Goal: Task Accomplishment & Management: Manage account settings

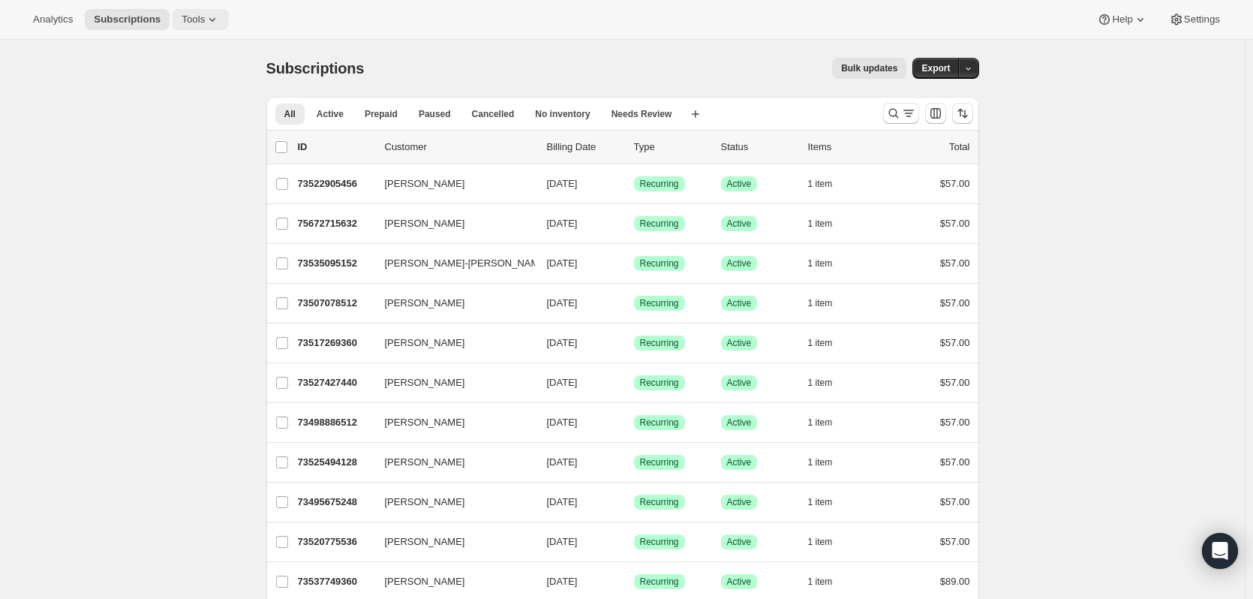
click at [191, 17] on span "Tools" at bounding box center [193, 20] width 23 height 12
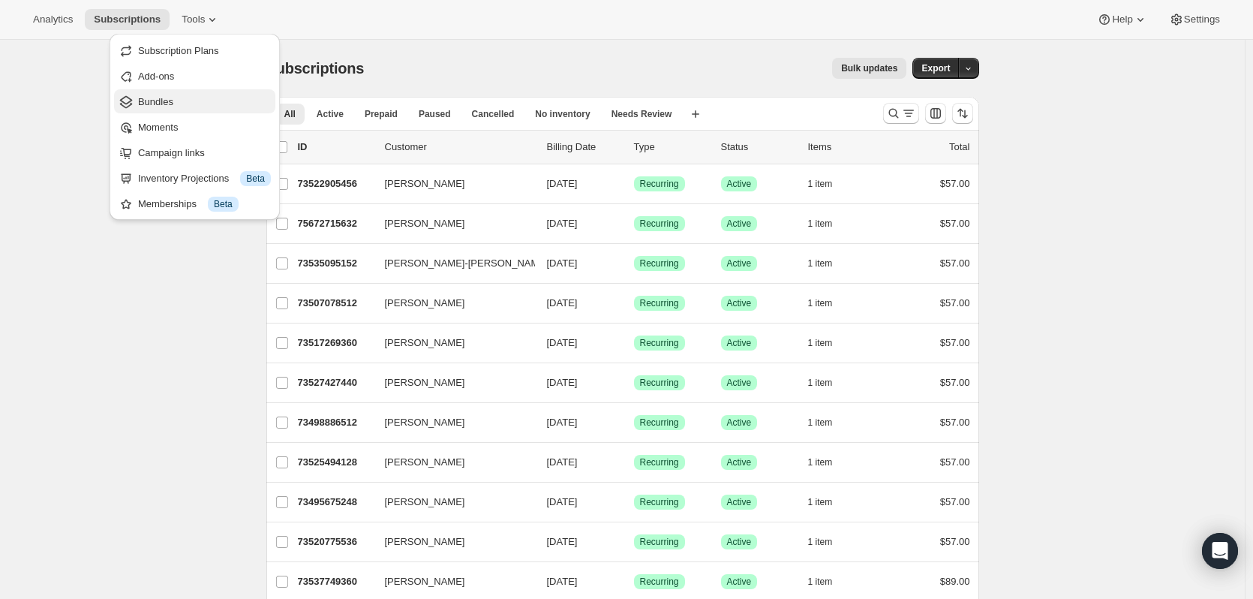
click at [159, 105] on span "Bundles" at bounding box center [155, 101] width 35 height 11
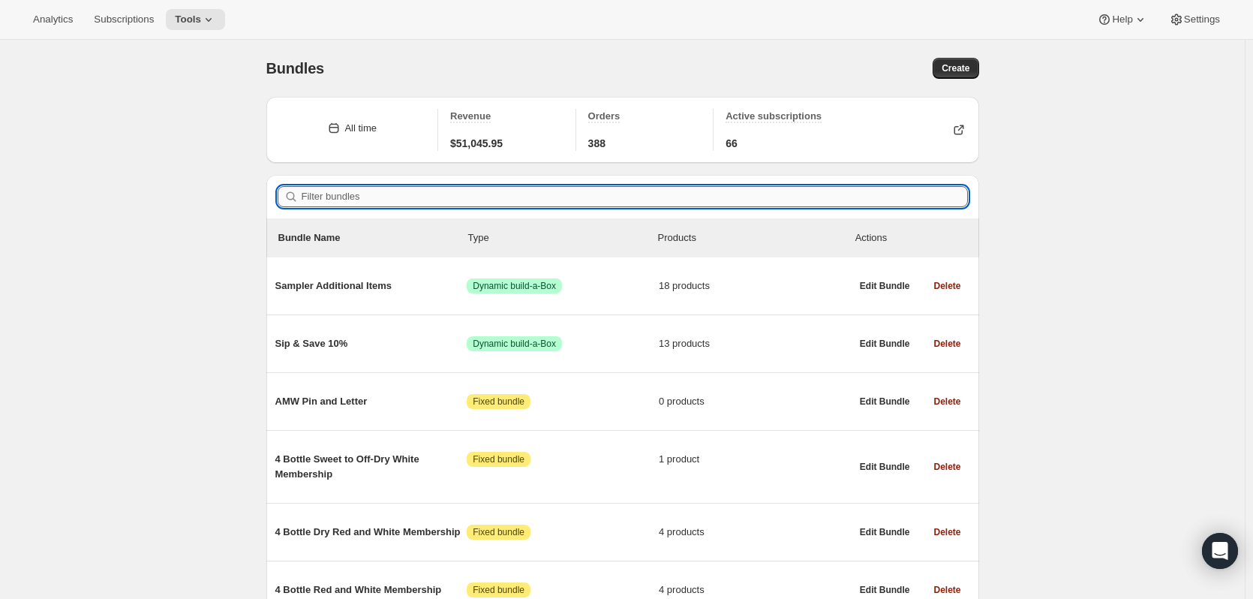
click at [341, 198] on input "Filter bundles" at bounding box center [635, 196] width 666 height 21
paste input "2 Bottle Dry Red and White 12-Month"
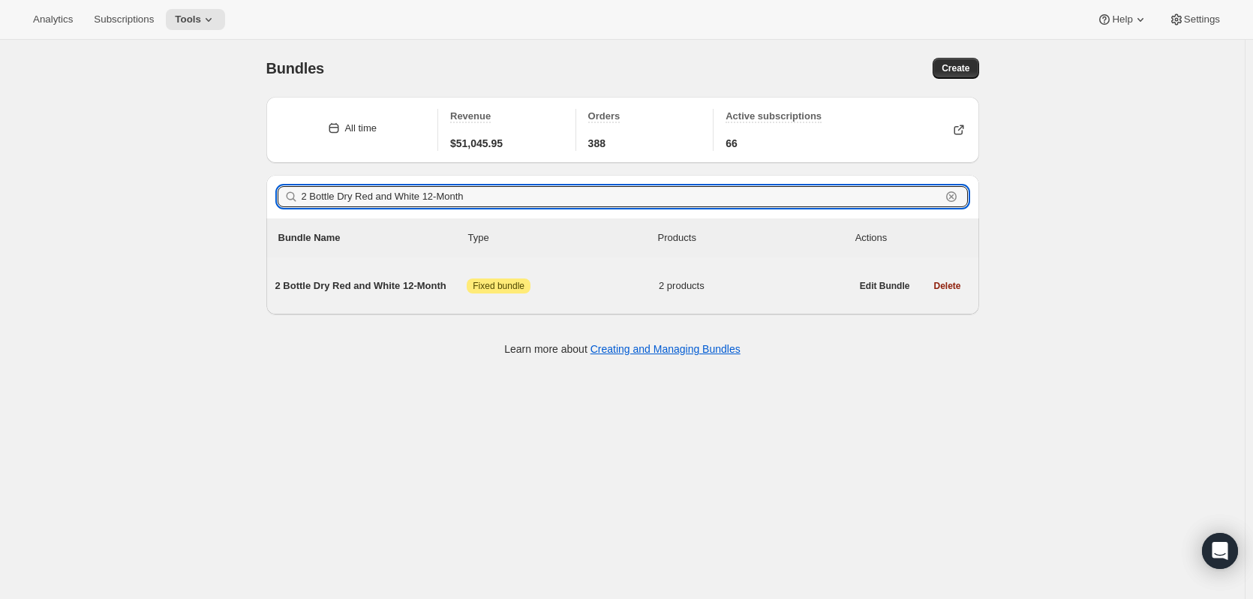
type input "2 Bottle Dry Red and White 12-Month"
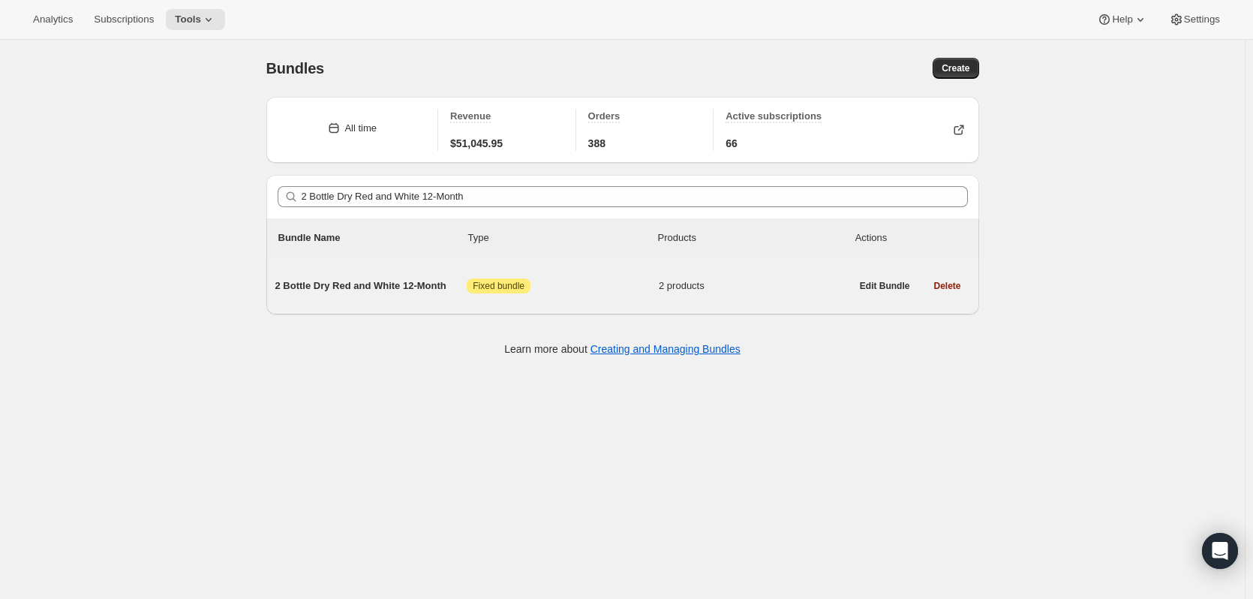
click at [365, 284] on span "2 Bottle Dry Red and White 12-Month" at bounding box center [371, 285] width 192 height 15
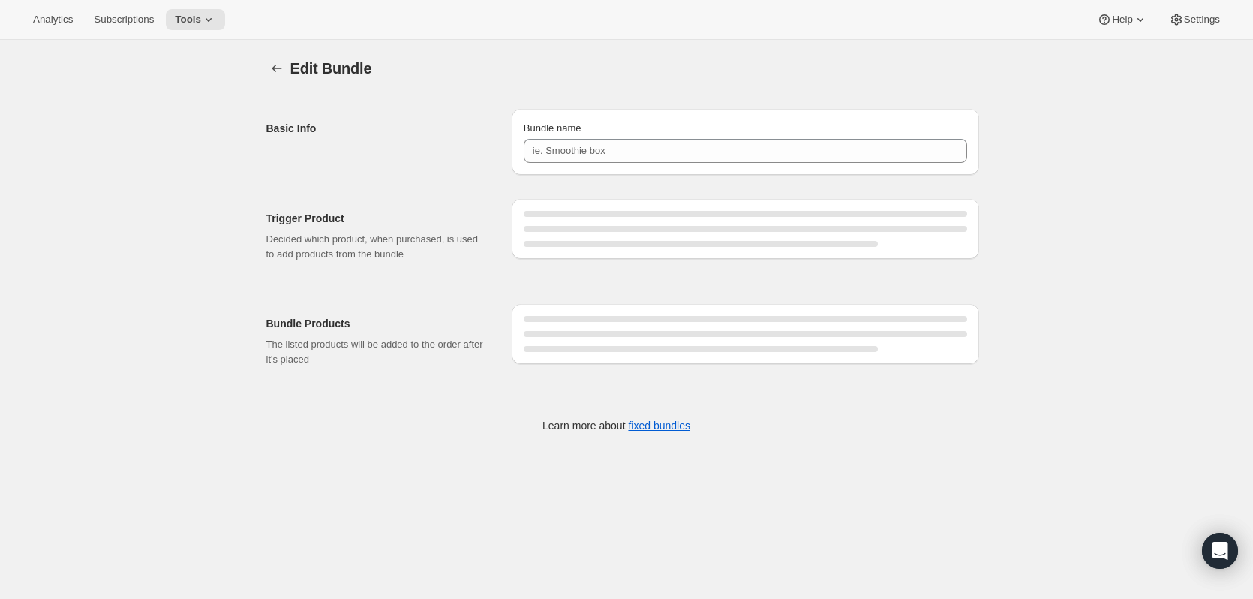
type input "2 Bottle Dry Red and White 12-Month"
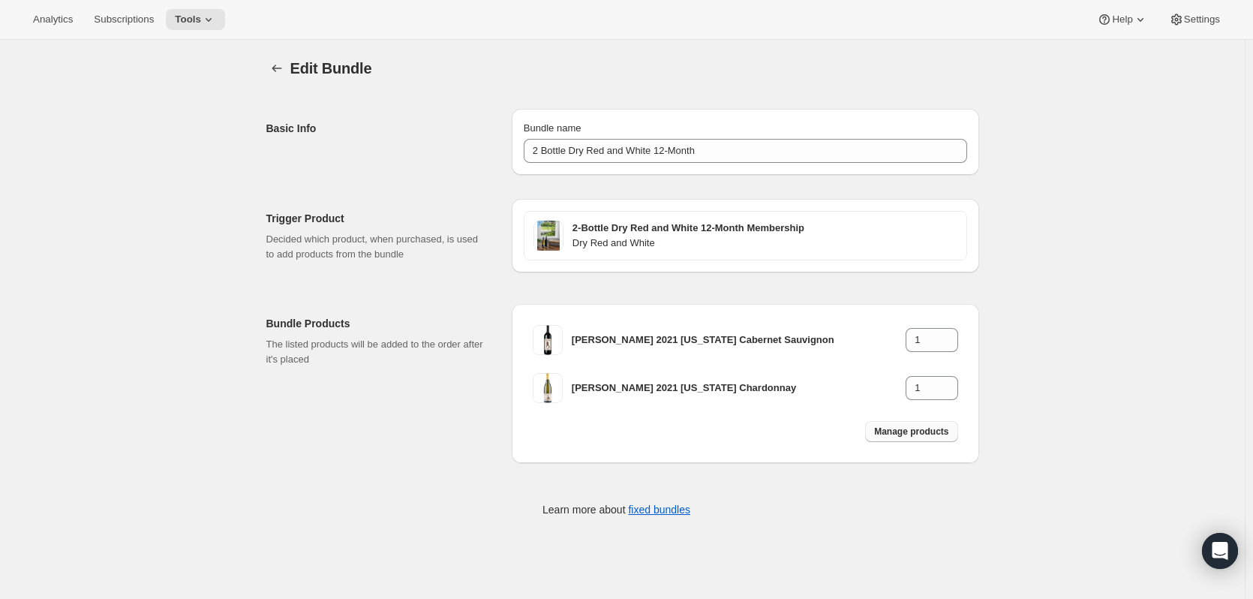
click at [928, 431] on span "Manage products" at bounding box center [911, 431] width 74 height 12
click at [284, 66] on icon "Bundles" at bounding box center [276, 68] width 15 height 15
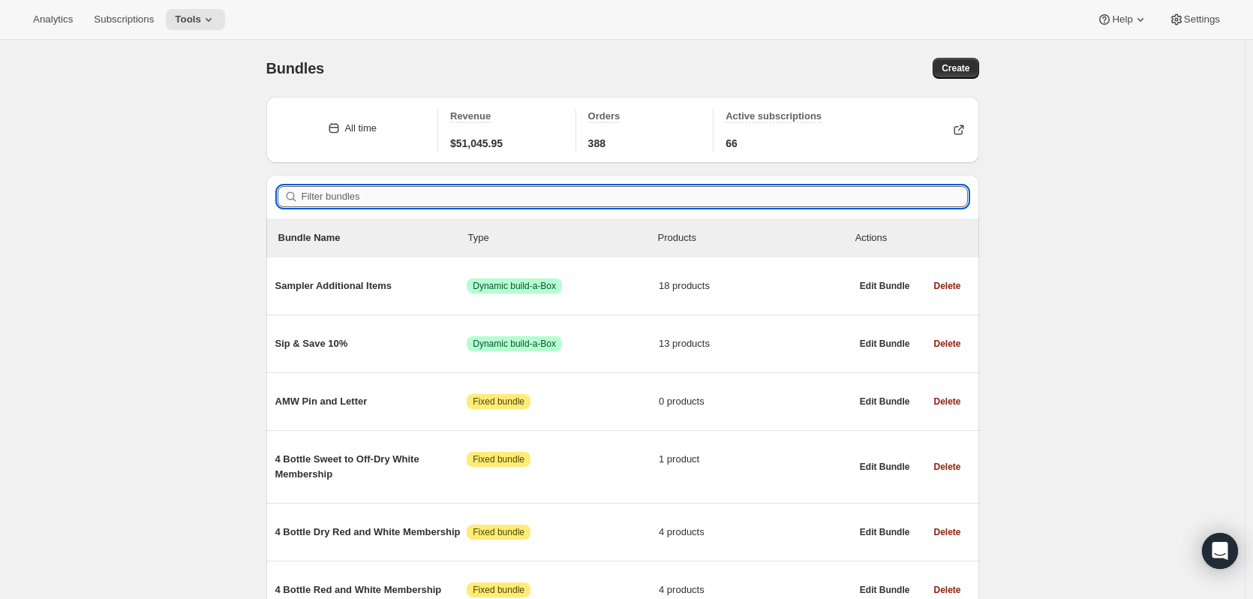
click at [318, 194] on input "Filter bundles" at bounding box center [635, 196] width 666 height 21
paste input "2 Bottle Dry Red and White 3-Month"
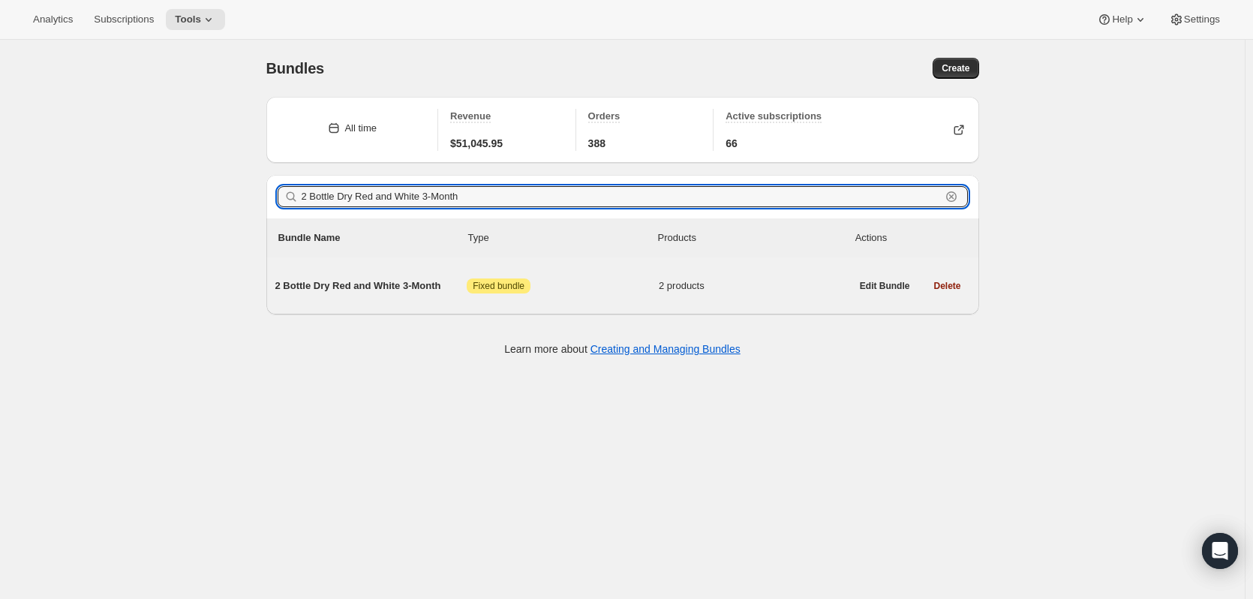
type input "2 Bottle Dry Red and White 3-Month"
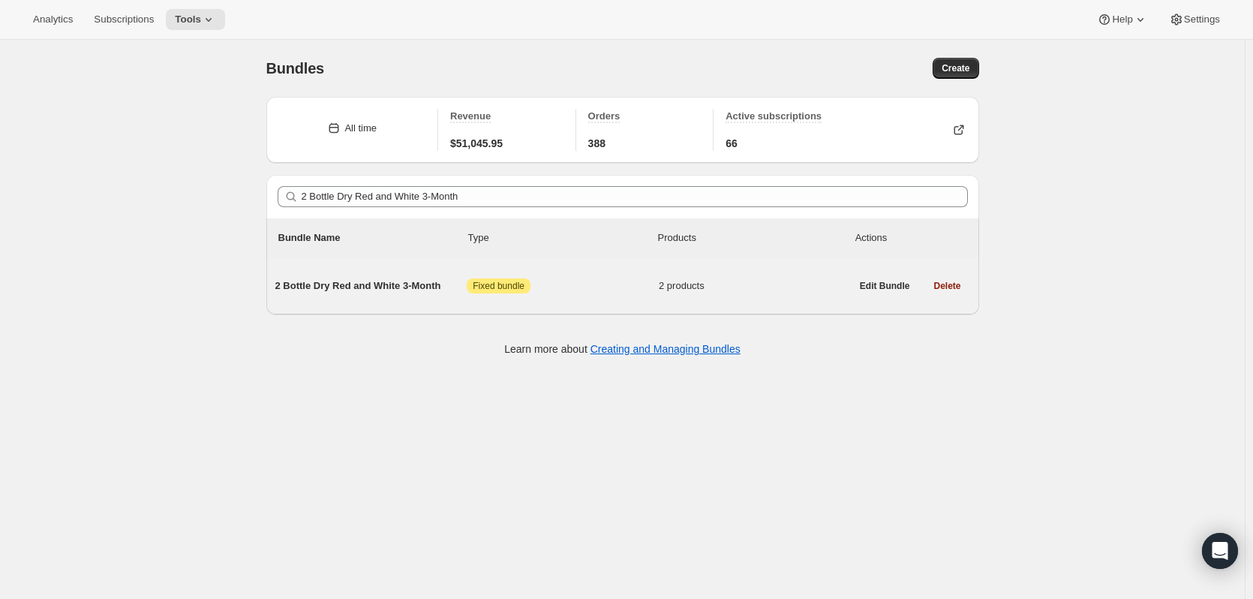
click at [395, 287] on span "2 Bottle Dry Red and White 3-Month" at bounding box center [371, 285] width 192 height 15
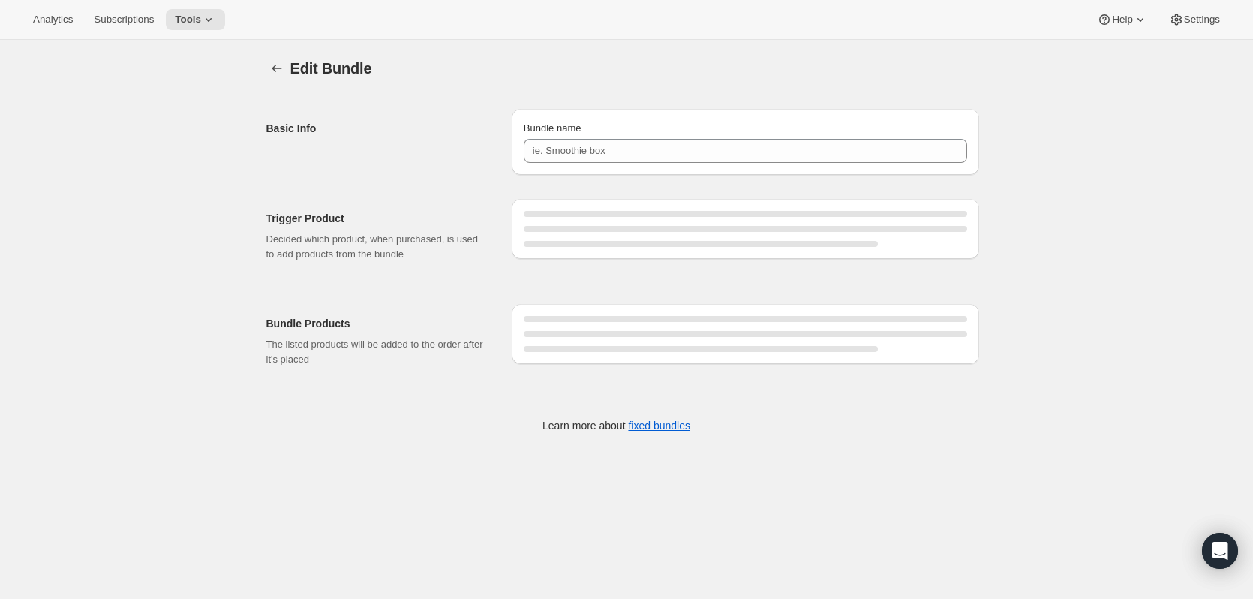
type input "2 Bottle Dry Red and White 3-Month"
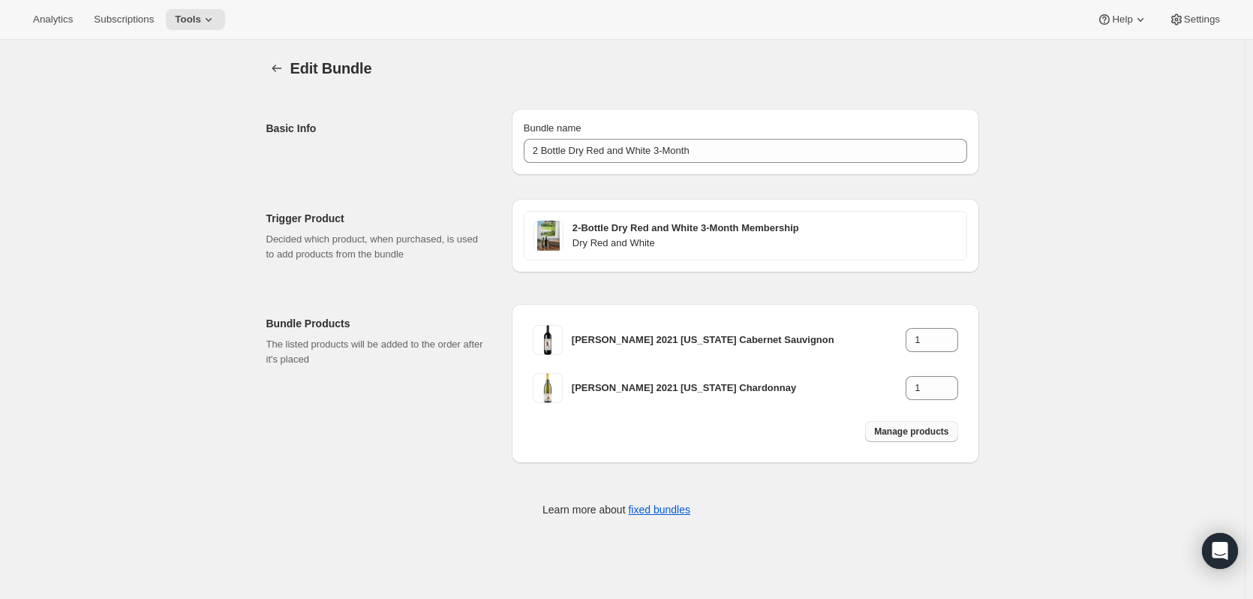
click at [929, 434] on span "Manage products" at bounding box center [911, 431] width 74 height 12
click at [284, 64] on icon "Bundles" at bounding box center [276, 68] width 15 height 15
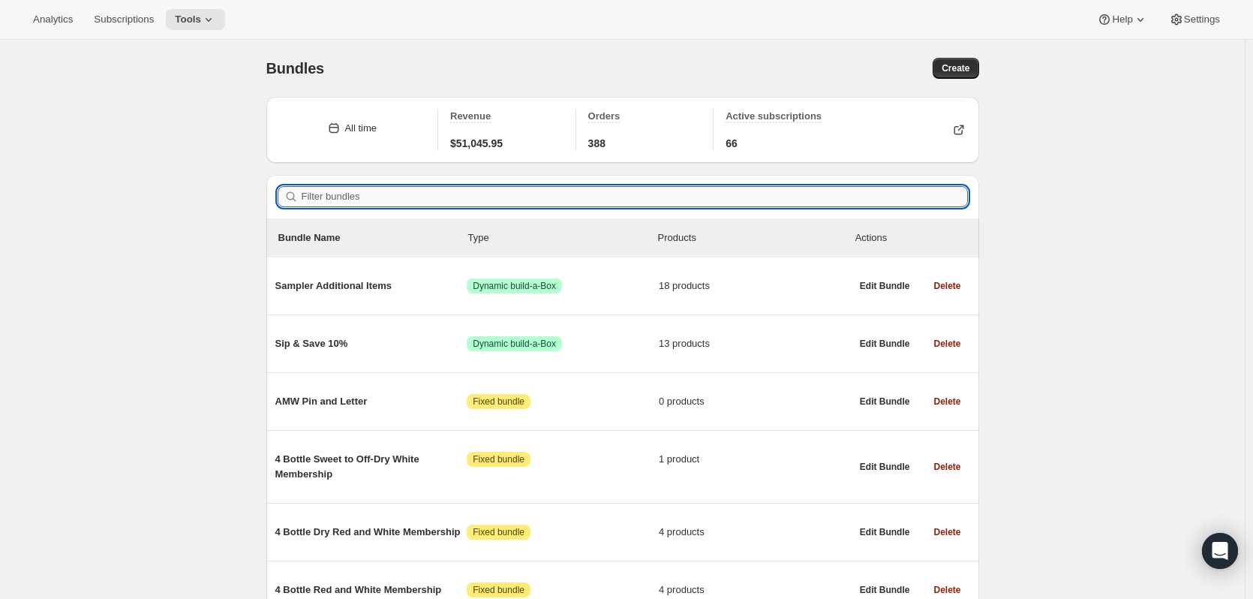
click at [386, 195] on input "Filter bundles" at bounding box center [635, 196] width 666 height 21
paste input "2 Bottle Dry Red and White 6-Month"
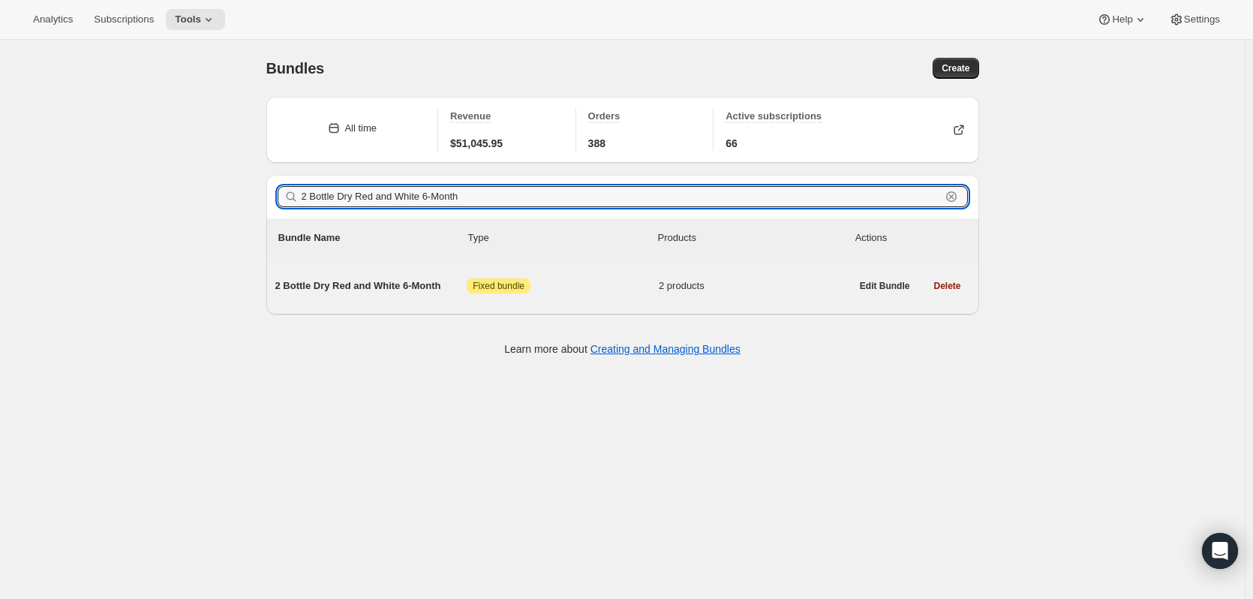
type input "2 Bottle Dry Red and White 6-Month"
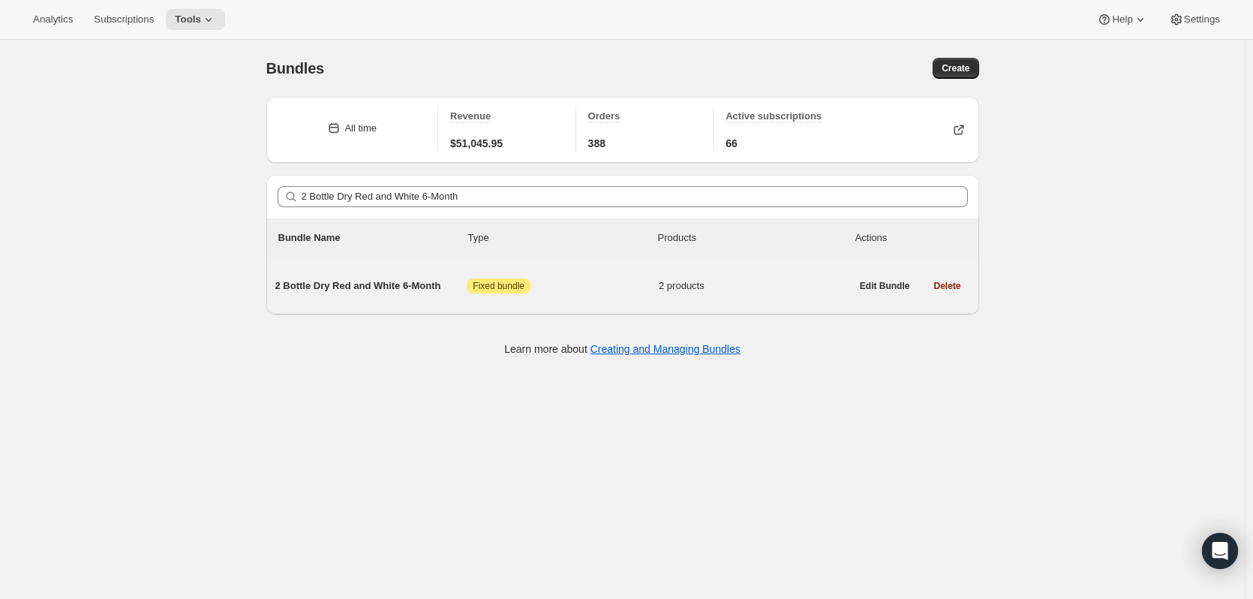
click at [392, 281] on span "2 Bottle Dry Red and White 6-Month" at bounding box center [371, 285] width 192 height 15
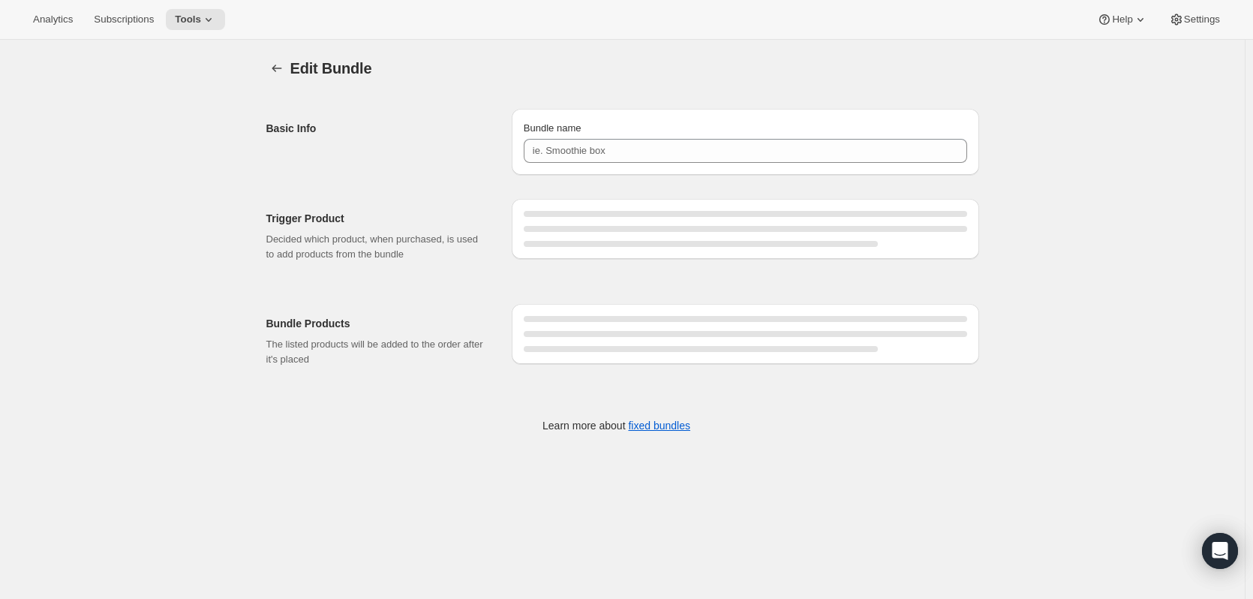
type input "2 Bottle Dry Red and White 6-Month"
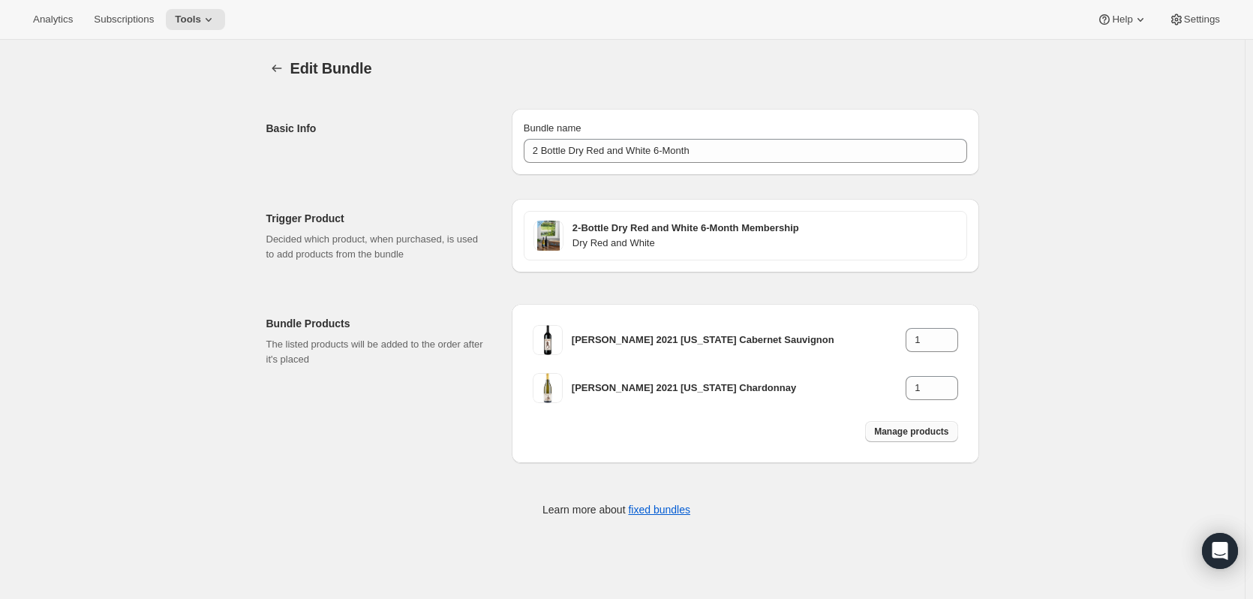
click at [914, 428] on span "Manage products" at bounding box center [911, 431] width 74 height 12
click at [284, 60] on button "Bundles" at bounding box center [276, 68] width 21 height 21
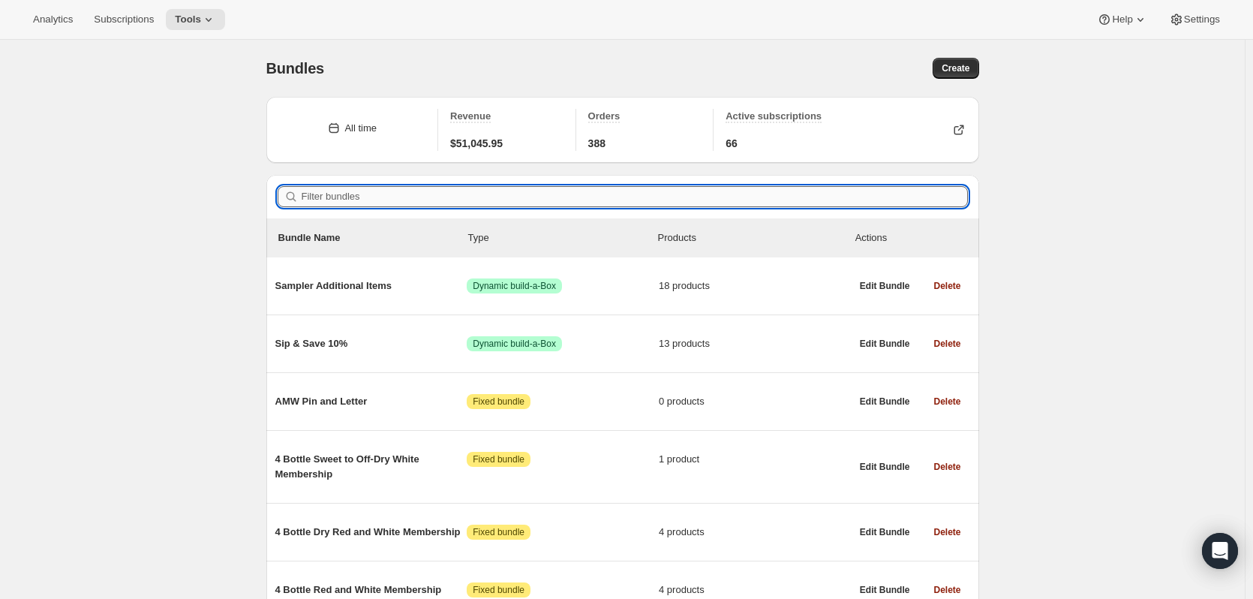
click at [345, 202] on input "Filter bundles" at bounding box center [635, 196] width 666 height 21
paste input "2 Bottle Dry Red and White Membership"
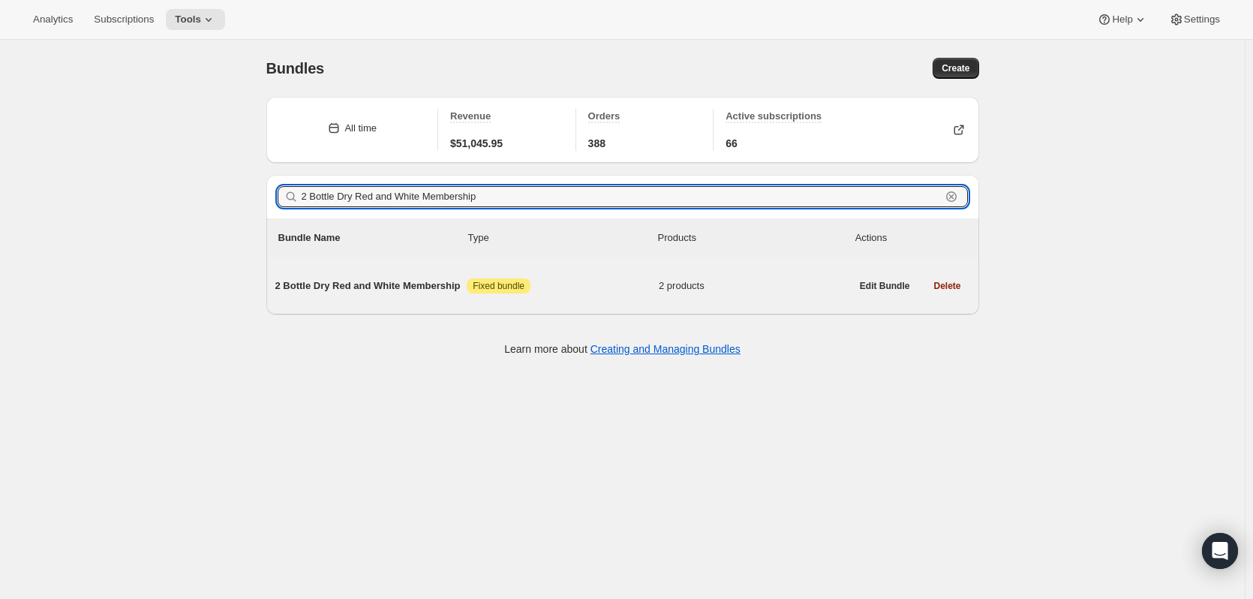
type input "2 Bottle Dry Red and White Membership"
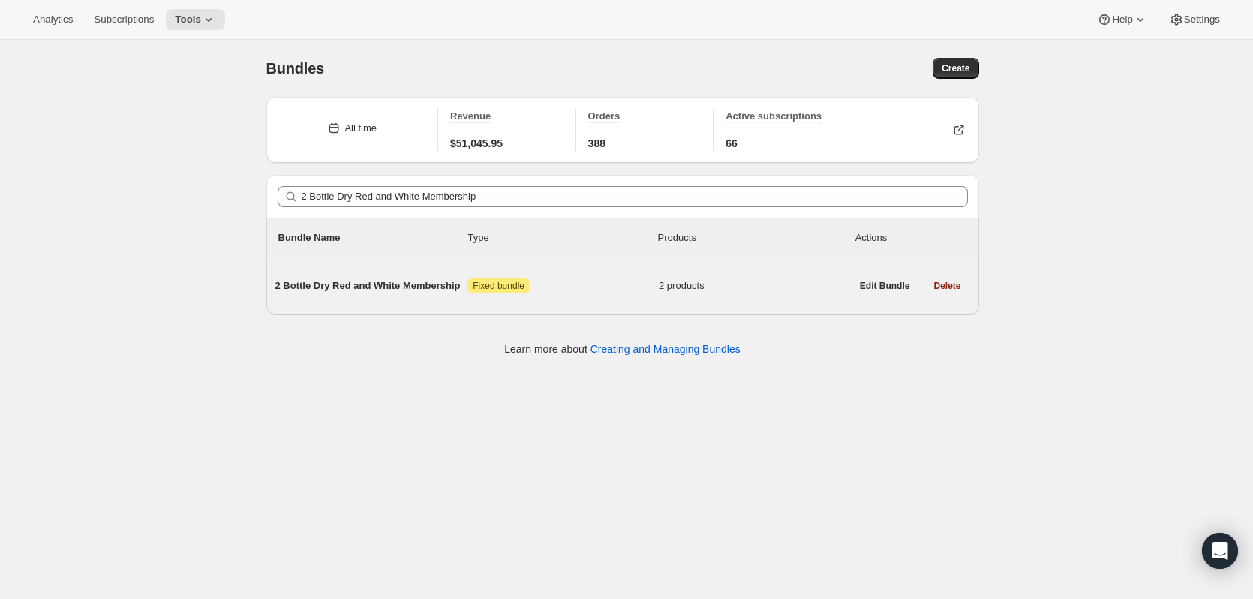
click at [380, 280] on span "2 Bottle Dry Red and White Membership" at bounding box center [371, 285] width 192 height 15
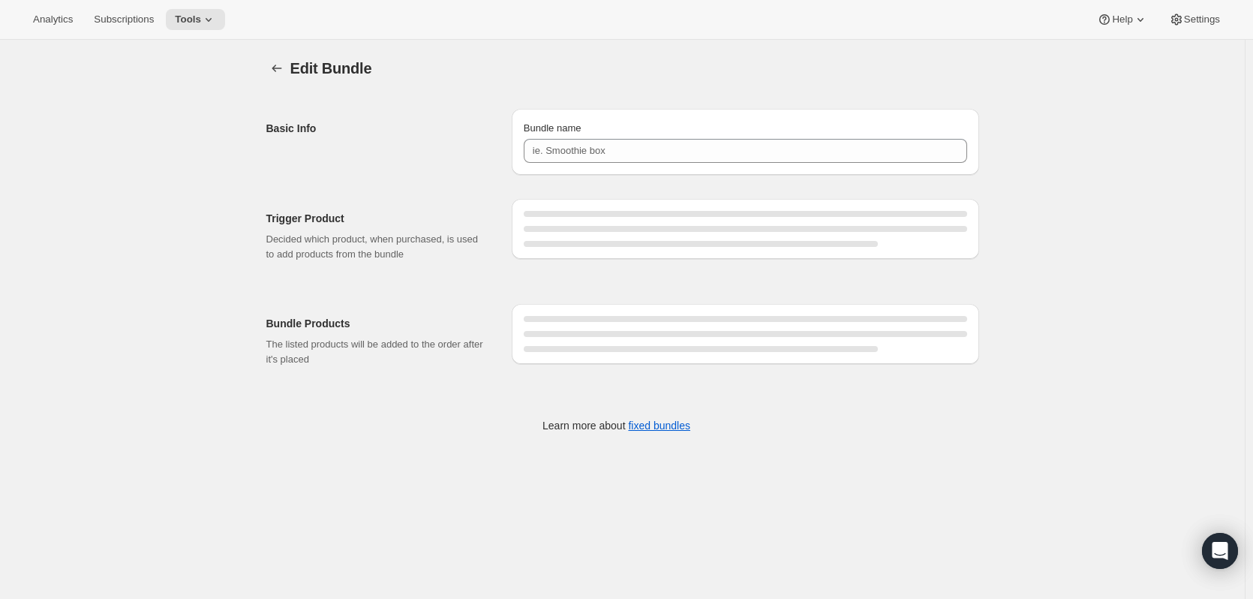
type input "2 Bottle Dry Red and White Membership"
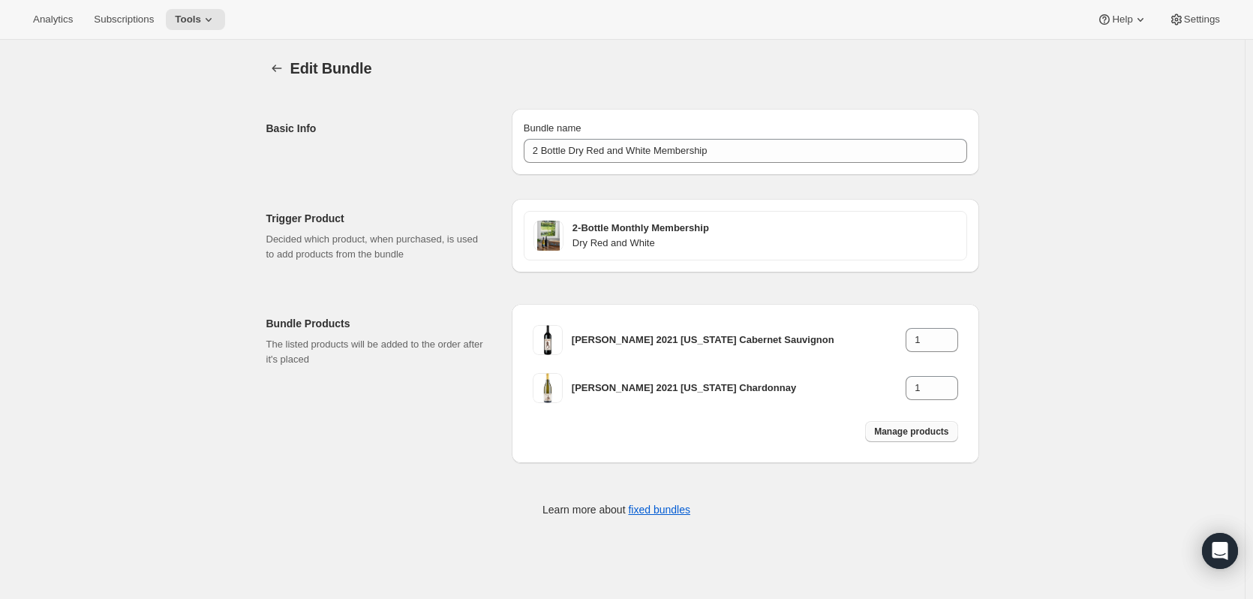
click at [909, 428] on span "Manage products" at bounding box center [911, 431] width 74 height 12
click at [270, 68] on button "Bundles" at bounding box center [276, 68] width 21 height 21
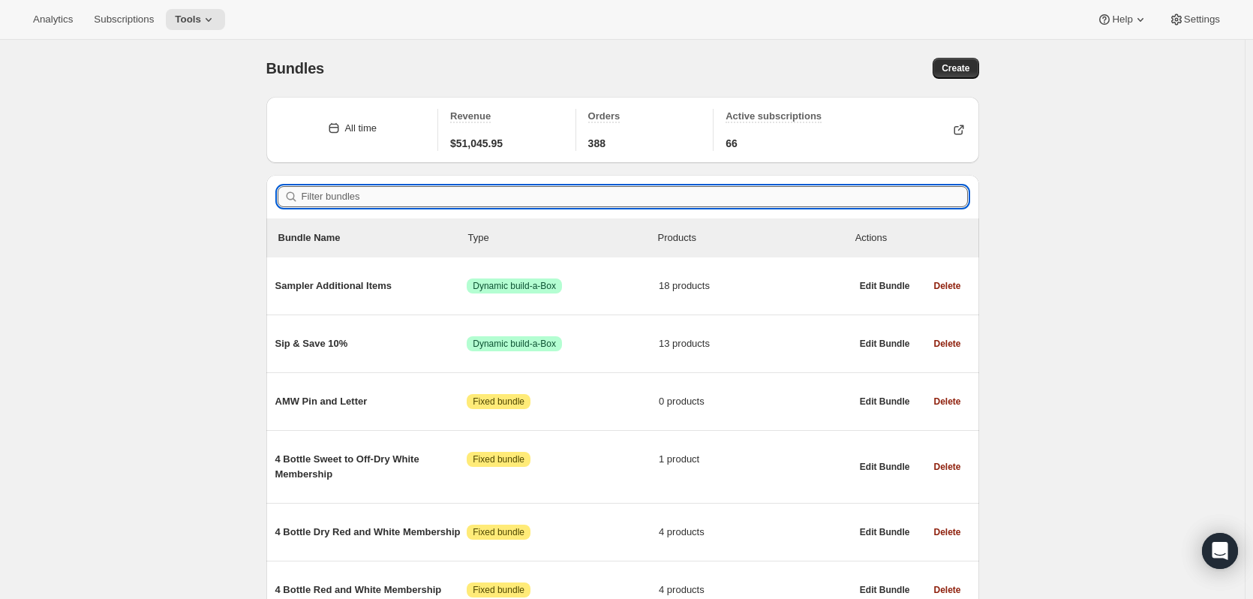
click at [335, 187] on input "Filter bundles" at bounding box center [635, 196] width 666 height 21
paste input "2 Bottle Sweet to Off-Dry Mix Membership"
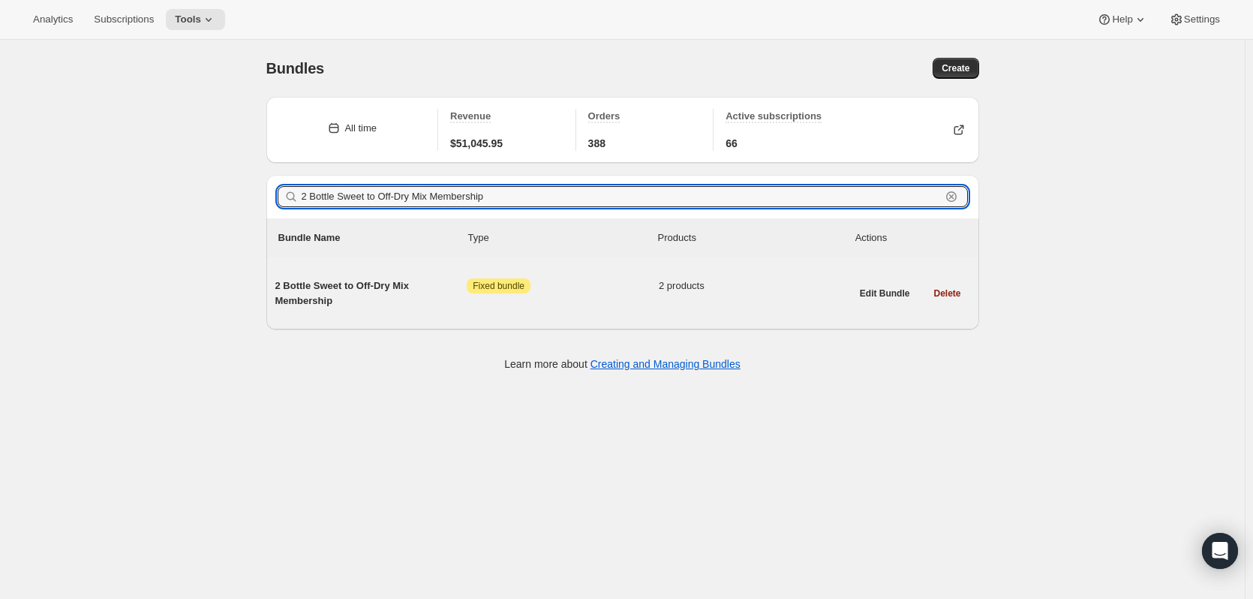
type input "2 Bottle Sweet to Off-Dry Mix Membership"
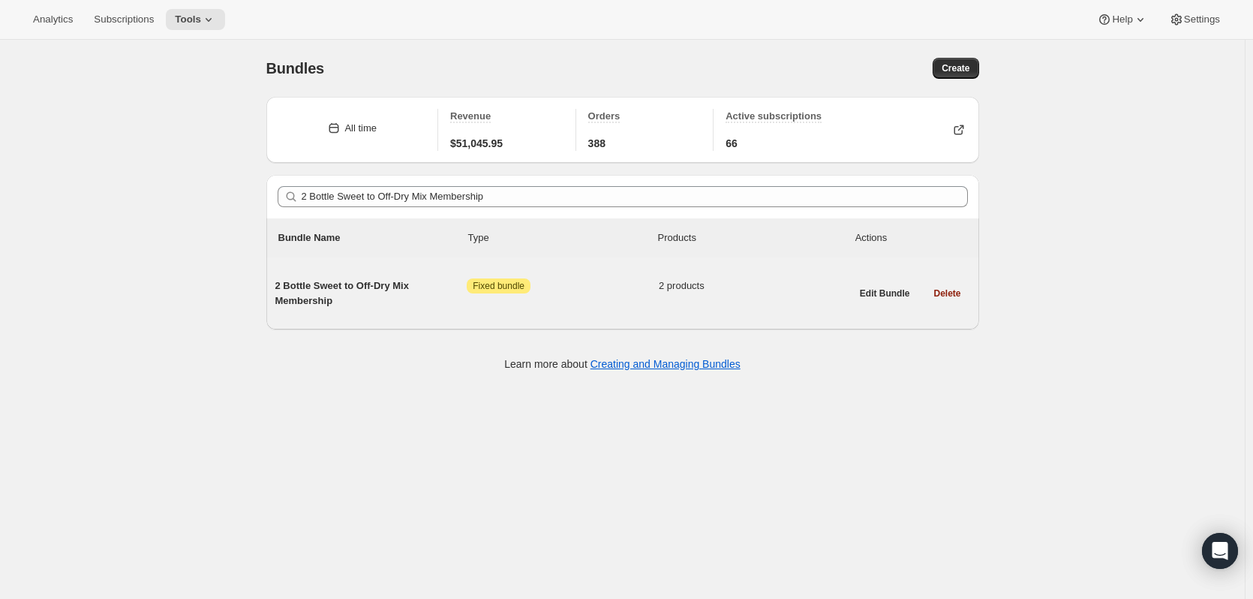
click at [349, 286] on span "2 Bottle Sweet to Off-Dry Mix Membership" at bounding box center [371, 293] width 192 height 30
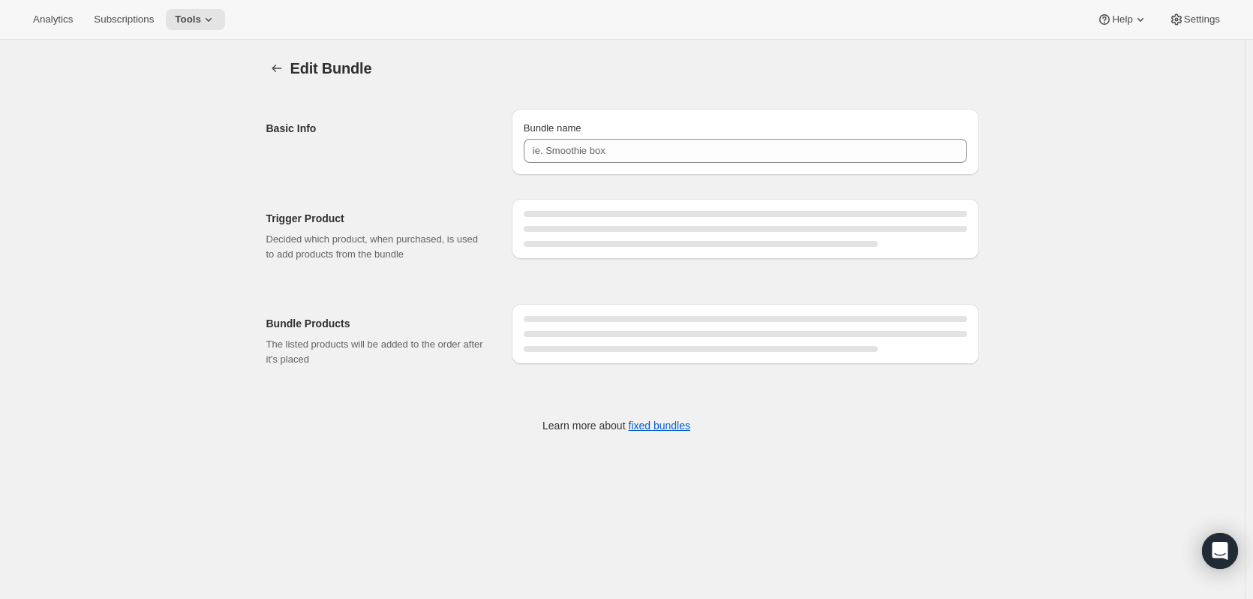
type input "2 Bottle Sweet to Off-Dry Mix Membership"
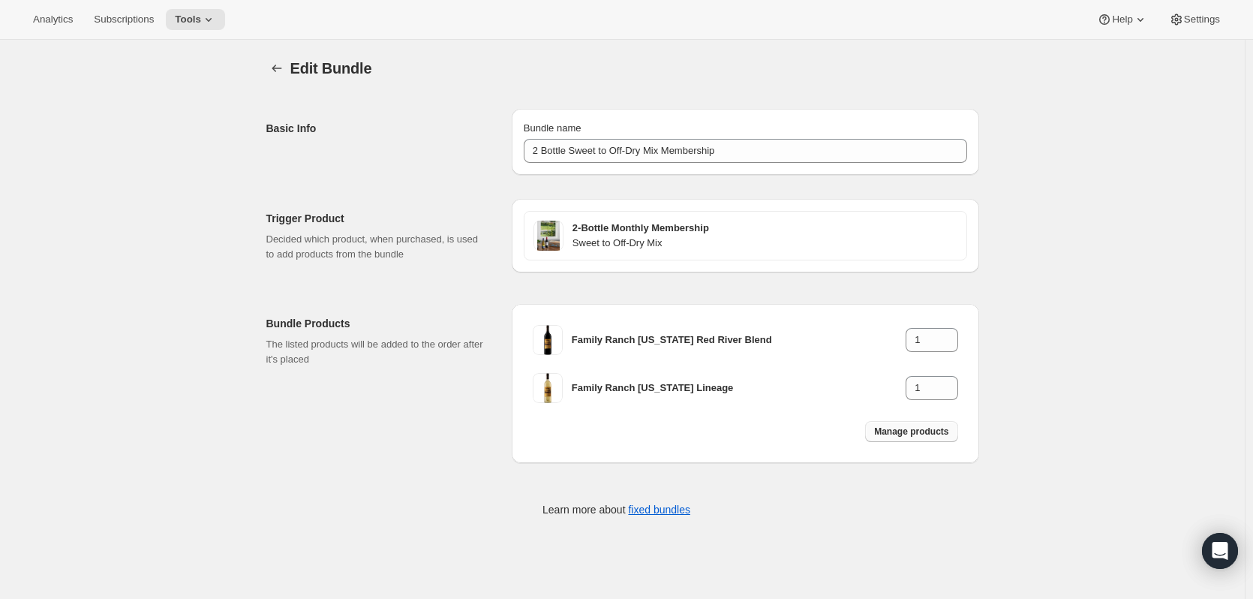
click at [941, 434] on span "Manage products" at bounding box center [911, 431] width 74 height 12
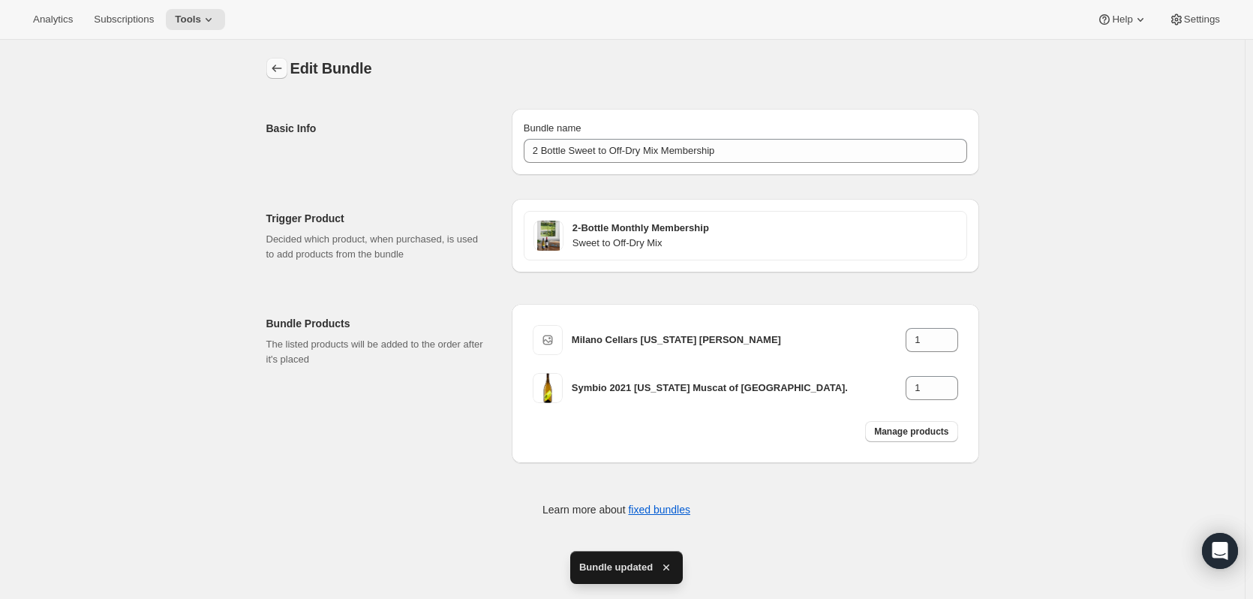
click at [281, 68] on icon "Bundles" at bounding box center [276, 68] width 15 height 15
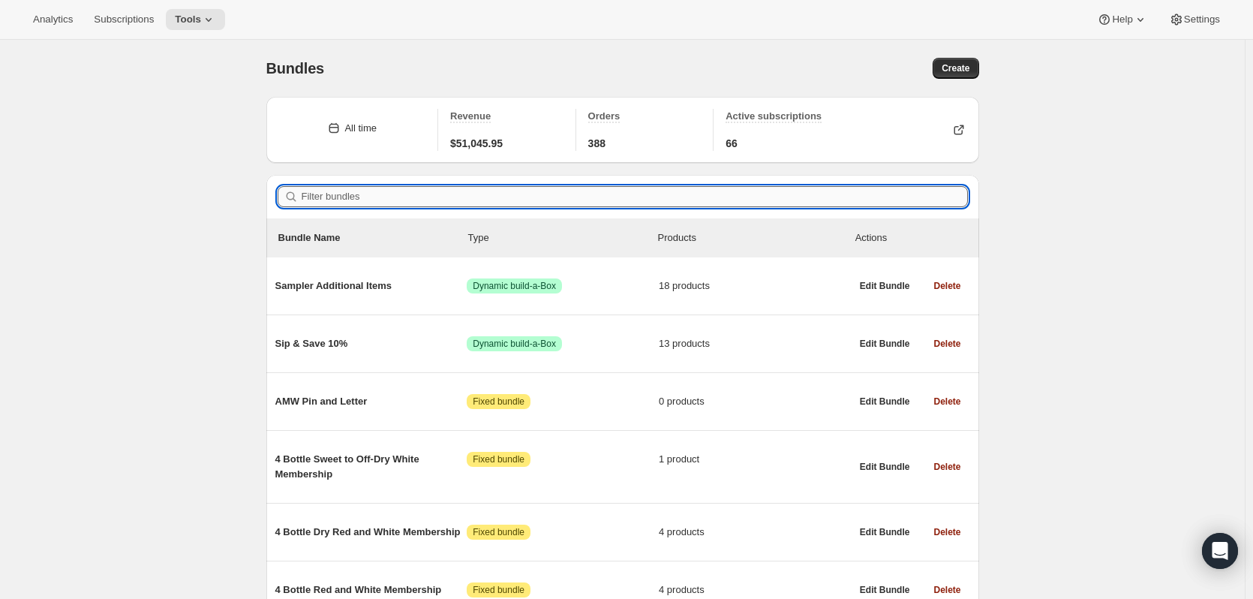
click at [377, 195] on input "Filter bundles" at bounding box center [635, 196] width 666 height 21
paste input "82-0006"
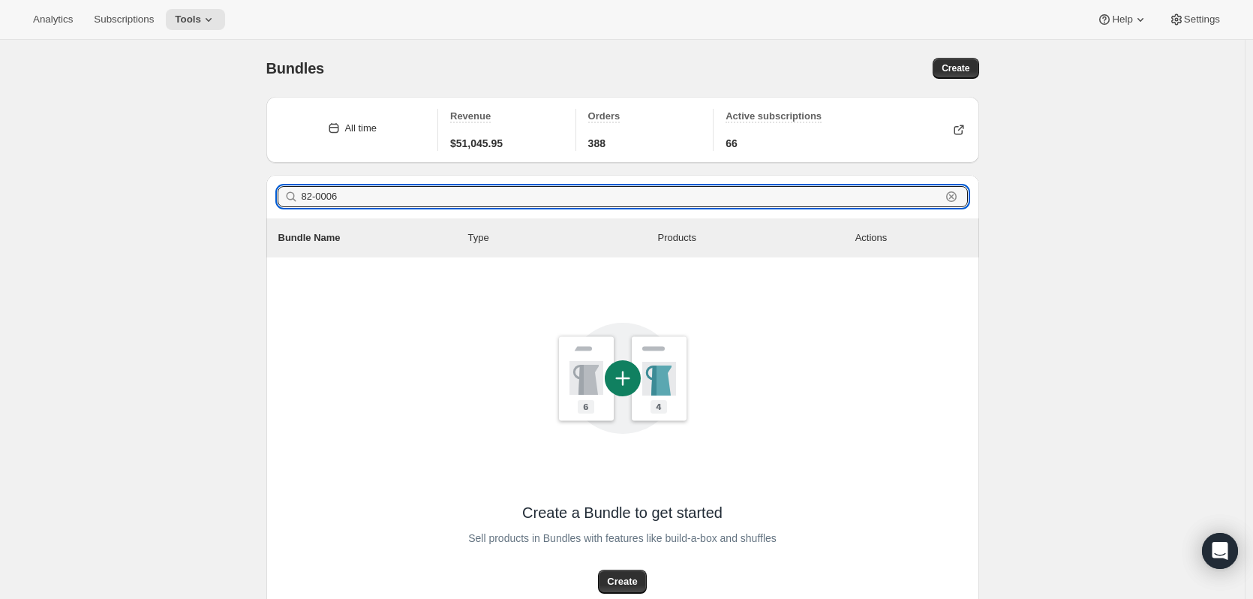
drag, startPoint x: 337, startPoint y: 192, endPoint x: 144, endPoint y: 177, distance: 193.3
click at [145, 178] on div "Bundles. This page is ready Bundles Create All time Revenue $51,045.95 Orders 3…" at bounding box center [622, 389] width 1244 height 698
paste input "2 Bottle Reds Membership"
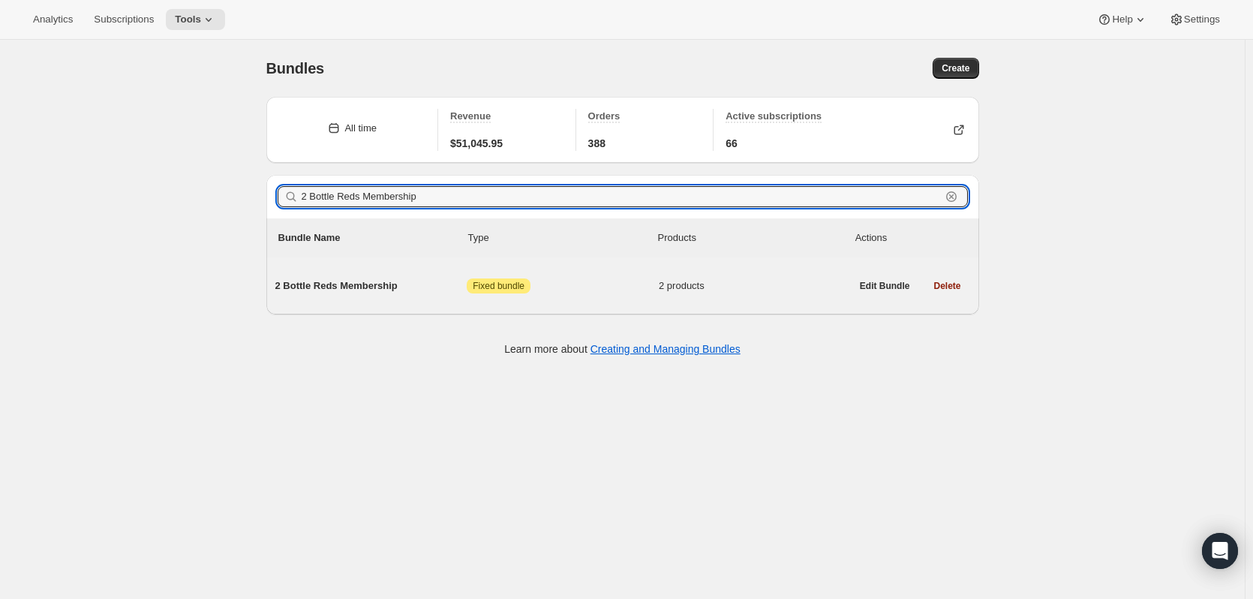
type input "2 Bottle Reds Membership"
click at [347, 284] on span "2 Bottle Reds Membership" at bounding box center [371, 285] width 192 height 15
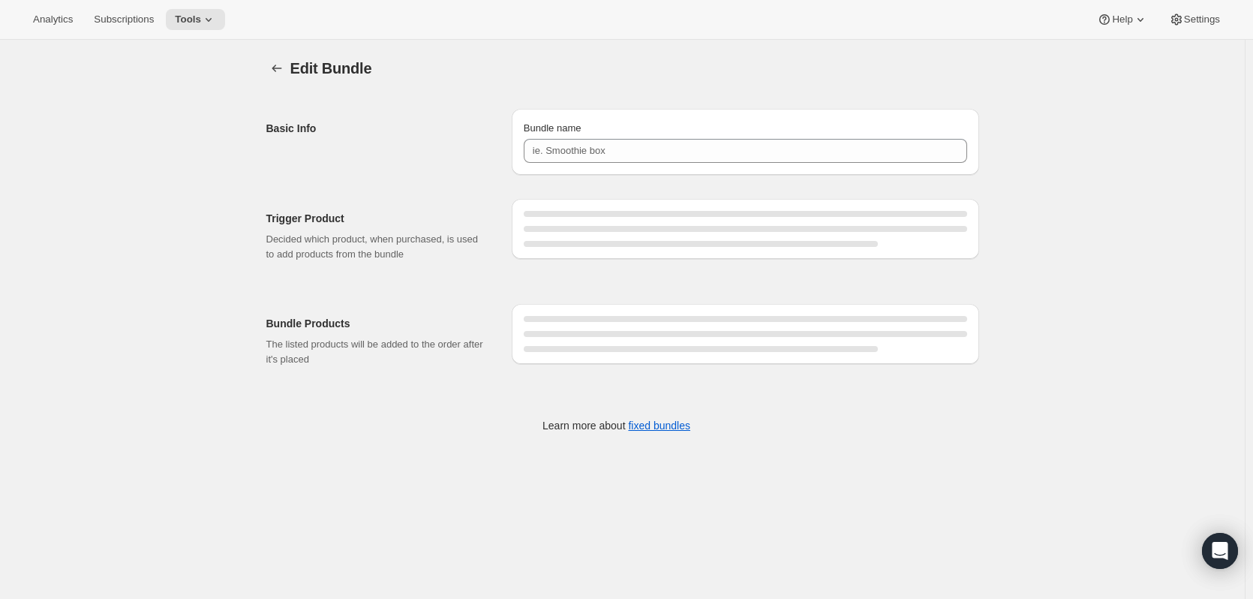
type input "2 Bottle Reds Membership"
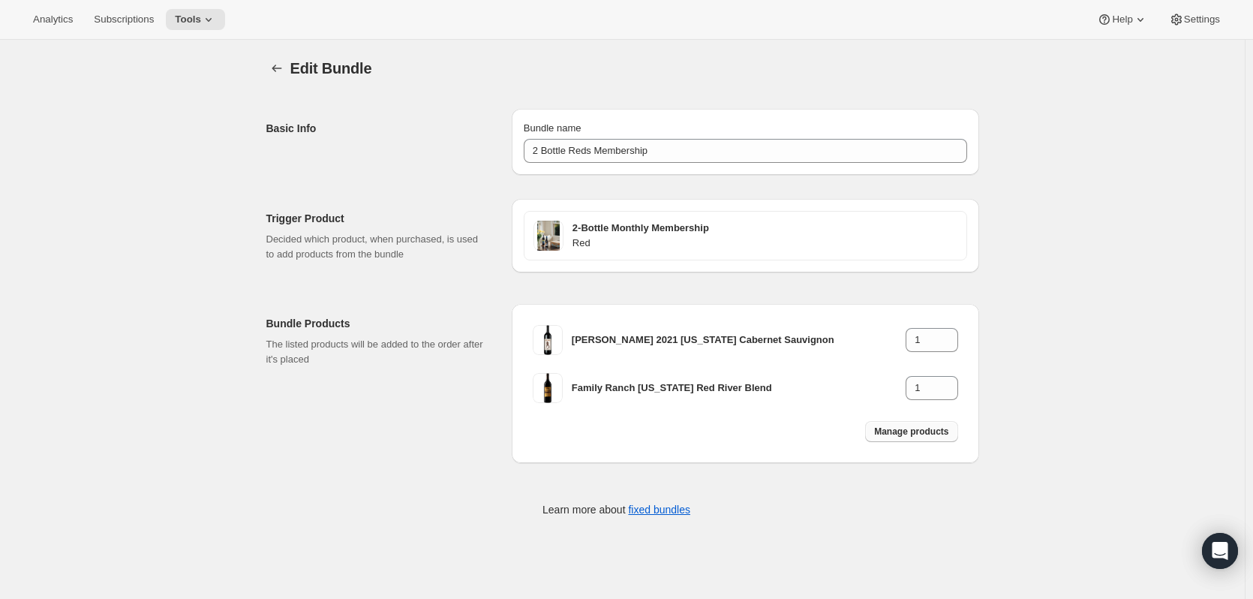
click at [920, 433] on span "Manage products" at bounding box center [911, 431] width 74 height 12
click at [283, 64] on icon "Bundles" at bounding box center [276, 68] width 15 height 15
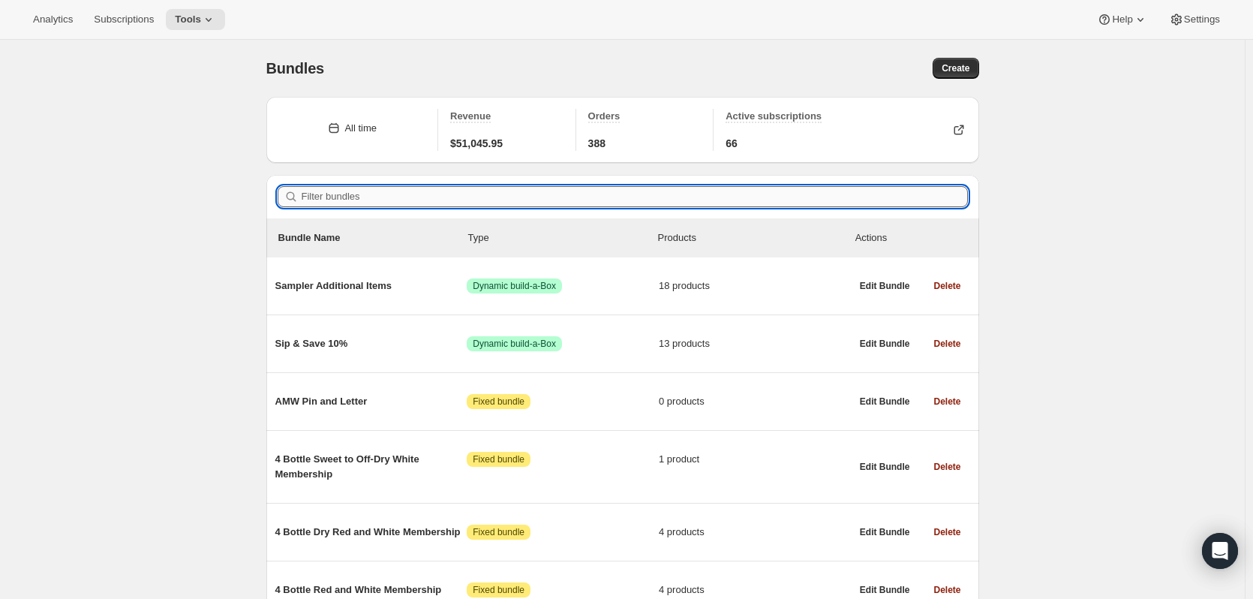
click at [340, 200] on input "Filter bundles" at bounding box center [635, 196] width 666 height 21
paste input "82-0051"
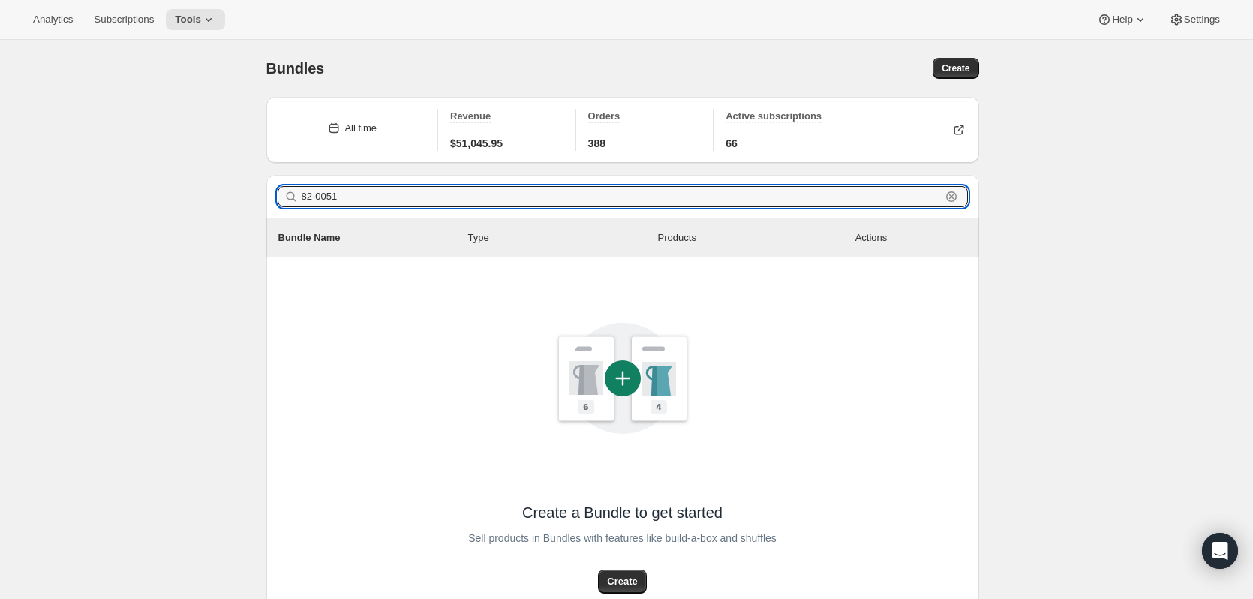
drag, startPoint x: 216, startPoint y: 195, endPoint x: 152, endPoint y: 194, distance: 63.8
click at [152, 194] on div "Bundles. This page is ready Bundles Create All time Revenue $51,045.95 Orders 3…" at bounding box center [622, 389] width 1244 height 698
paste input "2 Bottle Dry Red Membership"
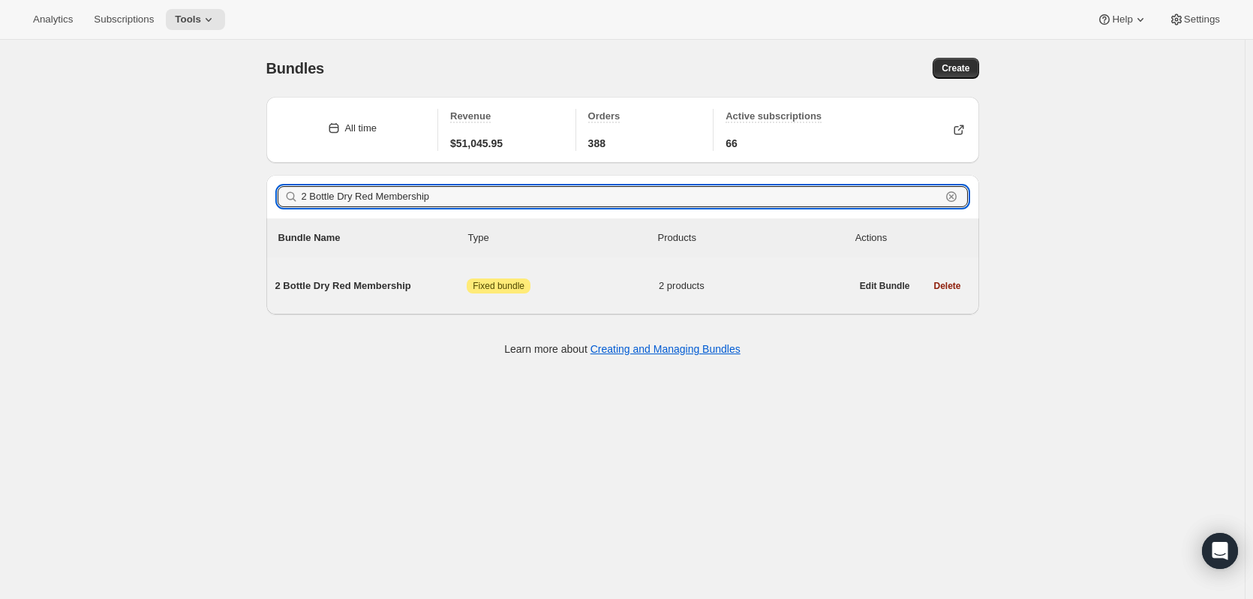
type input "2 Bottle Dry Red Membership"
click at [366, 287] on span "2 Bottle Dry Red Membership" at bounding box center [371, 285] width 192 height 15
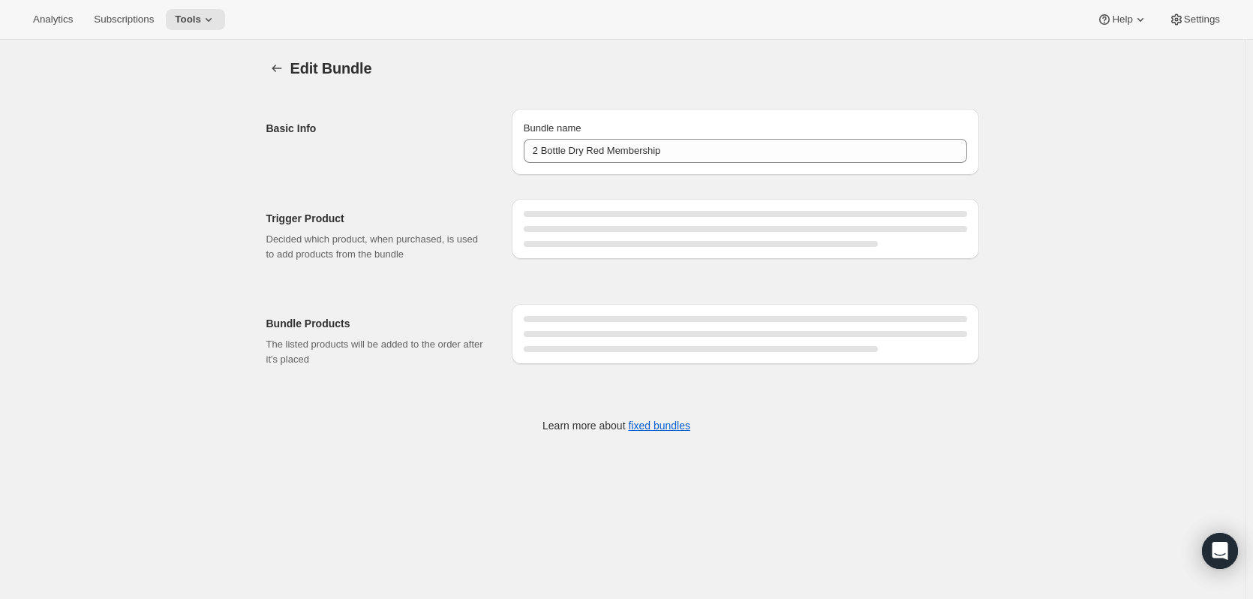
type input "2 Bottle Dry Red Membership"
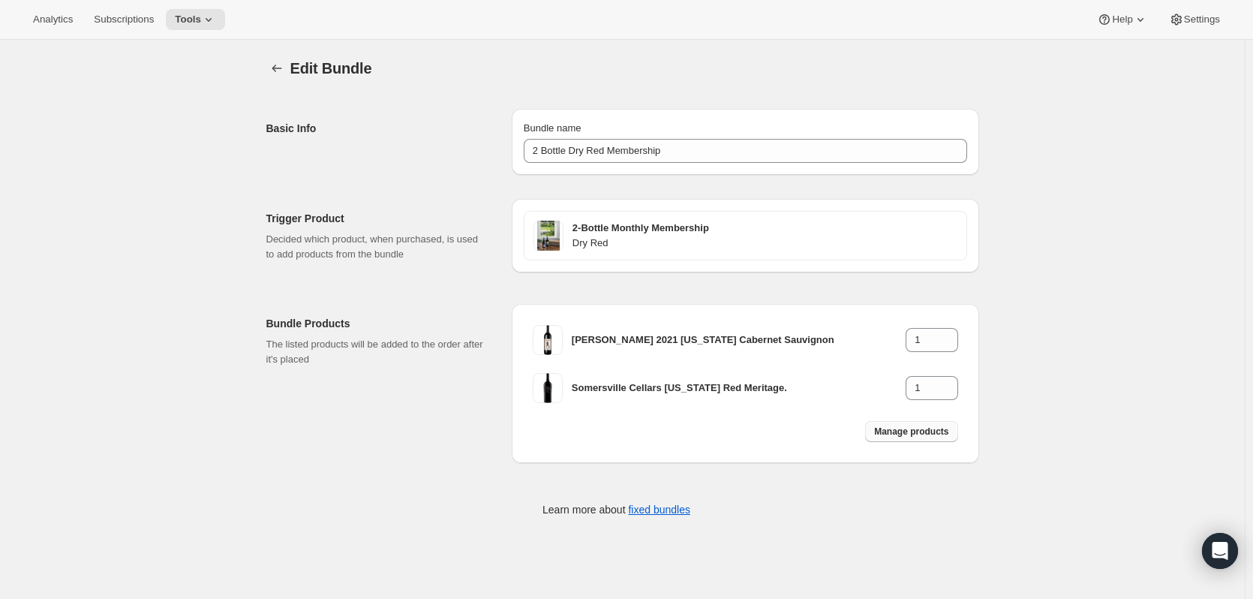
click at [920, 432] on span "Manage products" at bounding box center [911, 431] width 74 height 12
click at [274, 64] on button "Bundles" at bounding box center [276, 68] width 21 height 21
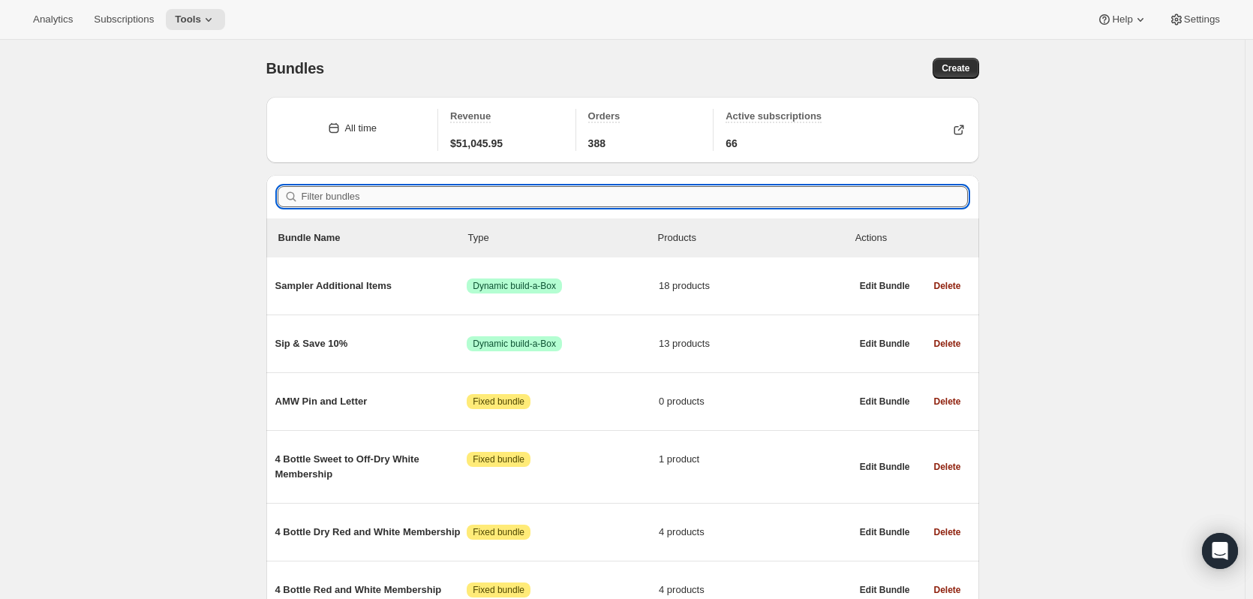
click at [336, 198] on input "Filter bundles" at bounding box center [635, 196] width 666 height 21
paste input "2 Bottle White Membership"
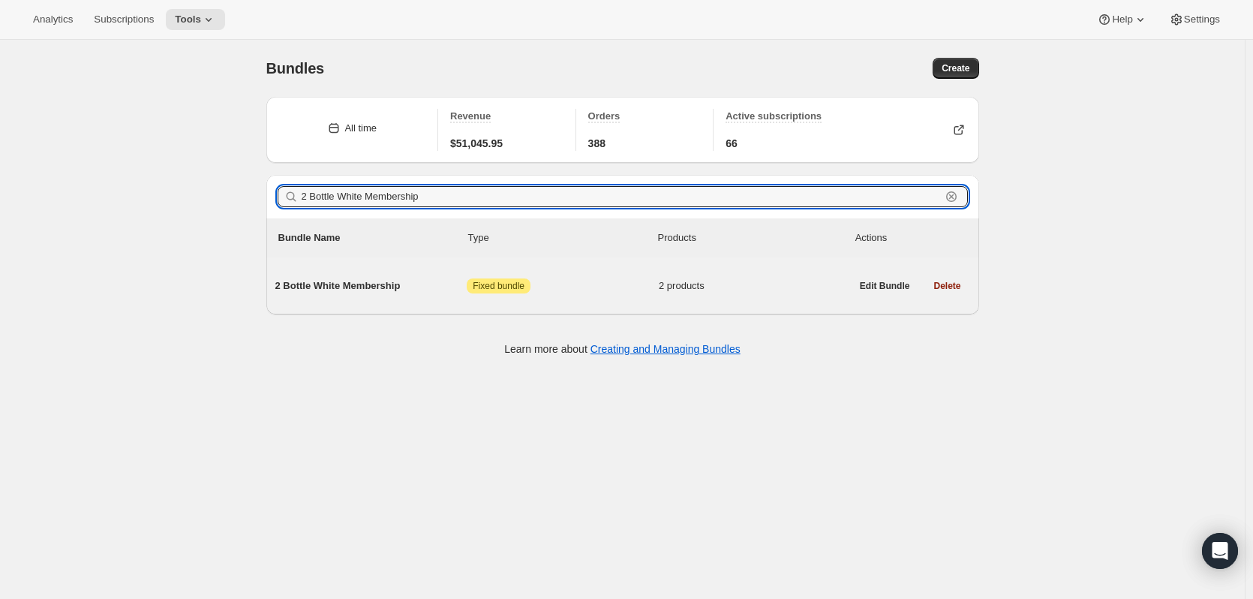
type input "2 Bottle White Membership"
click at [378, 288] on span "2 Bottle White Membership" at bounding box center [371, 285] width 192 height 15
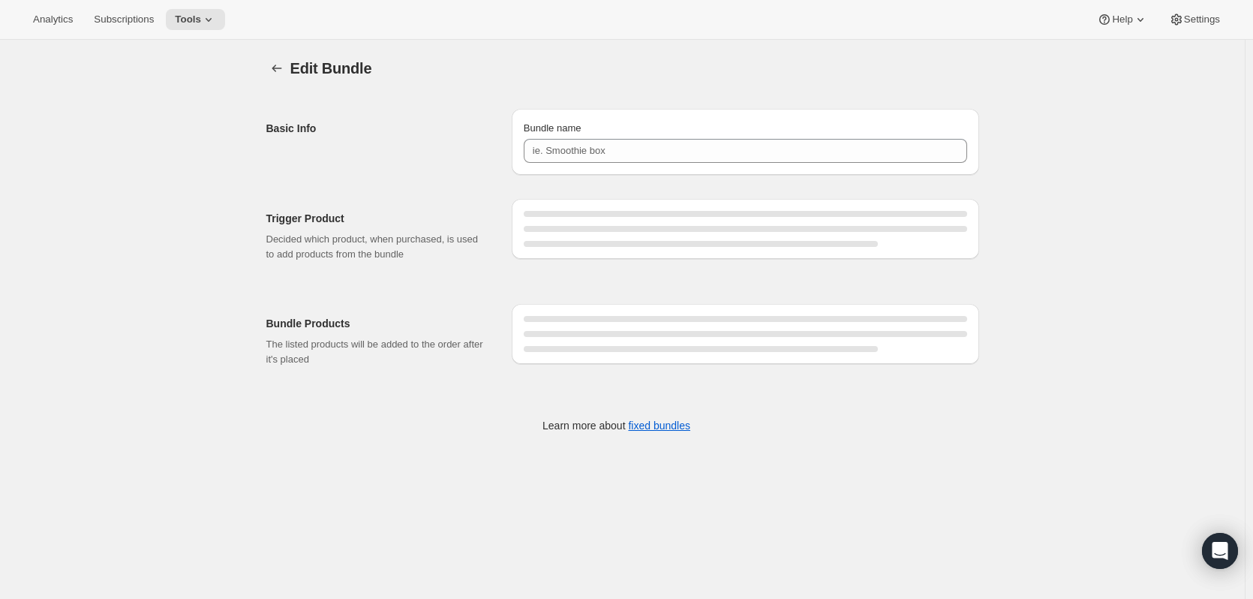
type input "2 Bottle White Membership"
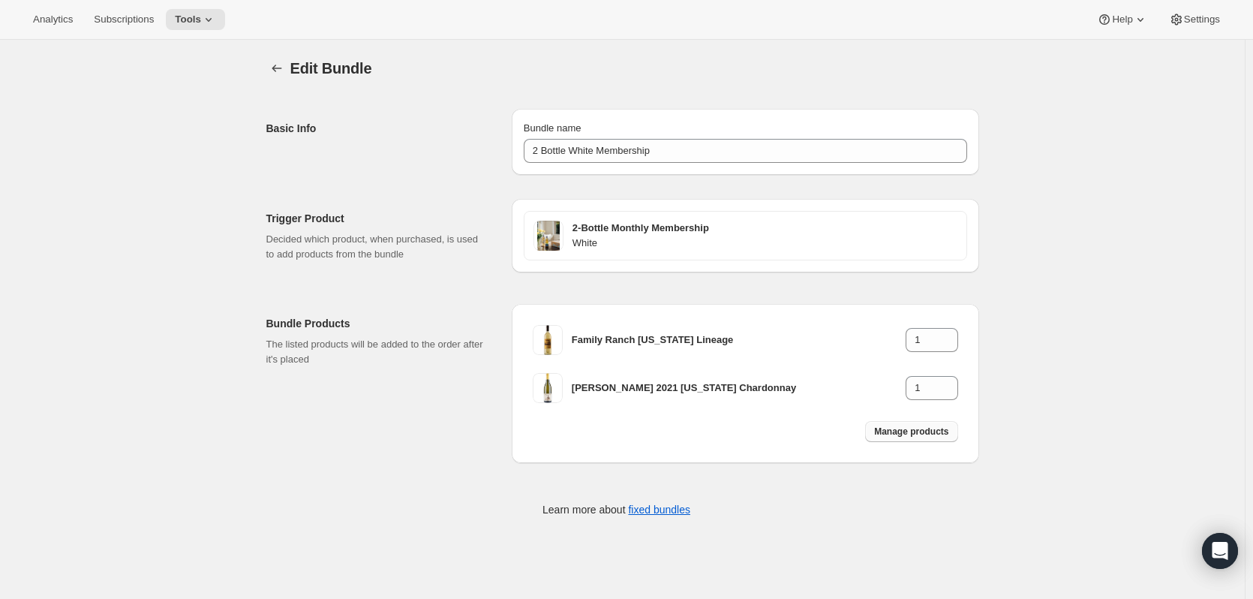
click at [920, 434] on span "Manage products" at bounding box center [911, 431] width 74 height 12
click at [926, 430] on span "Manage products" at bounding box center [911, 431] width 74 height 12
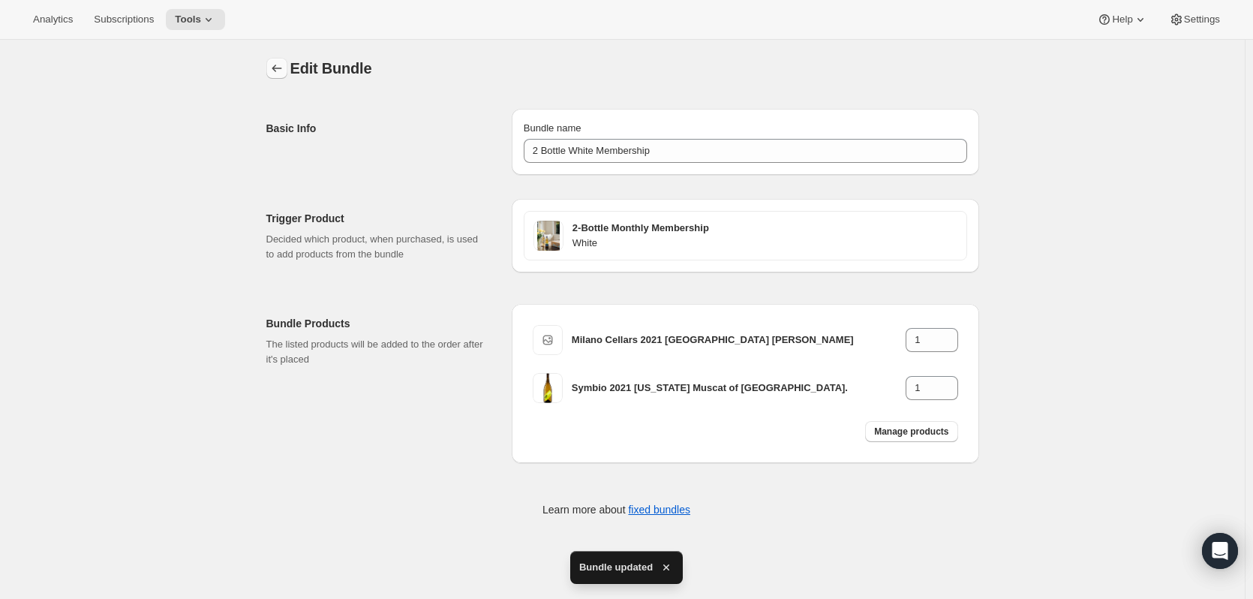
click at [269, 67] on button "Bundles" at bounding box center [276, 68] width 21 height 21
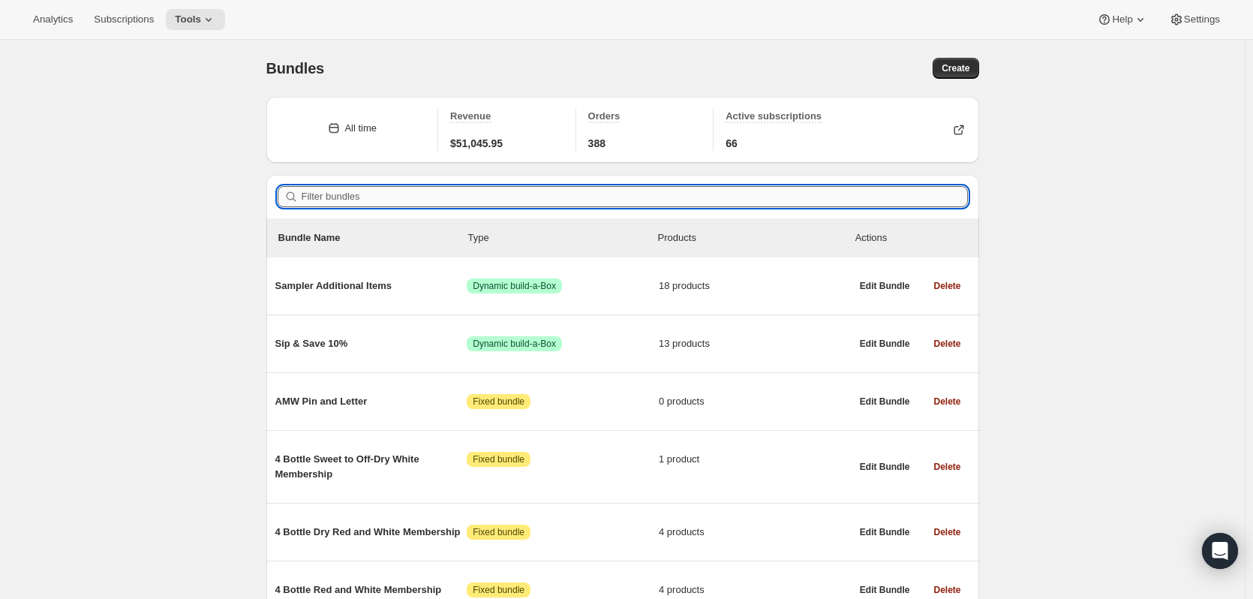
click at [422, 194] on input "Filter bundles" at bounding box center [635, 196] width 666 height 21
paste input "83-0051"
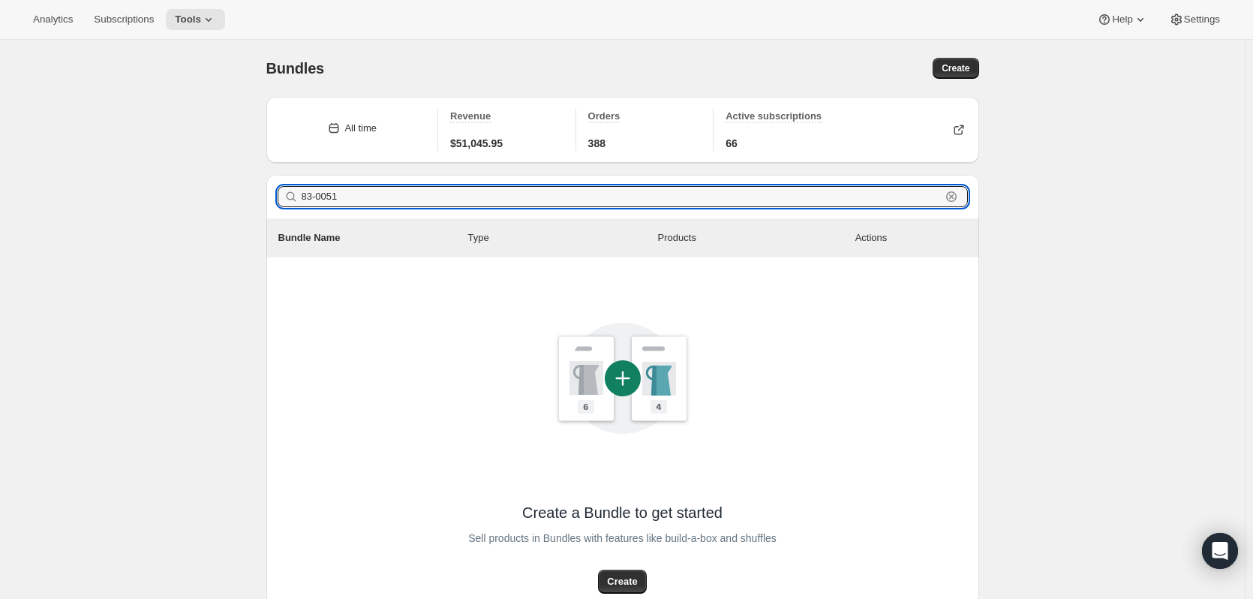
drag, startPoint x: 388, startPoint y: 191, endPoint x: 44, endPoint y: 179, distance: 343.7
click at [43, 179] on div "Bundles. This page is ready Bundles Create All time Revenue $51,045.95 Orders 3…" at bounding box center [622, 389] width 1244 height 698
paste input "2 Bottle Dry White Membership"
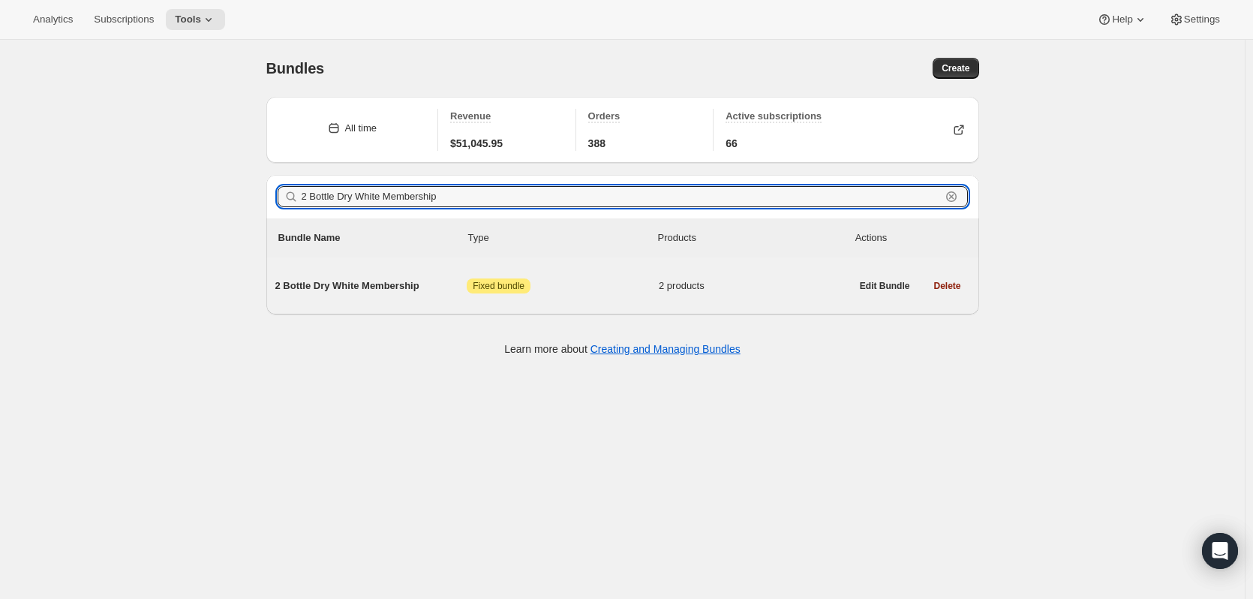
type input "2 Bottle Dry White Membership"
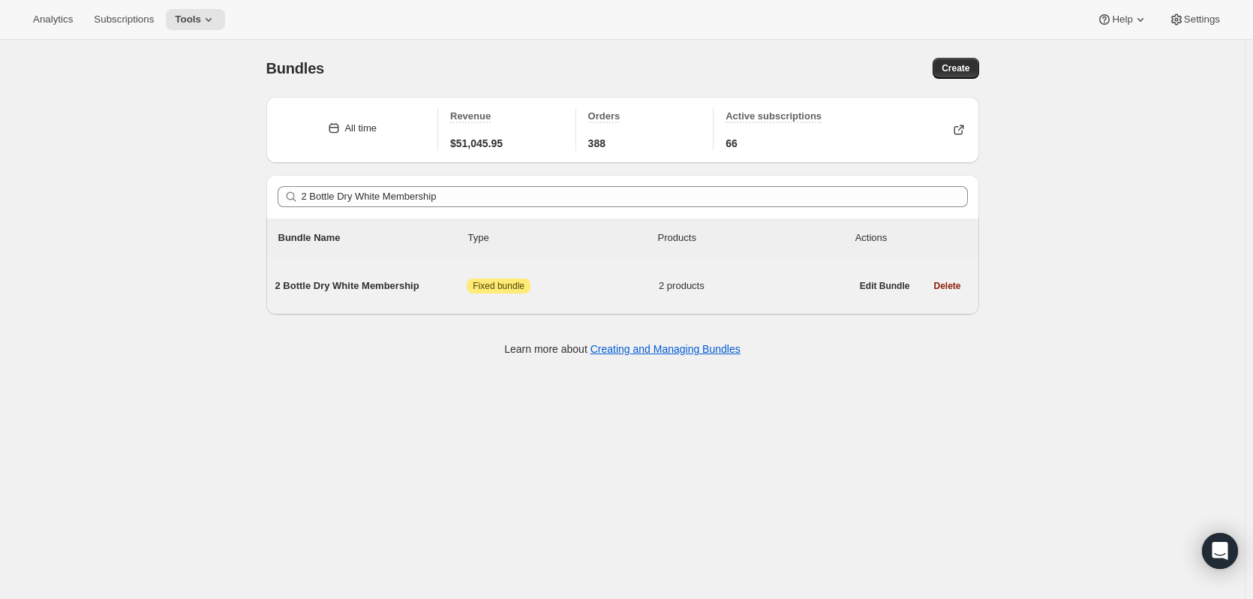
click at [395, 291] on span "2 Bottle Dry White Membership" at bounding box center [371, 285] width 192 height 15
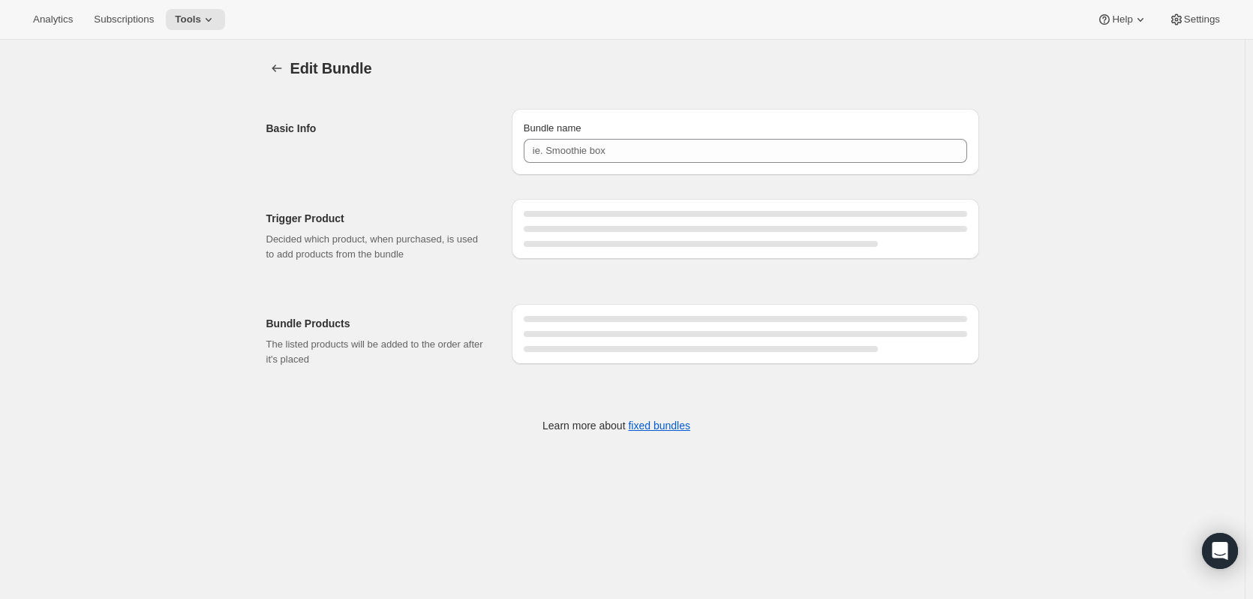
type input "2 Bottle Dry White Membership"
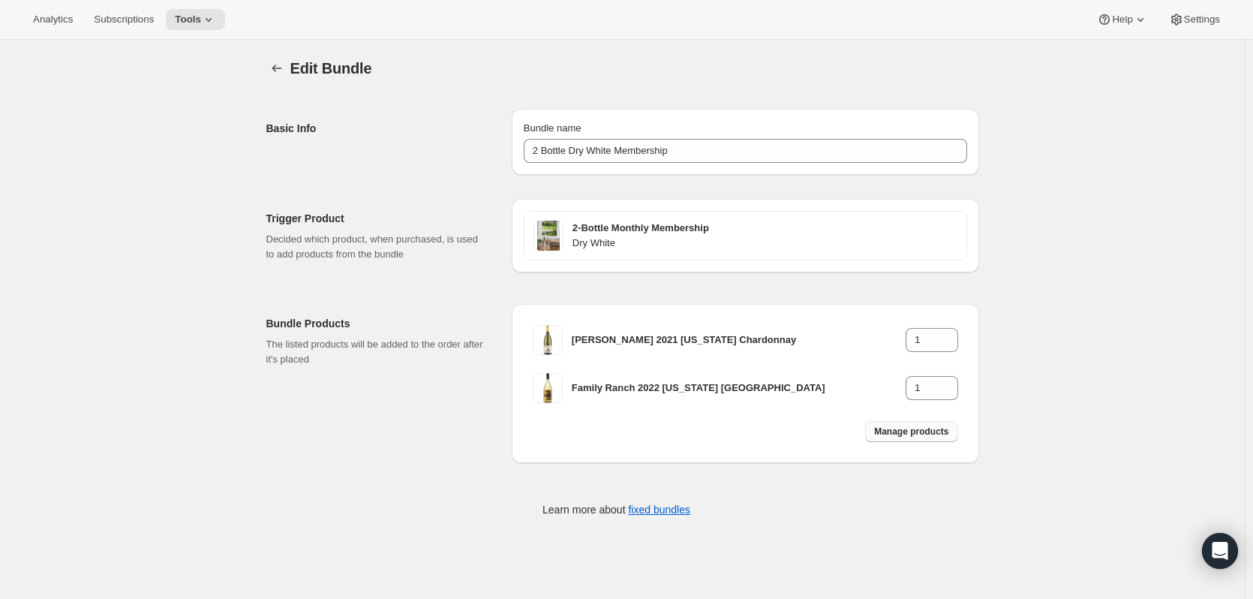
click at [931, 433] on span "Manage products" at bounding box center [911, 431] width 74 height 12
click at [282, 65] on icon "Bundles" at bounding box center [276, 68] width 15 height 15
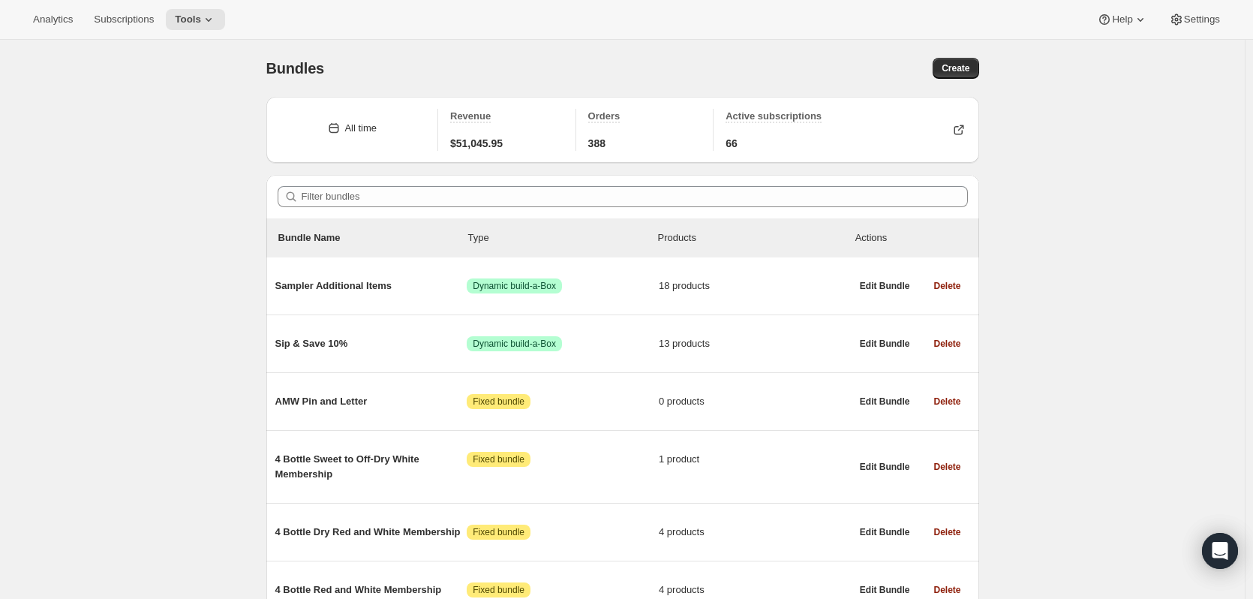
click at [440, 185] on div "Filter bundles" at bounding box center [622, 197] width 713 height 44
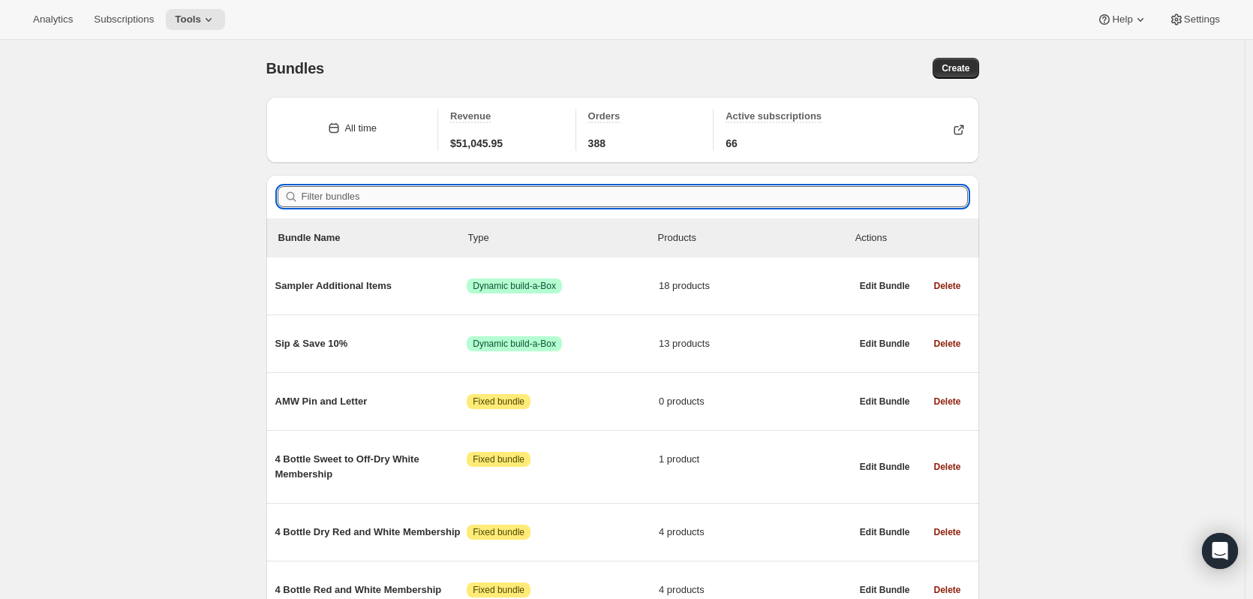
click at [414, 200] on input "Filter bundles" at bounding box center [635, 196] width 666 height 21
paste input "2 Bottle Sweet to Off-Dry White Membership"
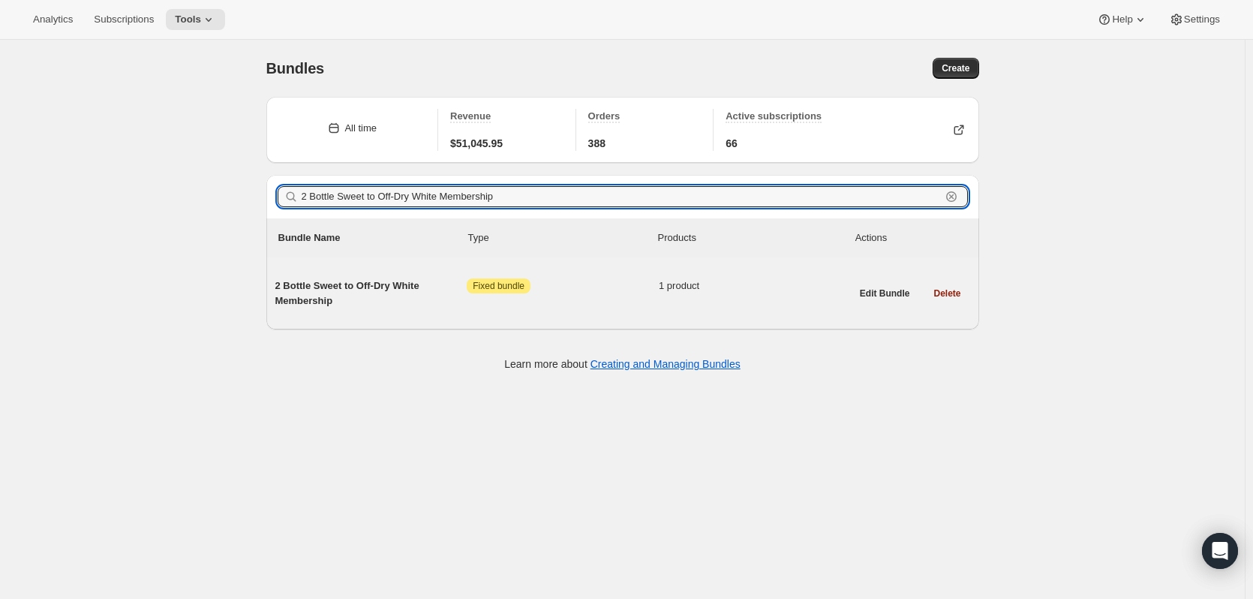
type input "2 Bottle Sweet to Off-Dry White Membership"
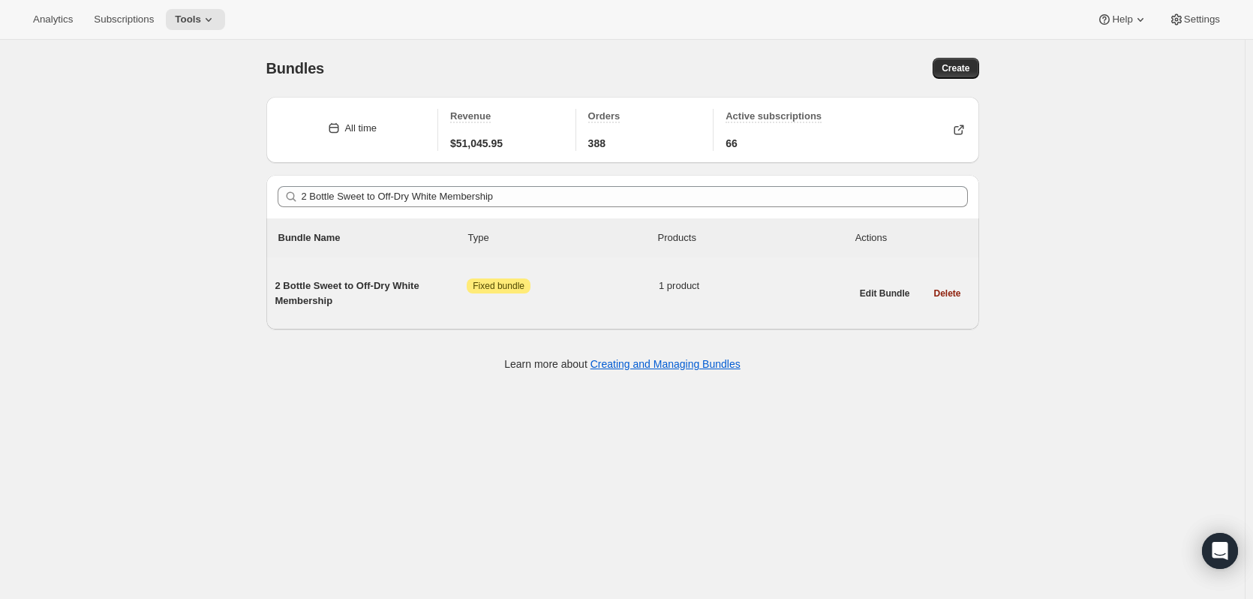
click at [321, 291] on span "2 Bottle Sweet to Off-Dry White Membership" at bounding box center [371, 293] width 192 height 30
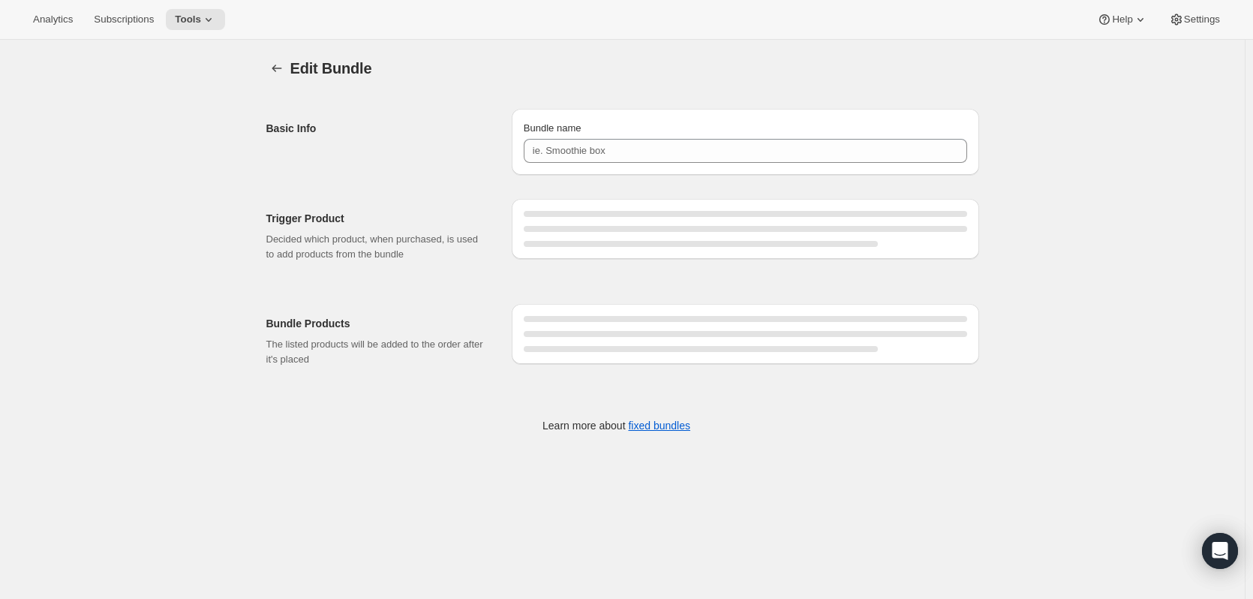
type input "2 Bottle Sweet to Off-Dry White Membership"
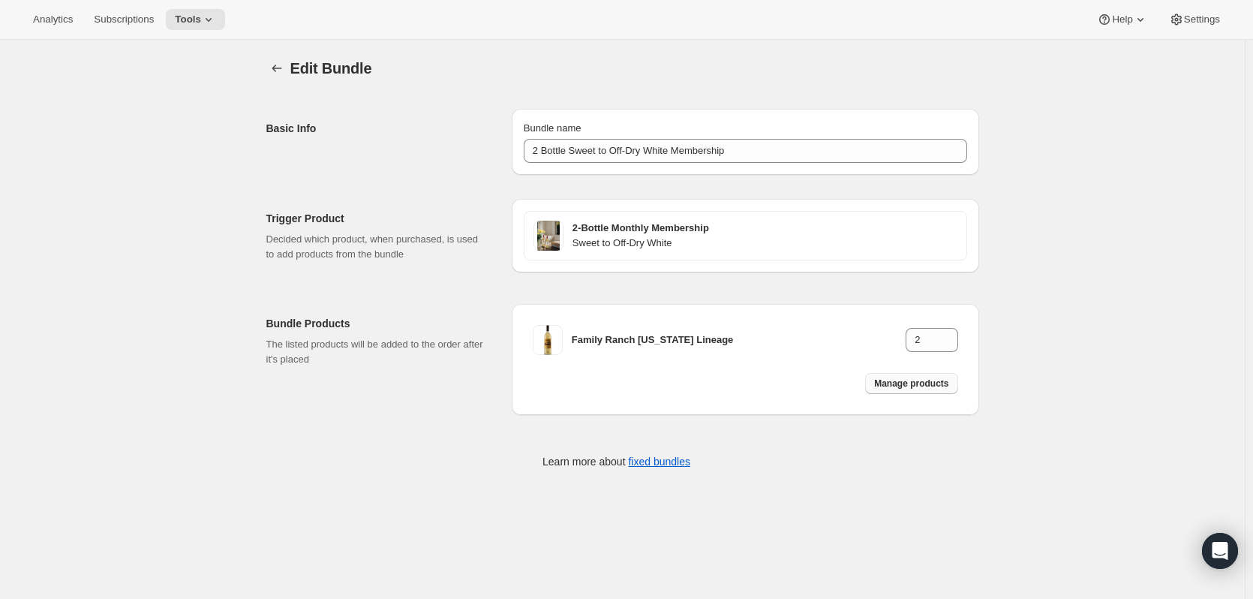
click at [922, 386] on span "Manage products" at bounding box center [911, 383] width 74 height 12
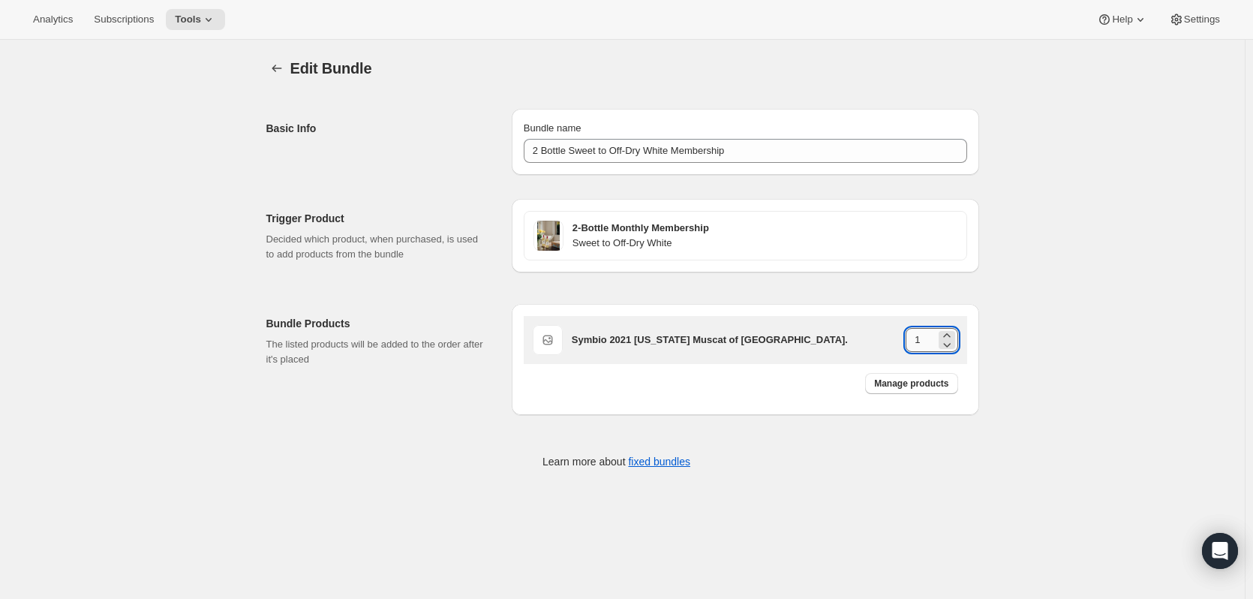
click at [929, 341] on input "1" at bounding box center [919, 340] width 29 height 24
click at [950, 335] on icon at bounding box center [946, 335] width 7 height 4
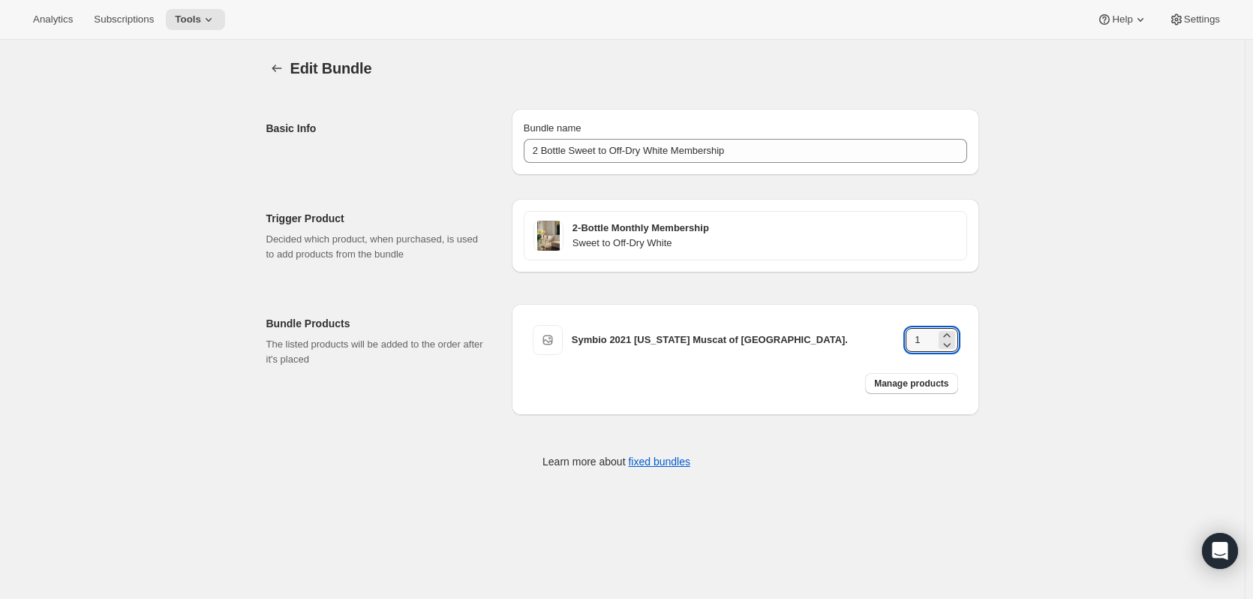
type input "2"
click at [876, 59] on div "Edit Bundle" at bounding box center [634, 68] width 689 height 21
click at [284, 61] on button "Bundles" at bounding box center [276, 68] width 21 height 21
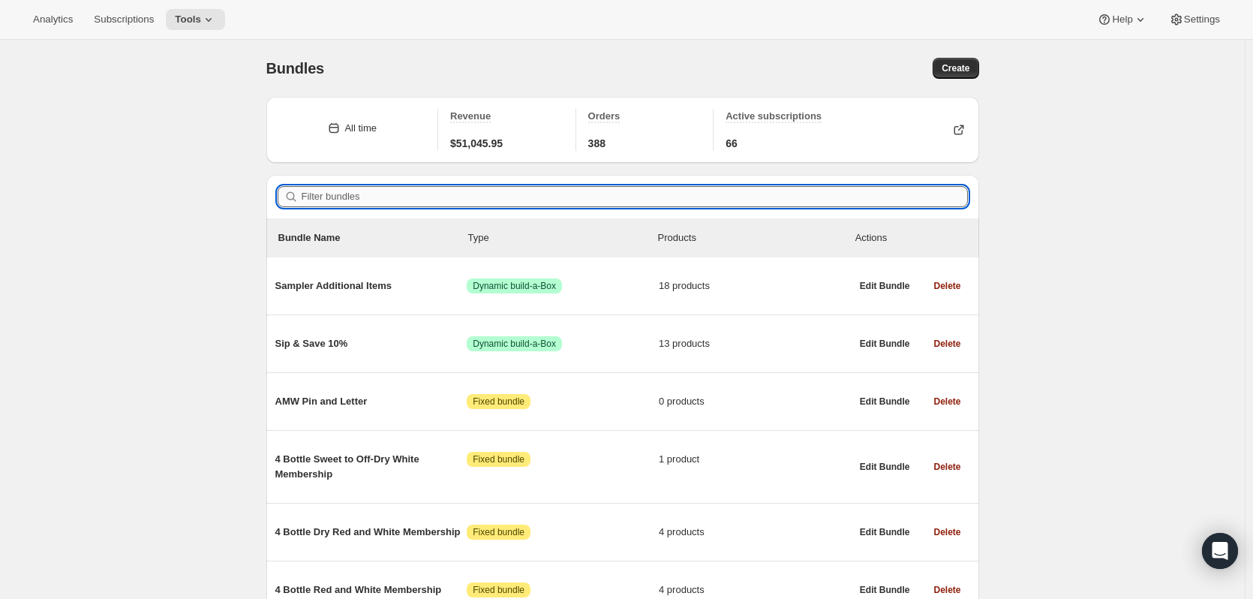
click at [341, 198] on input "Filter bundles" at bounding box center [635, 196] width 666 height 21
paste input "4 Bottle Red and White Membership"
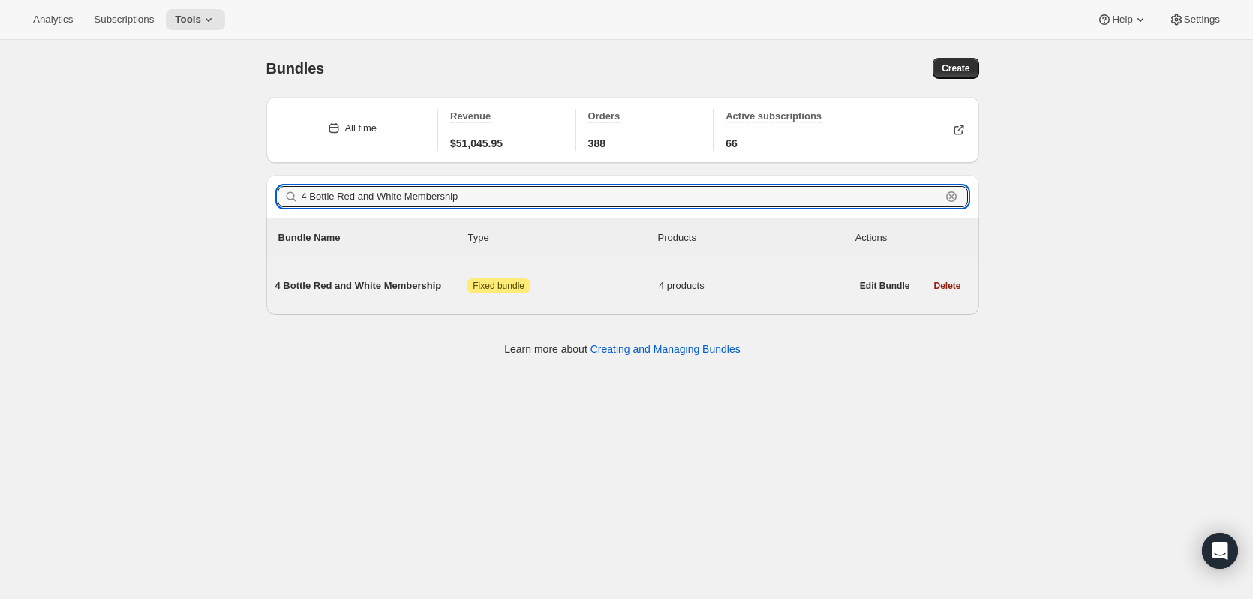
type input "4 Bottle Red and White Membership"
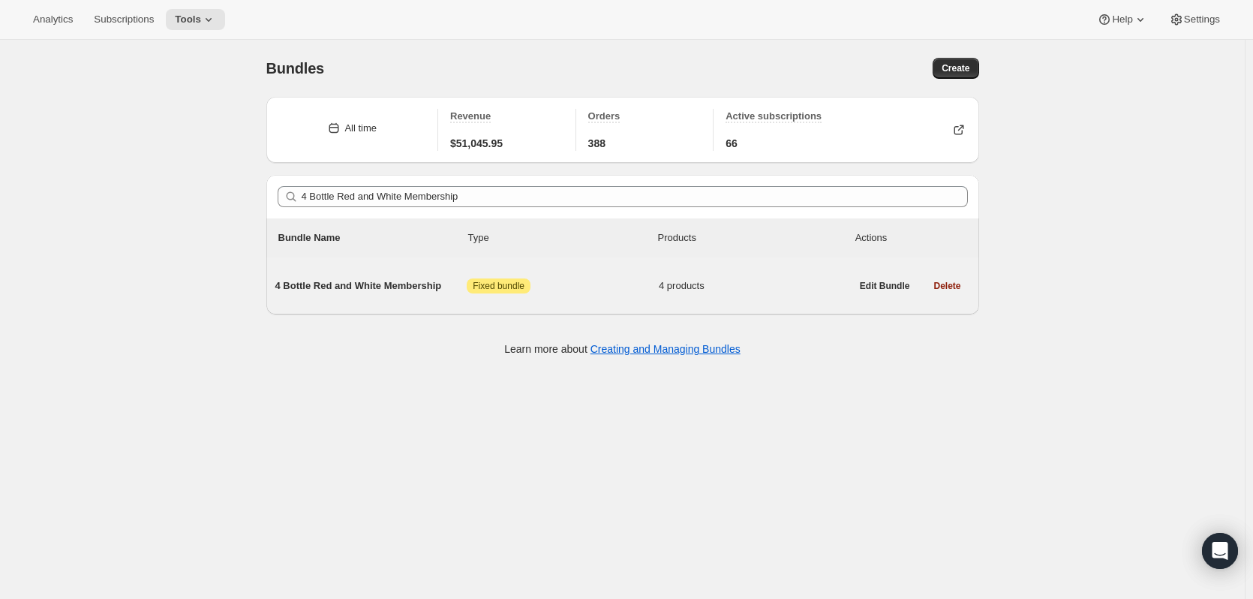
click at [364, 287] on span "4 Bottle Red and White Membership" at bounding box center [371, 285] width 192 height 15
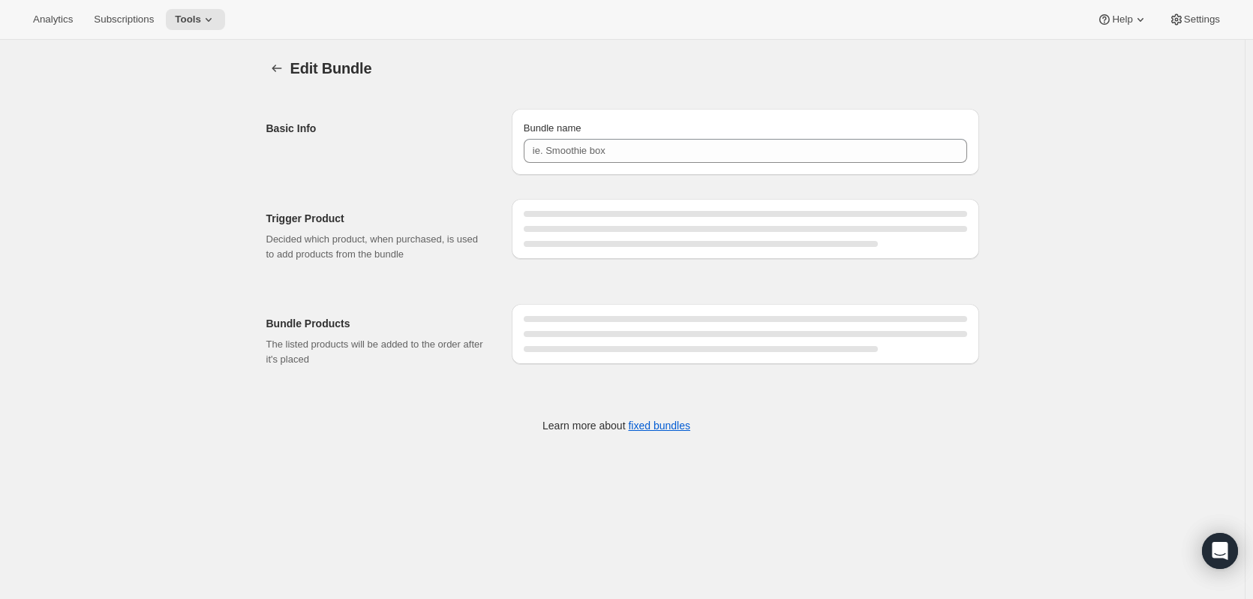
type input "4 Bottle Red and White Membership"
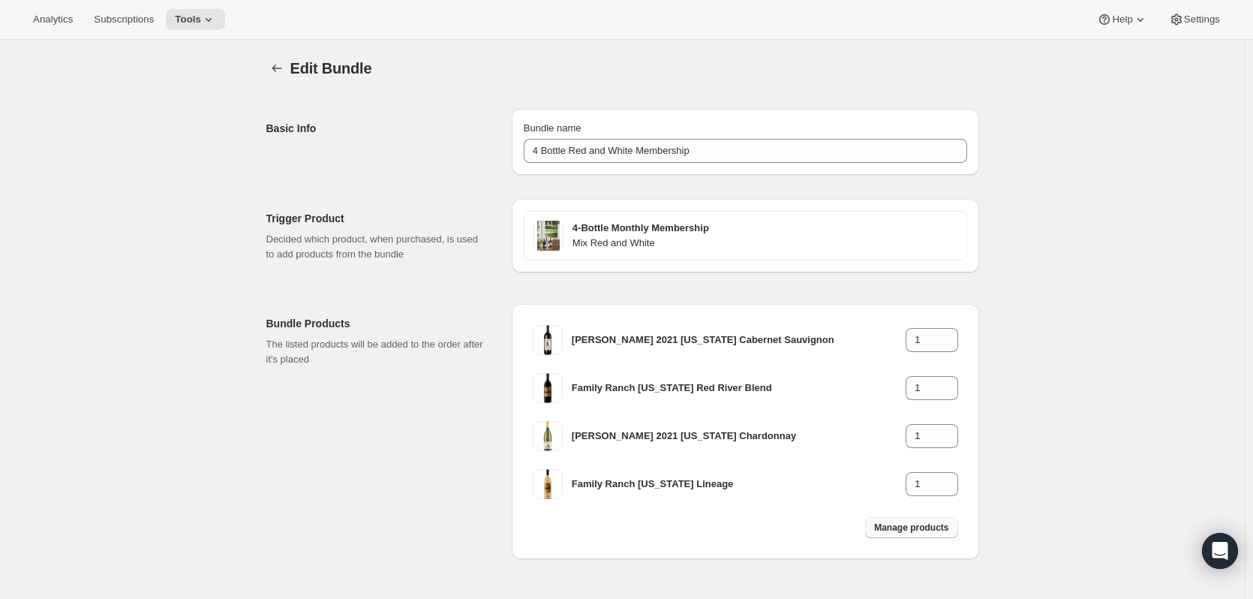
click at [920, 523] on span "Manage products" at bounding box center [911, 527] width 74 height 12
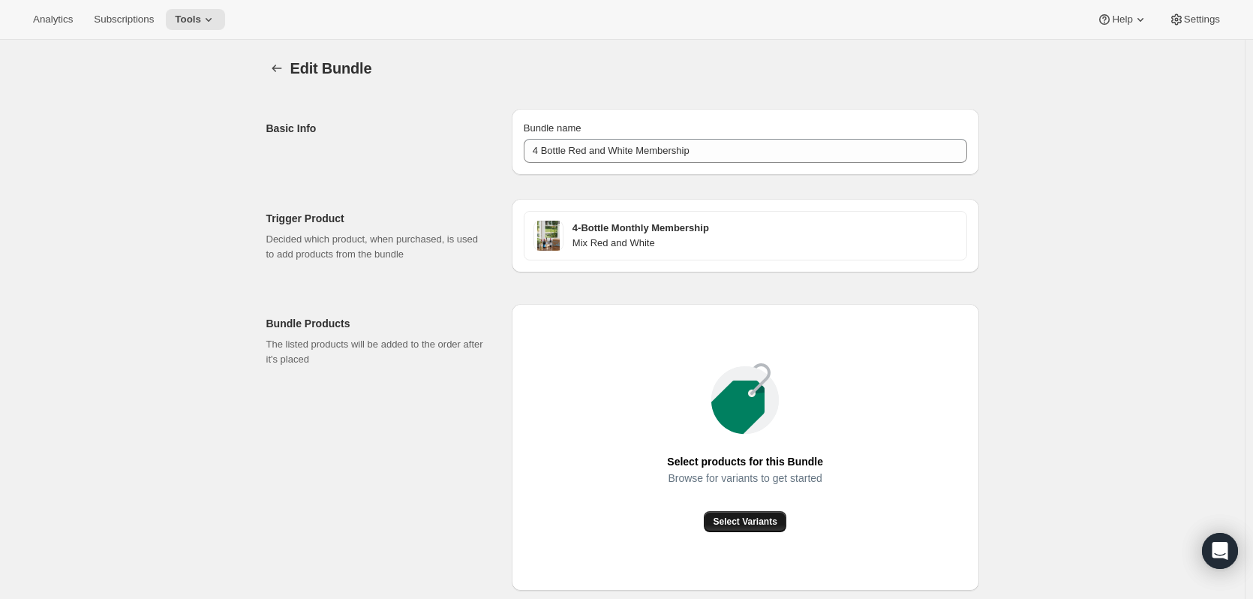
click at [770, 522] on span "Select Variants" at bounding box center [745, 521] width 64 height 12
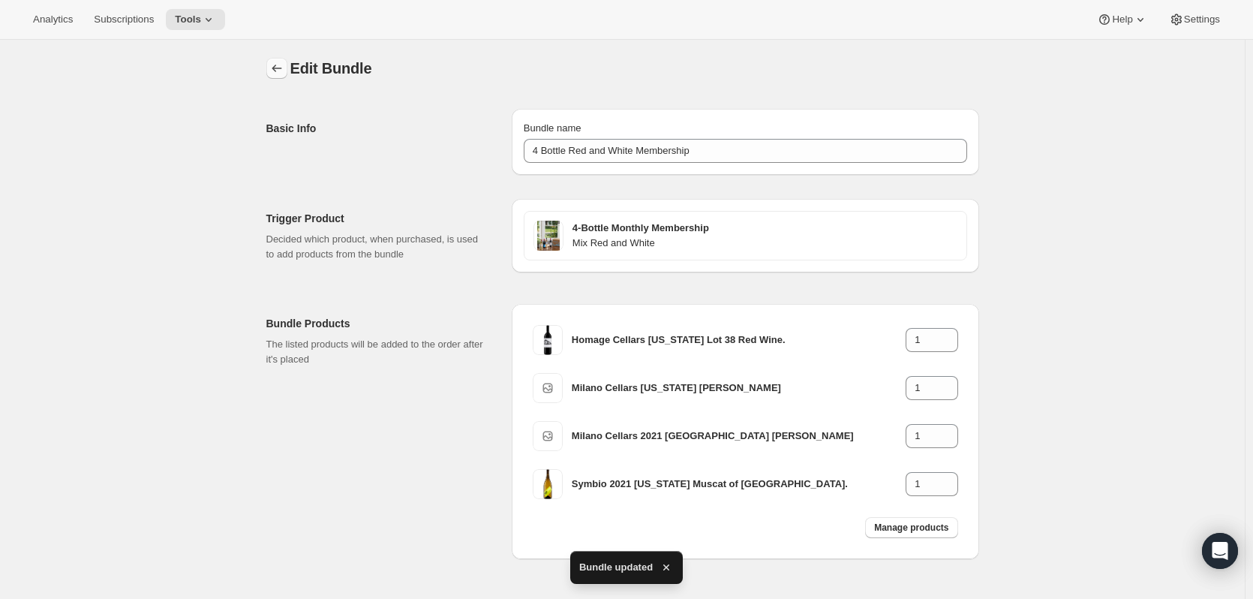
click at [281, 65] on icon "Bundles" at bounding box center [276, 68] width 15 height 15
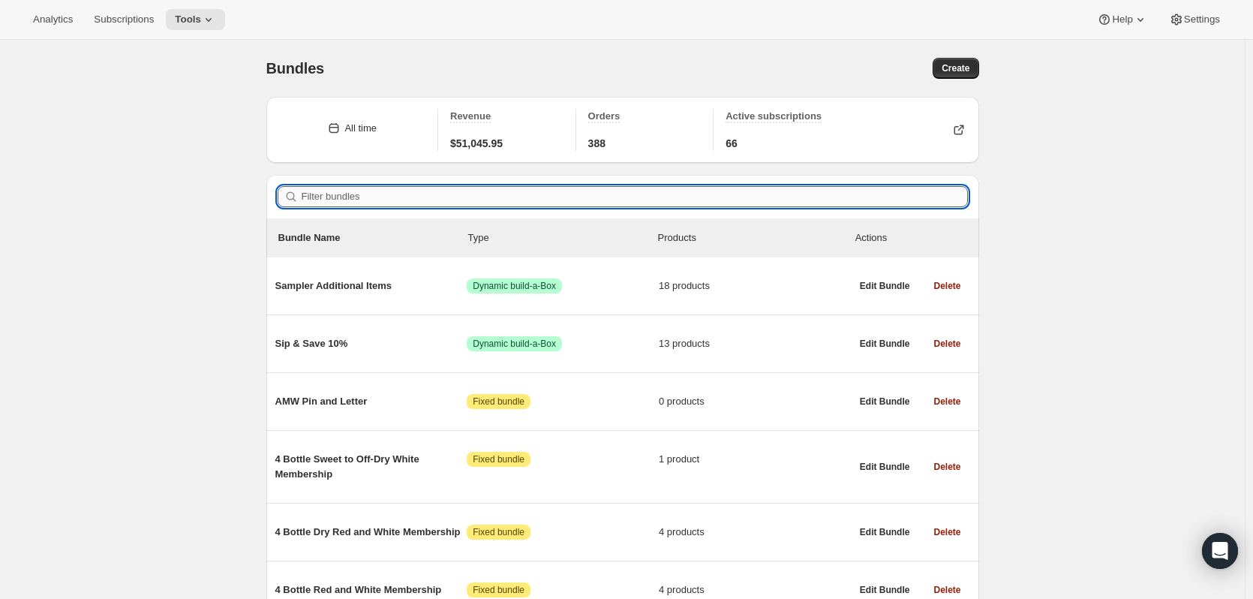
click at [436, 193] on input "Filter bundles" at bounding box center [635, 196] width 666 height 21
paste input "4 Bottle Red and White 12 Month"
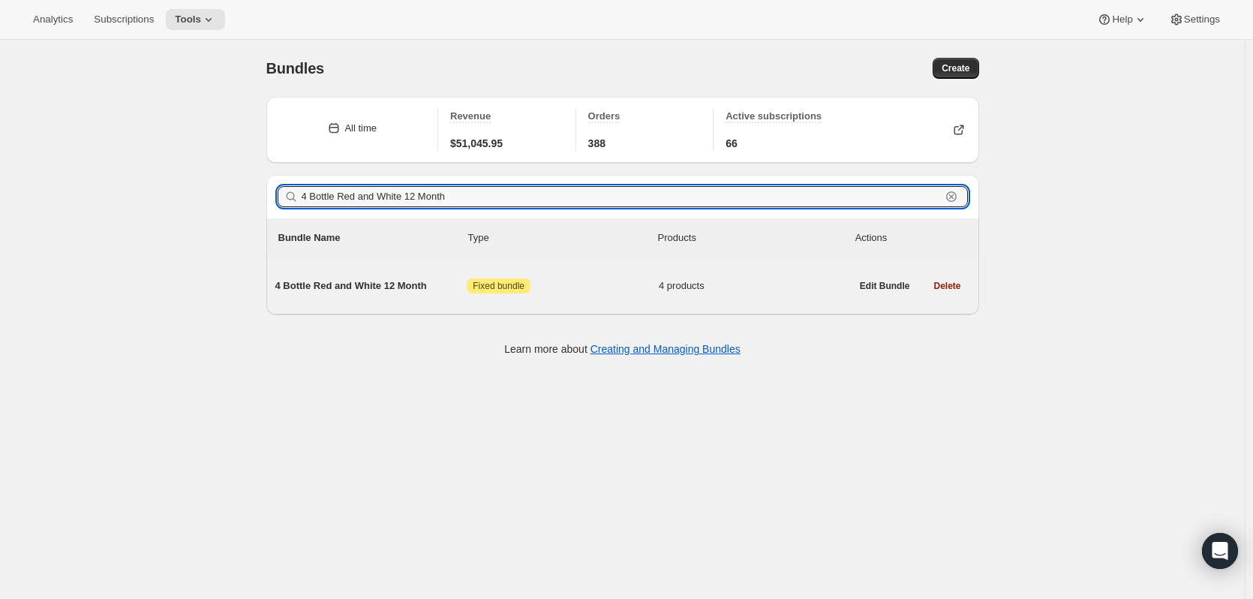
type input "4 Bottle Red and White 12 Month"
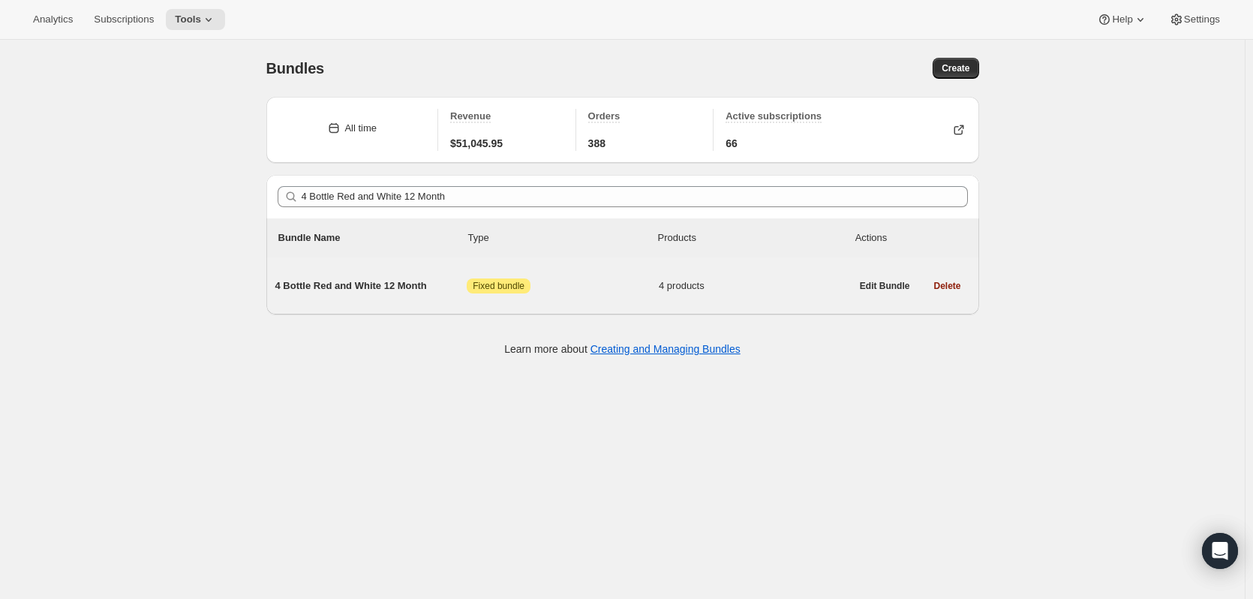
click at [360, 287] on span "4 Bottle Red and White 12 Month" at bounding box center [371, 285] width 192 height 15
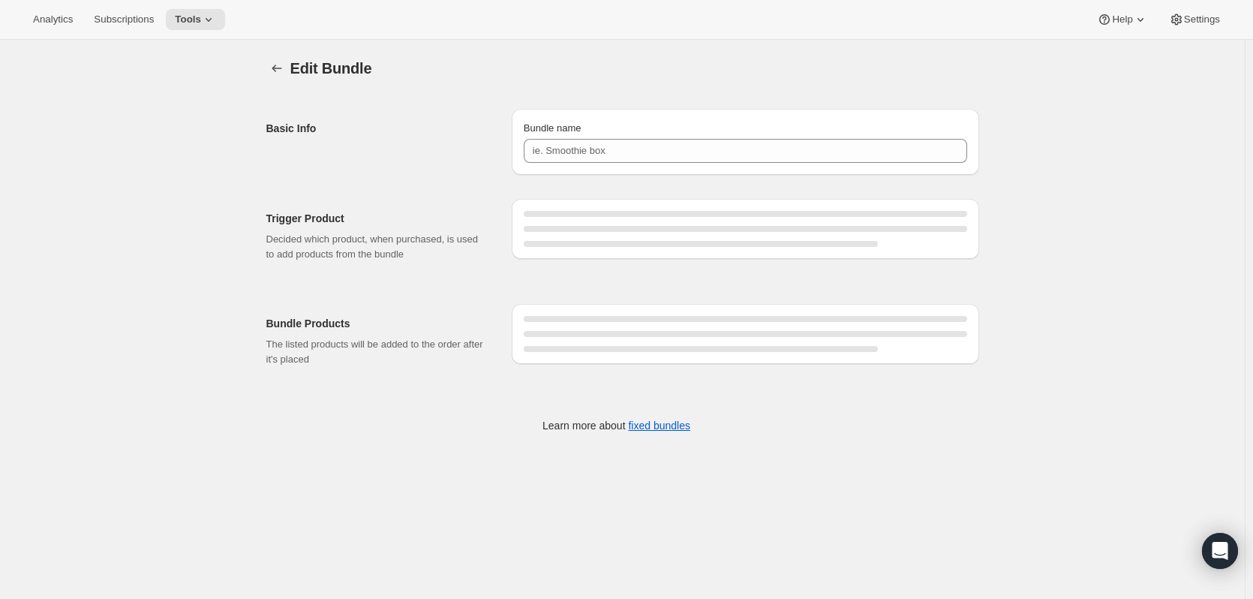
type input "4 Bottle Red and White 12 Month"
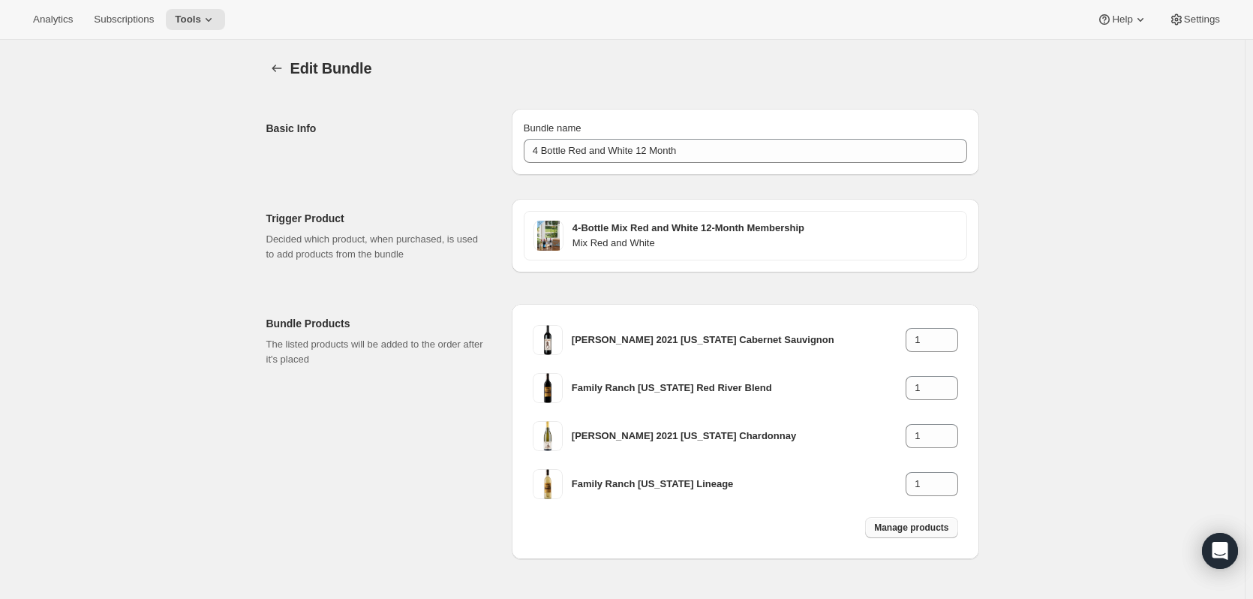
click at [930, 520] on button "Manage products" at bounding box center [911, 527] width 92 height 21
click at [914, 527] on span "Manage products" at bounding box center [911, 527] width 74 height 12
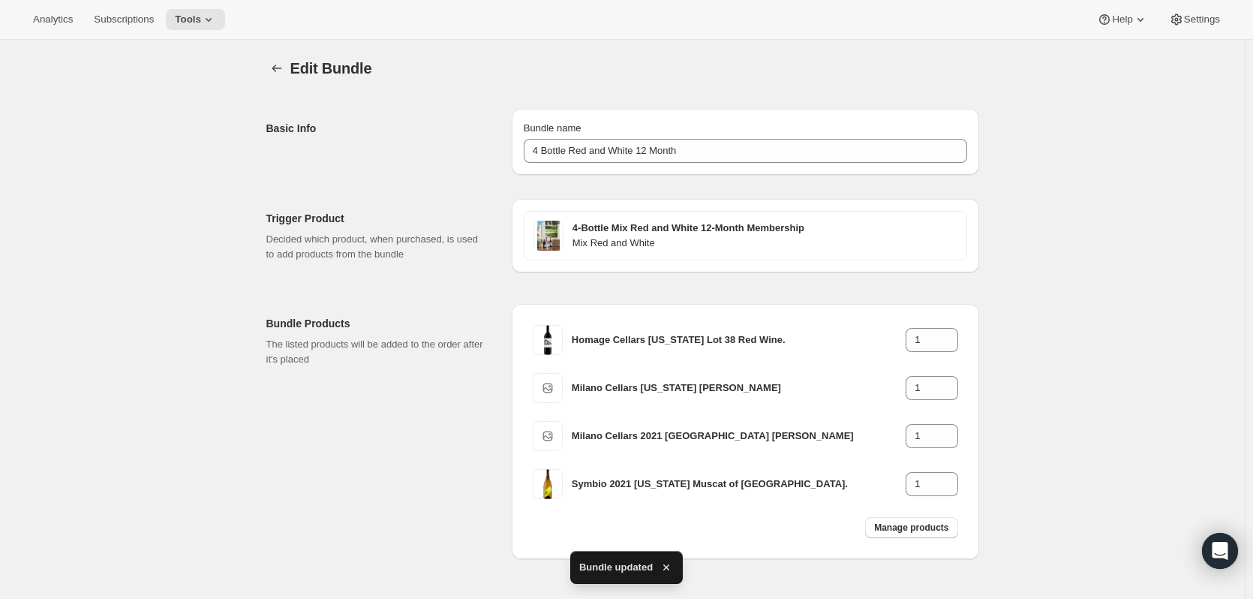
click at [285, 56] on div "Edit Bundle. This page is ready Edit Bundle" at bounding box center [622, 68] width 713 height 57
click at [278, 70] on icon "Bundles" at bounding box center [276, 68] width 15 height 15
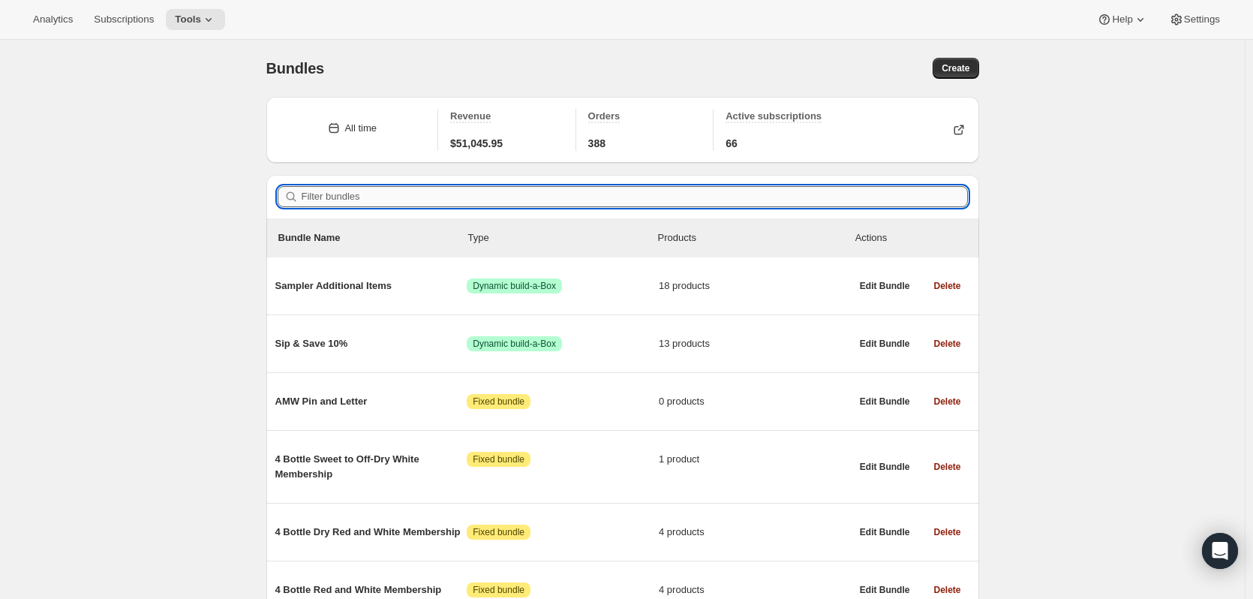
click at [344, 200] on input "Filter bundles" at bounding box center [635, 196] width 666 height 21
paste input "4 Bottle Red and White 6 Month"
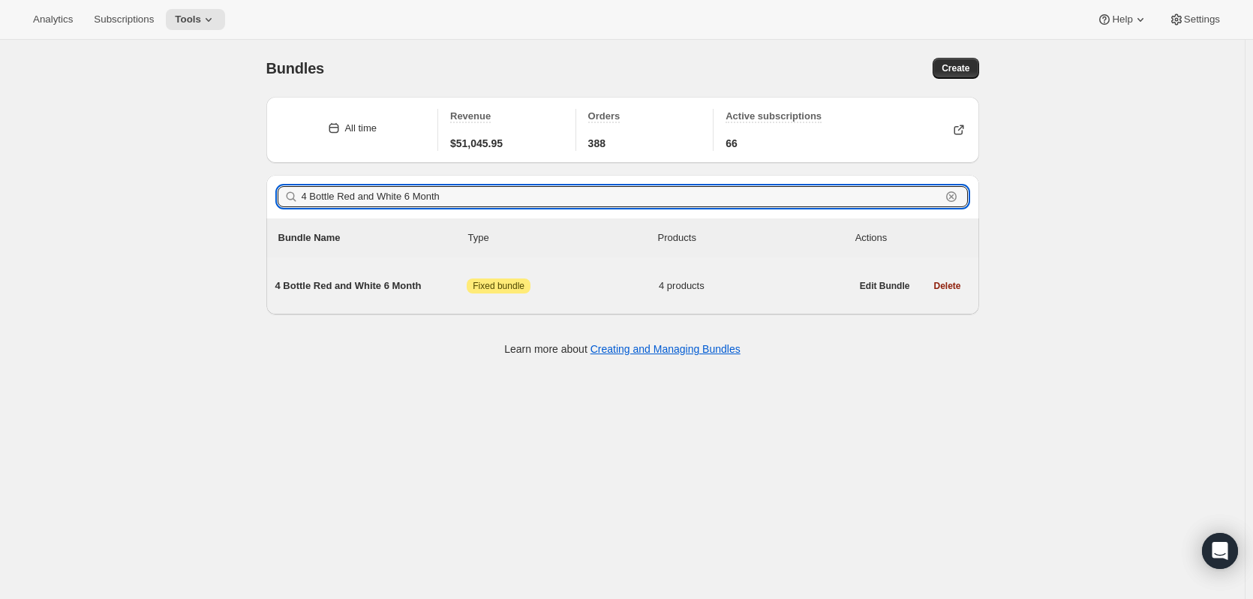
type input "4 Bottle Red and White 6 Month"
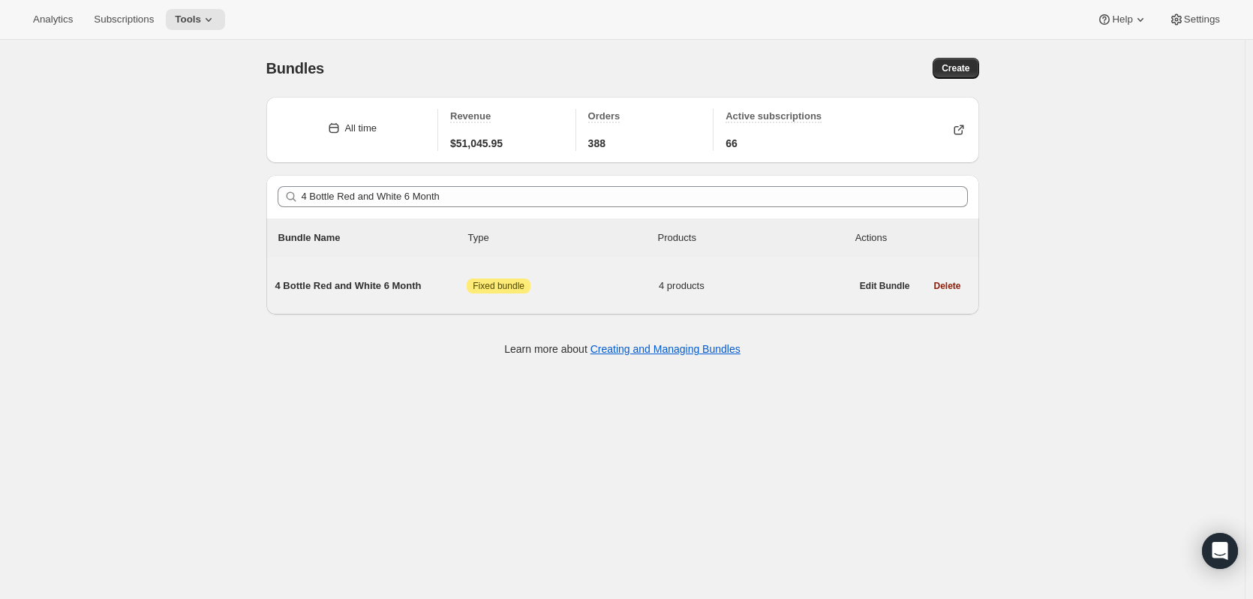
click at [376, 283] on span "4 Bottle Red and White 6 Month" at bounding box center [371, 285] width 192 height 15
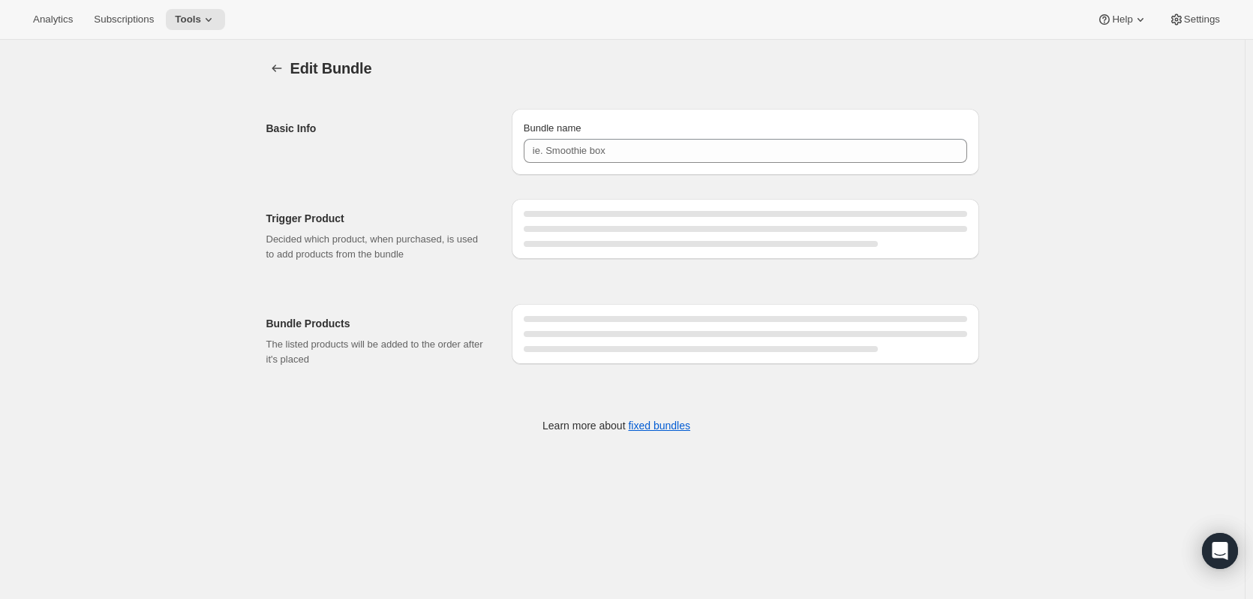
type input "4 Bottle Red and White 6 Month"
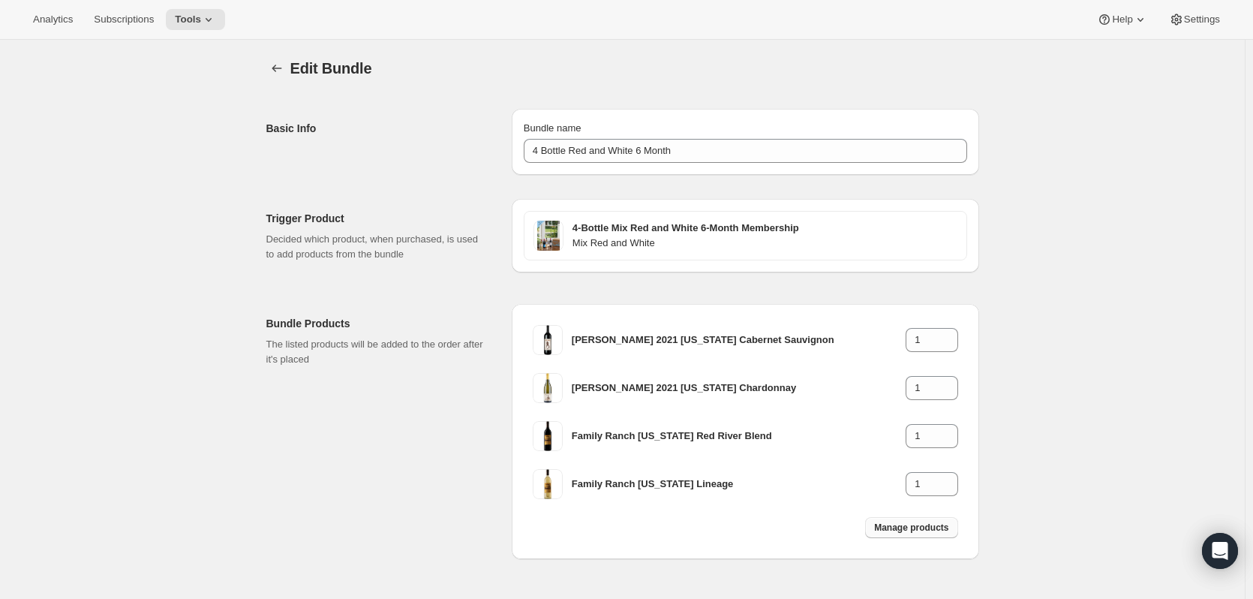
click at [905, 522] on span "Manage products" at bounding box center [911, 527] width 74 height 12
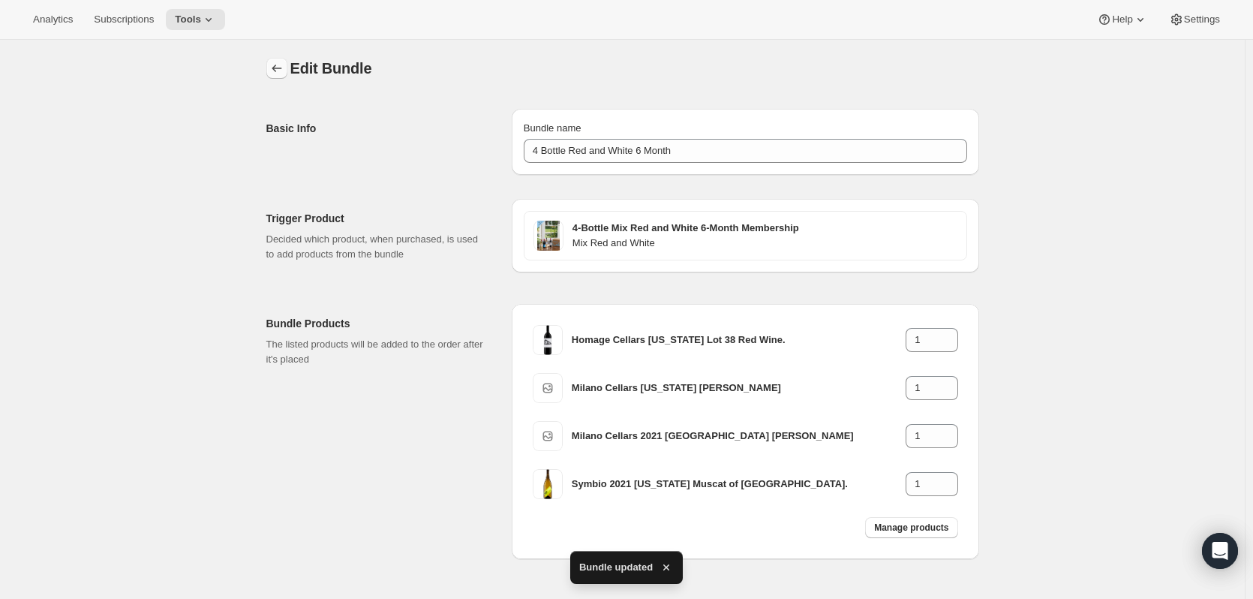
click at [284, 62] on icon "Bundles" at bounding box center [276, 68] width 15 height 15
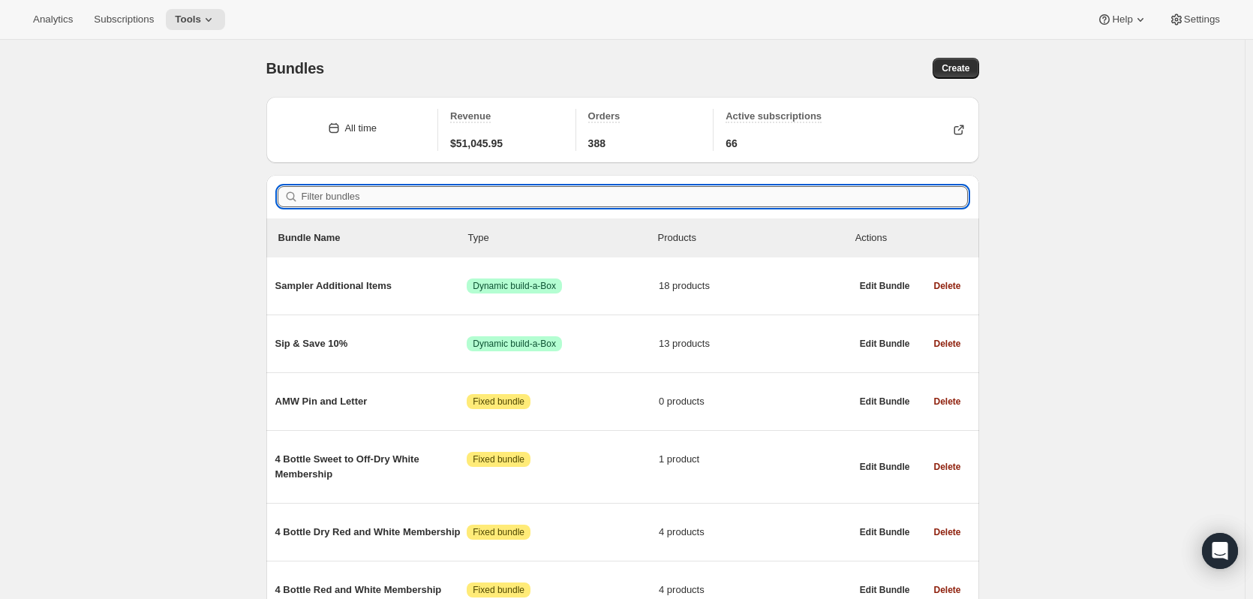
click at [330, 201] on input "Filter bundles" at bounding box center [635, 196] width 666 height 21
paste input "4 Bottle Red and White 3 Month"
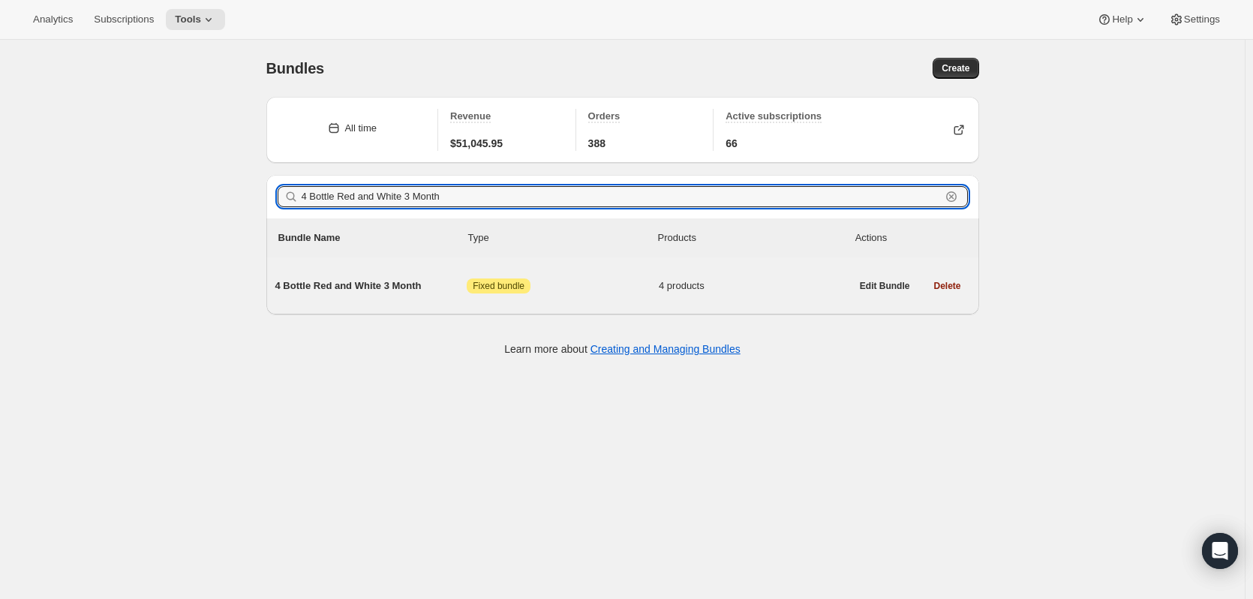
type input "4 Bottle Red and White 3 Month"
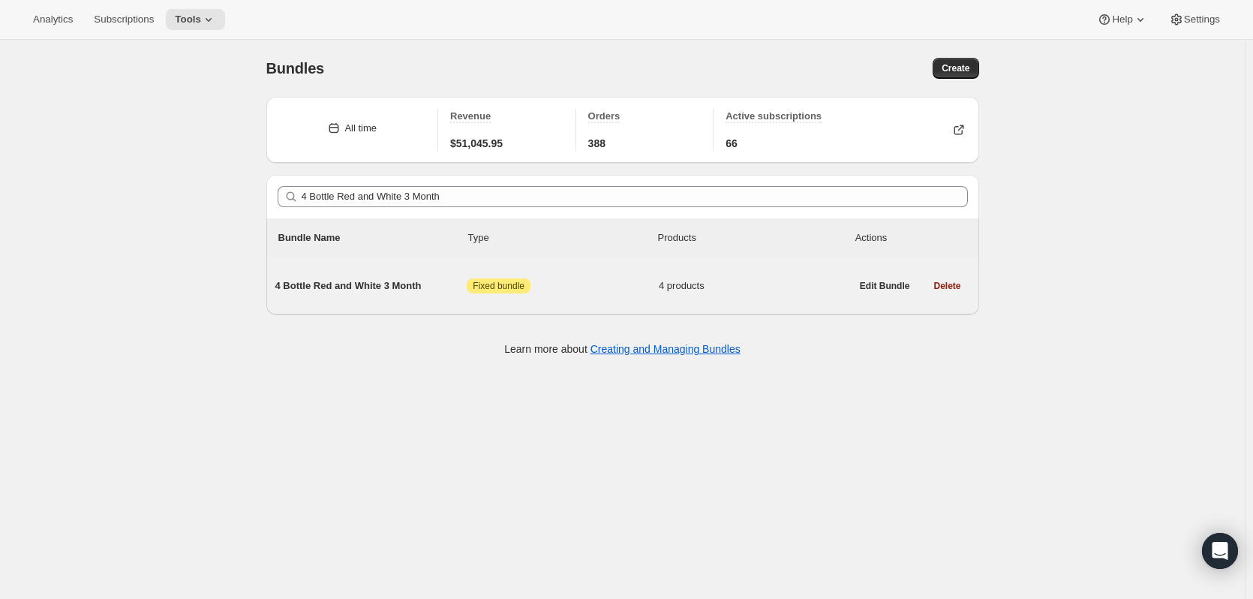
click at [401, 284] on span "4 Bottle Red and White 3 Month" at bounding box center [371, 285] width 192 height 15
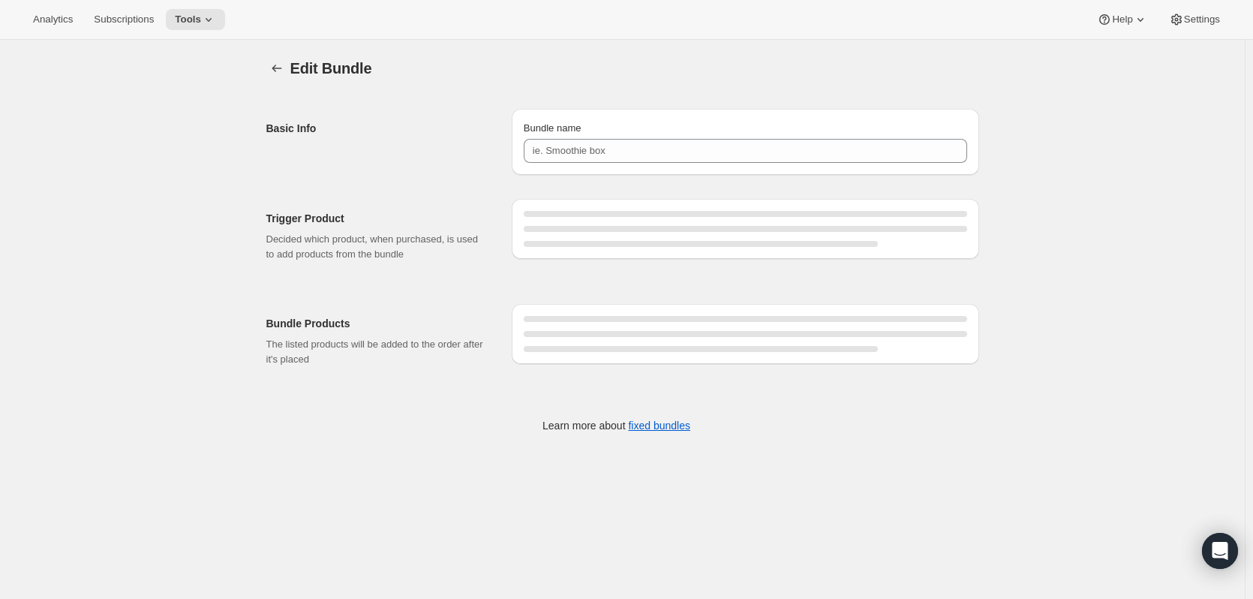
type input "4 Bottle Red and White 3 Month"
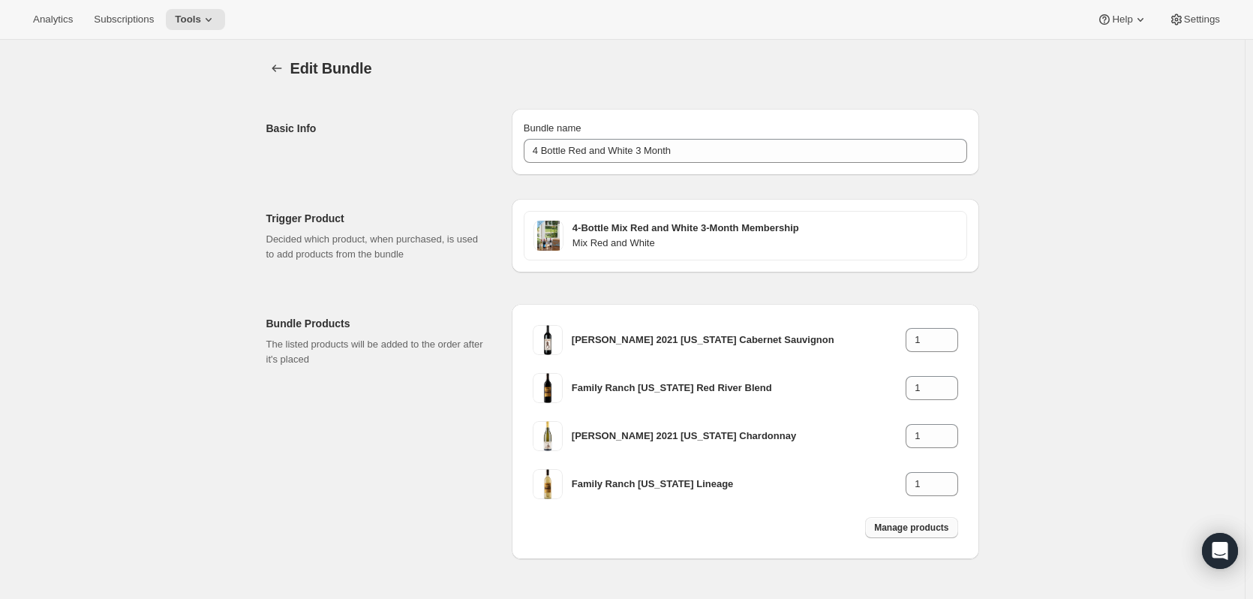
click at [929, 527] on span "Manage products" at bounding box center [911, 527] width 74 height 12
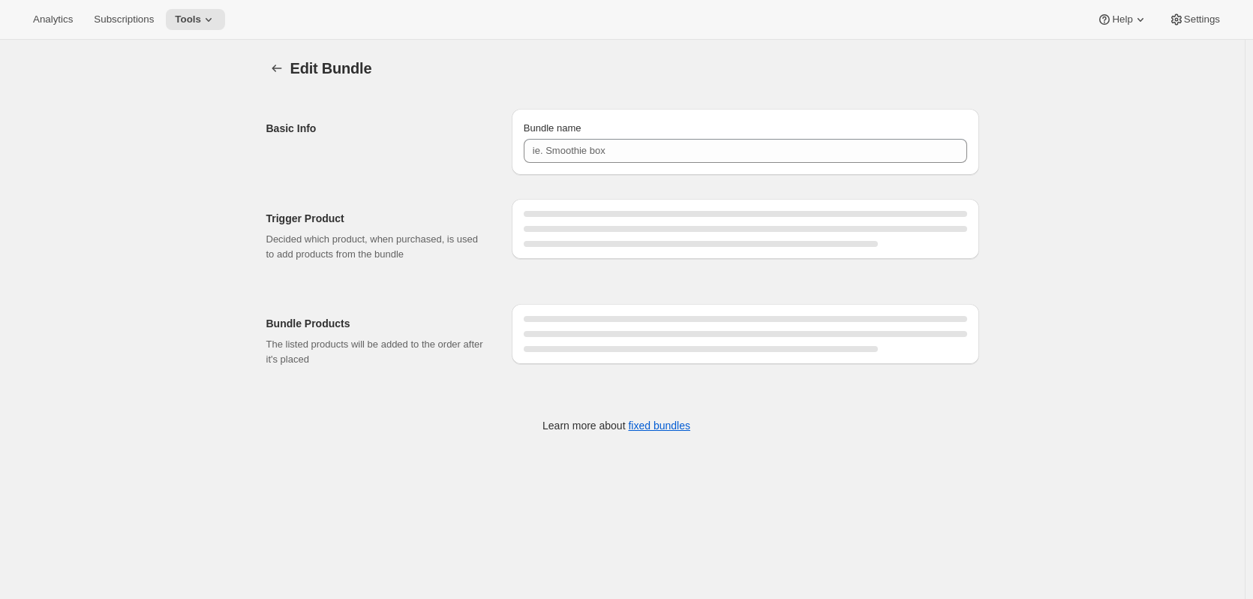
type input "4 Bottle Red and White 3 Month"
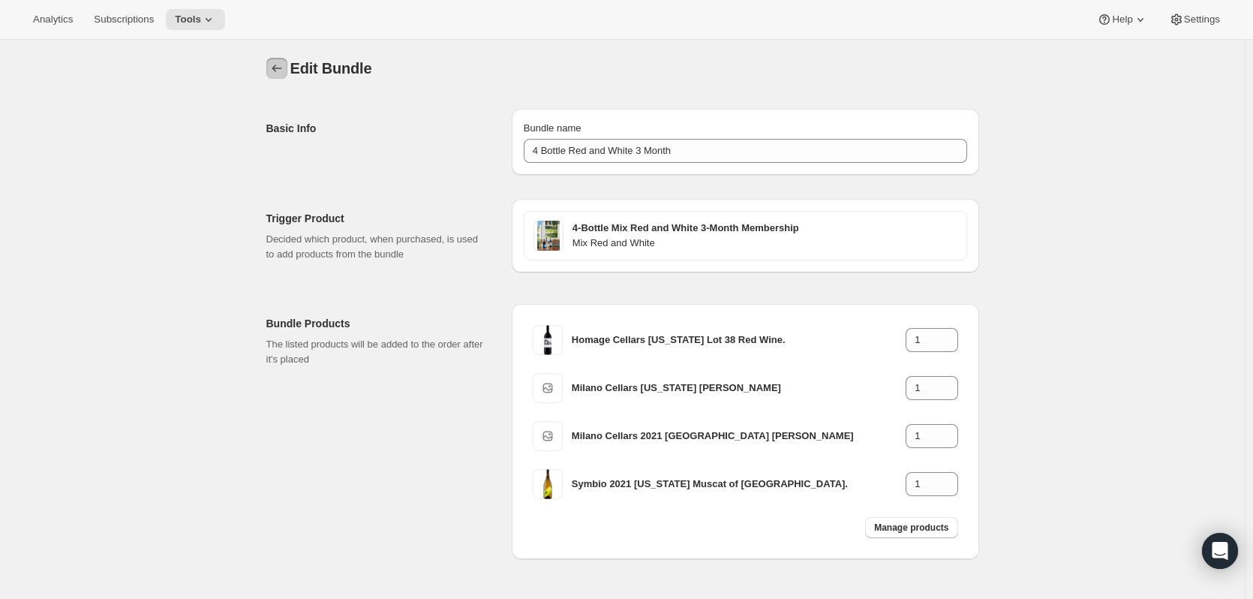
drag, startPoint x: 284, startPoint y: 71, endPoint x: 312, endPoint y: 101, distance: 40.3
click at [312, 101] on div "Edit Bundle. This page is ready Edit Bundle Basic Info Bundle name 4 Bottle Red…" at bounding box center [622, 345] width 749 height 611
click at [284, 65] on icon "Bundles" at bounding box center [276, 68] width 15 height 15
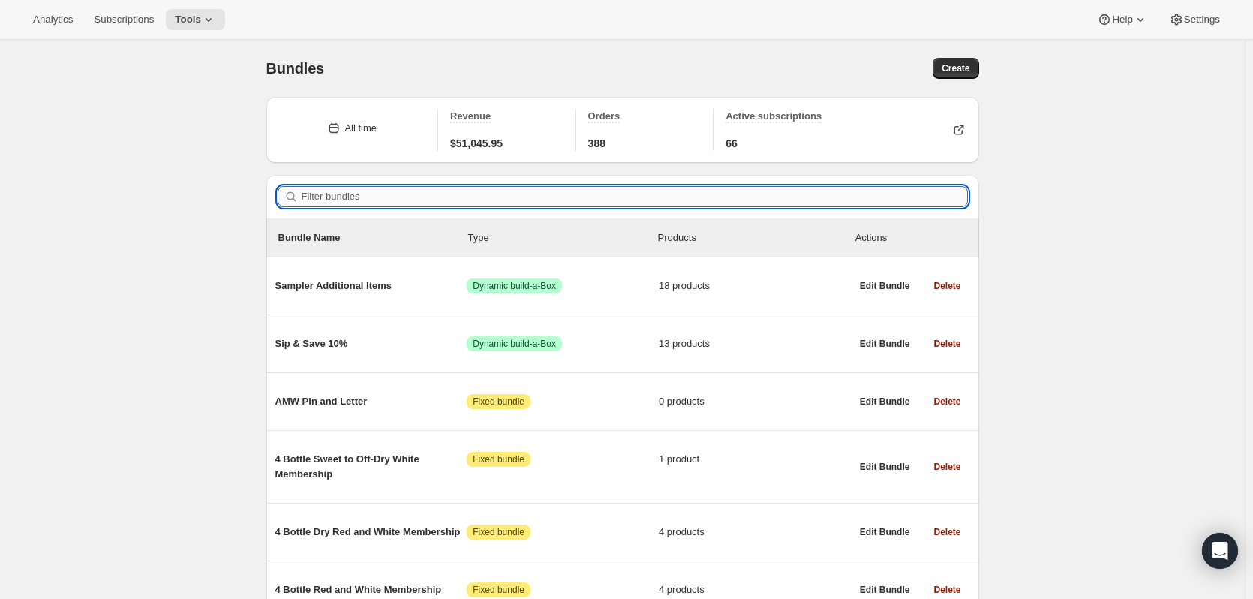
click at [400, 186] on input "Filter bundles" at bounding box center [635, 196] width 666 height 21
paste input "86-0051"
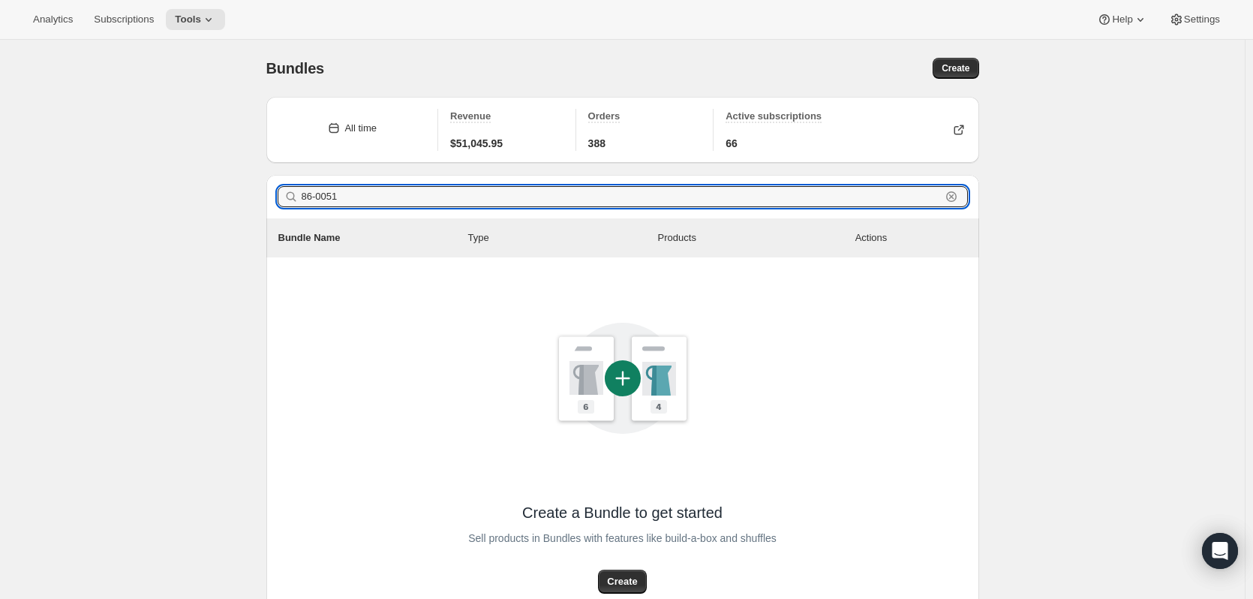
drag, startPoint x: 362, startPoint y: 200, endPoint x: 180, endPoint y: 196, distance: 181.5
click at [181, 196] on div "Bundles. This page is ready Bundles Create All time Revenue $51,045.95 Orders 3…" at bounding box center [622, 389] width 1244 height 698
paste input "4 Bottle Sweet to Off-Dry Mix Membership"
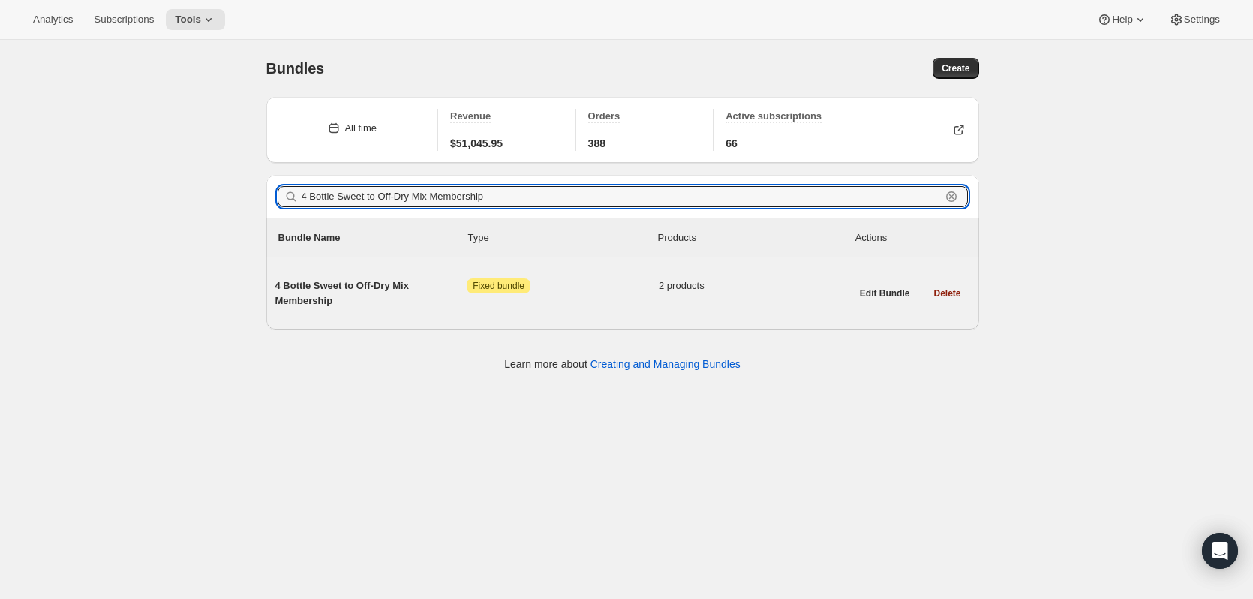
type input "4 Bottle Sweet to Off-Dry Mix Membership"
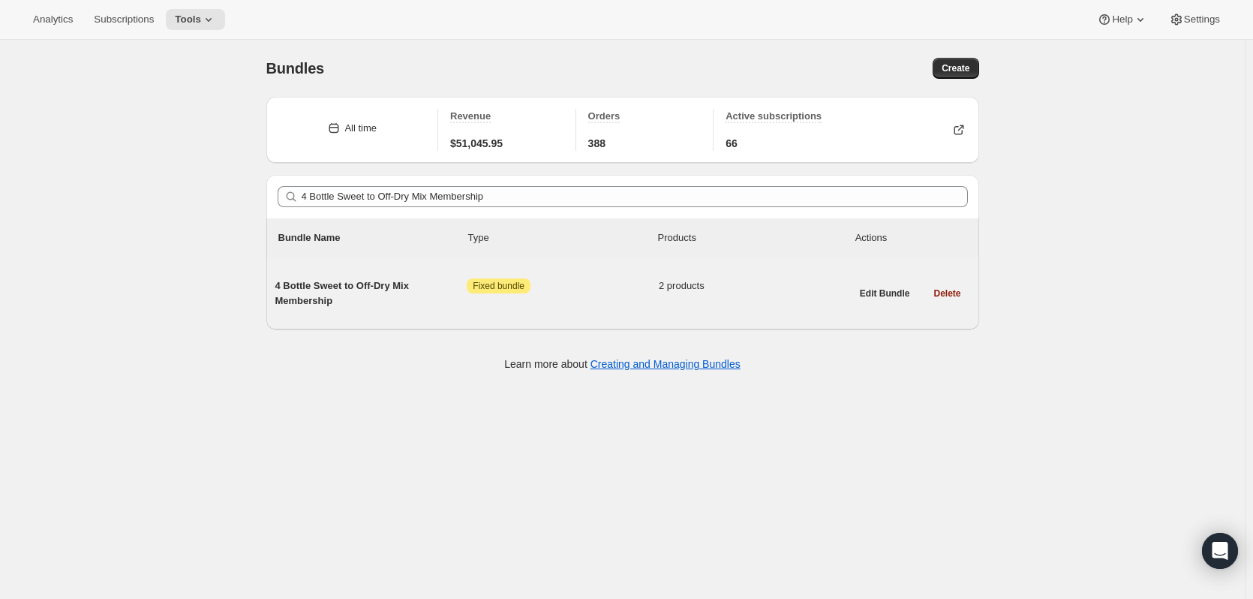
click at [317, 279] on span "4 Bottle Sweet to Off-Dry Mix Membership" at bounding box center [371, 293] width 192 height 30
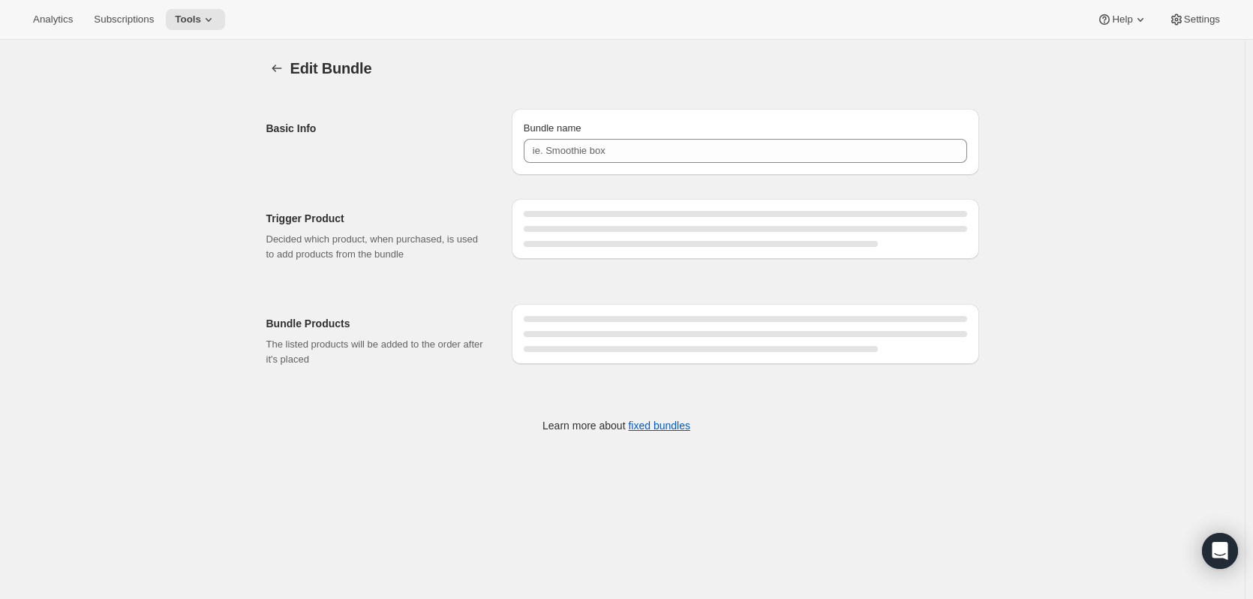
type input "4 Bottle Sweet to Off-Dry Mix Membership"
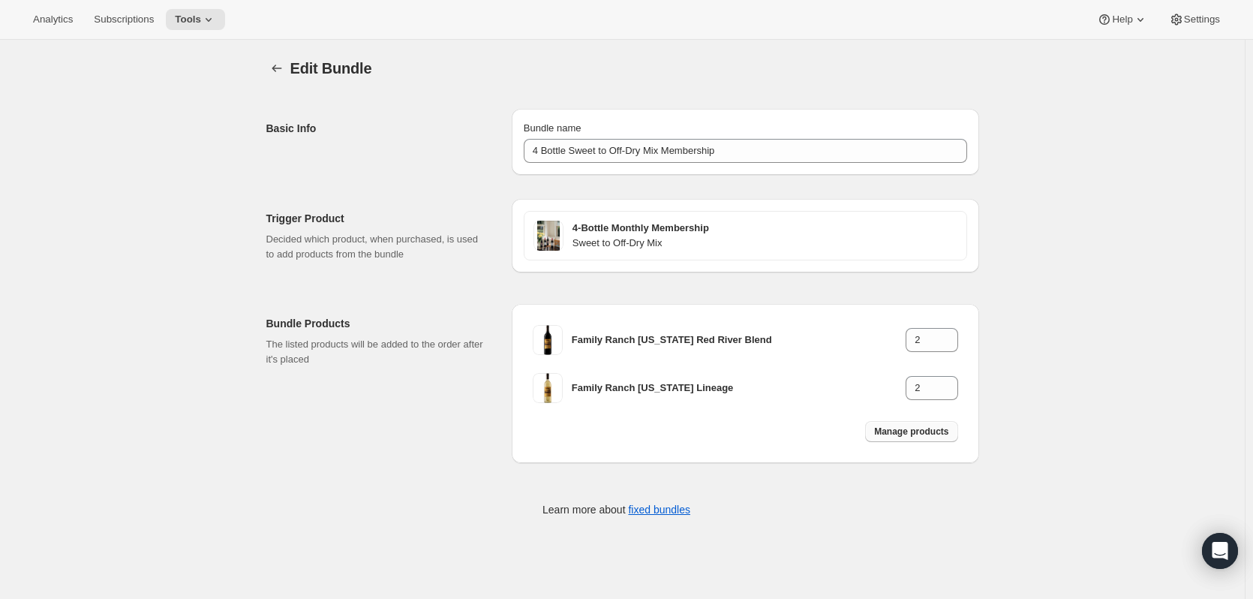
click at [919, 427] on span "Manage products" at bounding box center [911, 431] width 74 height 12
type input "1"
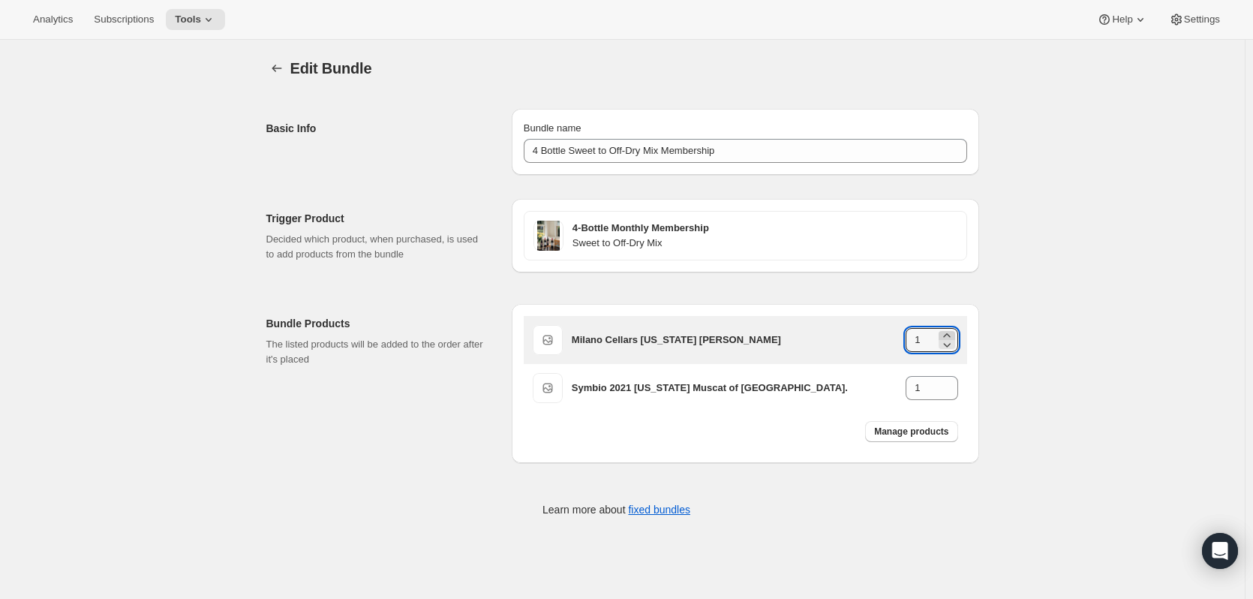
click at [951, 332] on icon at bounding box center [946, 335] width 15 height 15
type input "2"
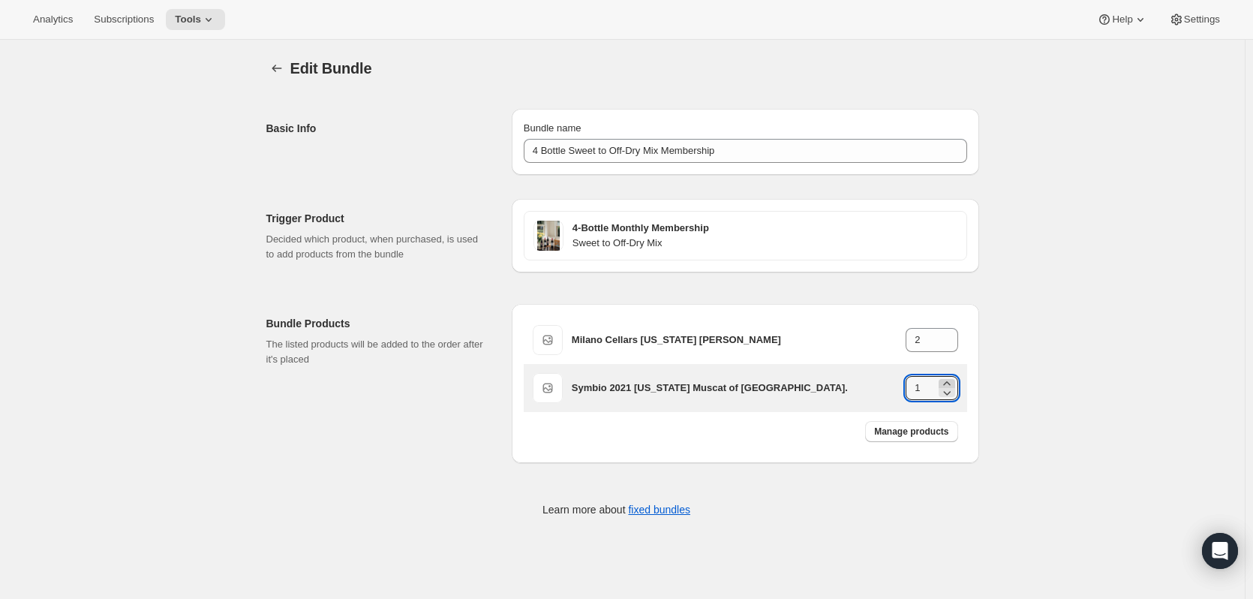
click at [953, 383] on icon at bounding box center [946, 383] width 15 height 15
type input "2"
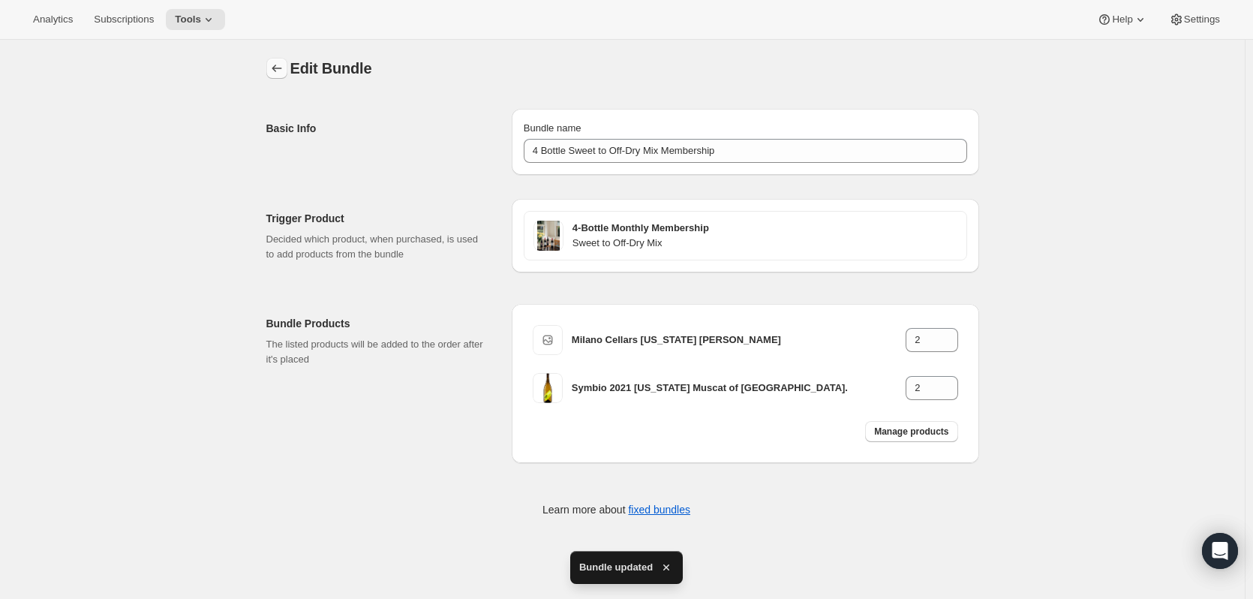
click at [278, 61] on button "Bundles" at bounding box center [276, 68] width 21 height 21
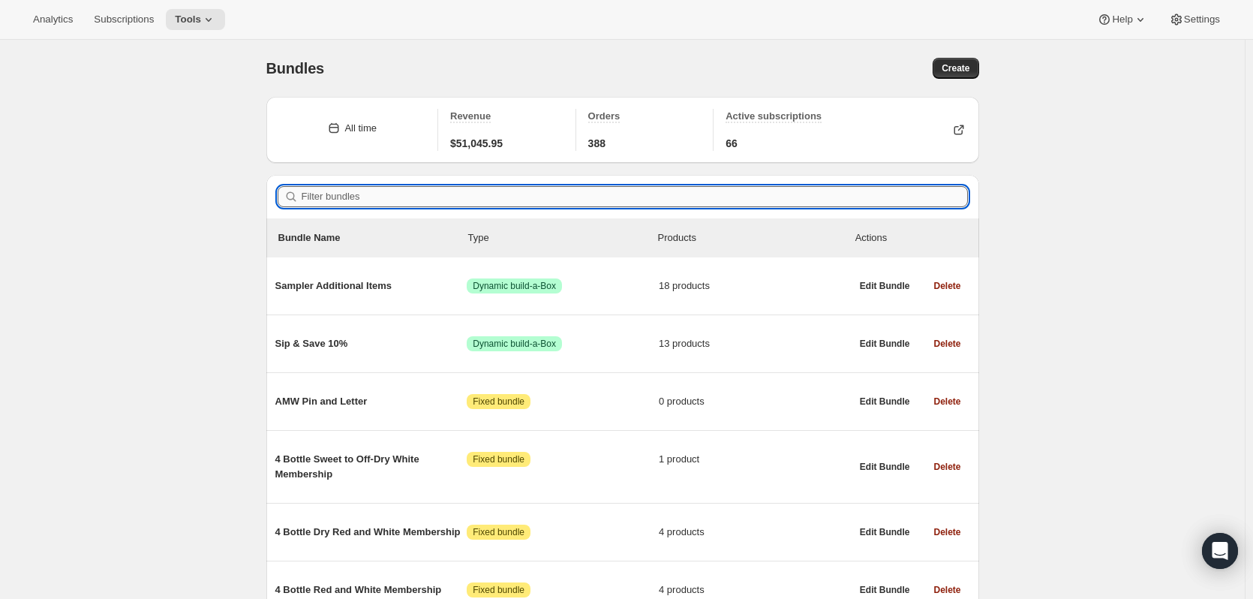
click at [479, 192] on input "Filter bundles" at bounding box center [635, 196] width 666 height 21
paste input "4 Bottle Dry Red and White Membership"
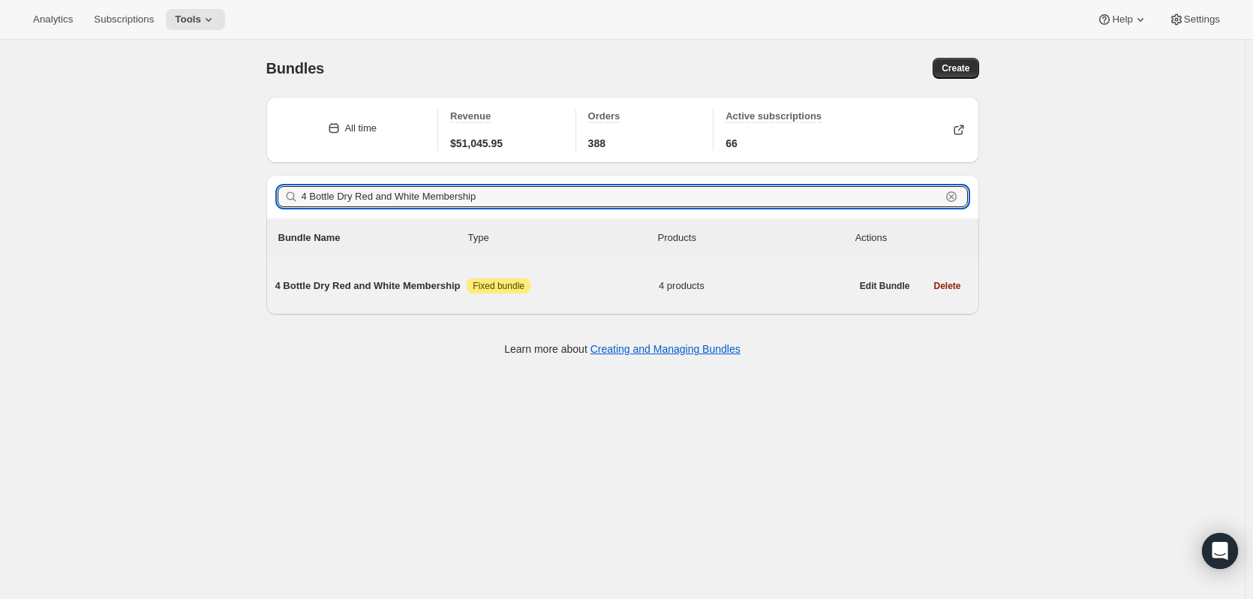
type input "4 Bottle Dry Red and White Membership"
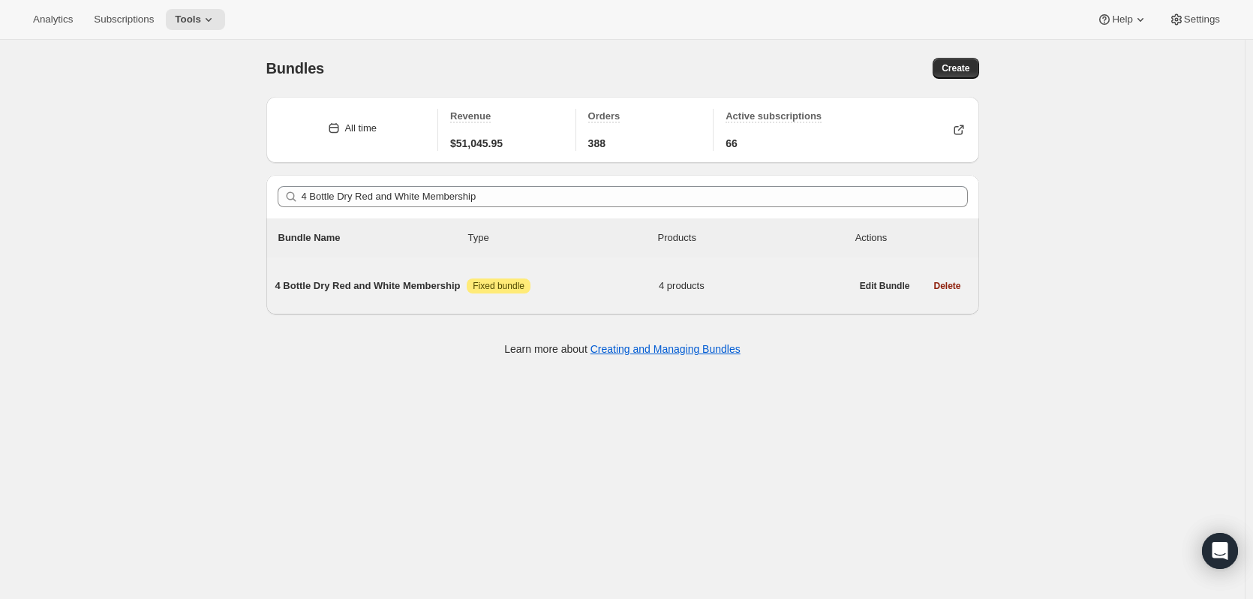
click at [369, 281] on span "4 Bottle Dry Red and White Membership" at bounding box center [371, 285] width 192 height 15
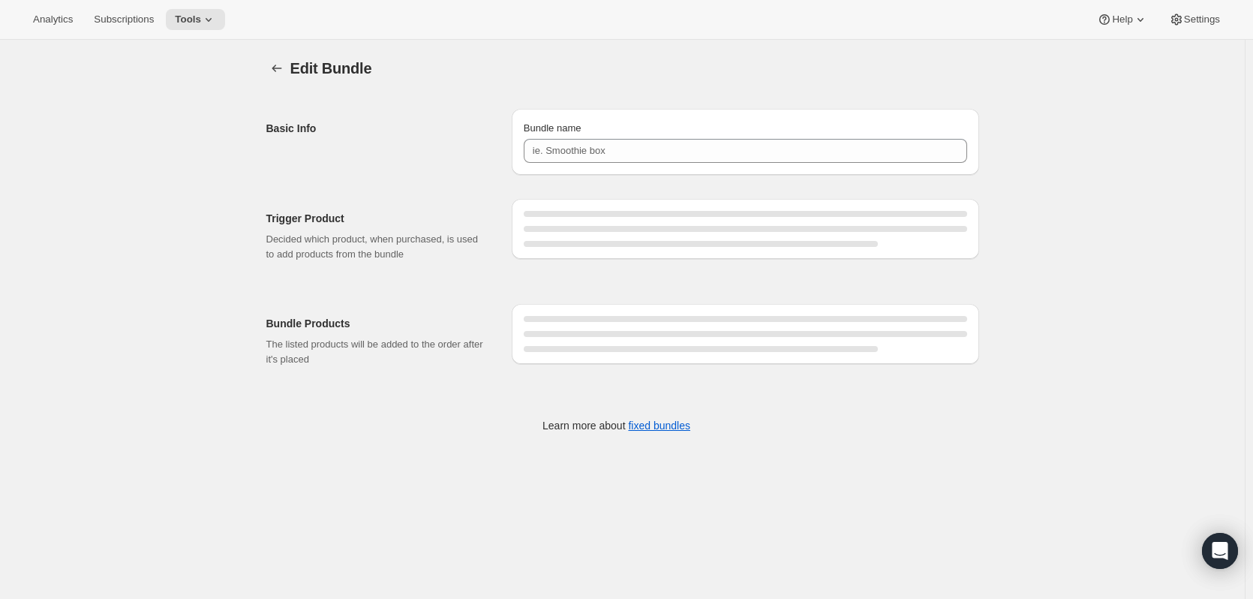
type input "4 Bottle Dry Red and White Membership"
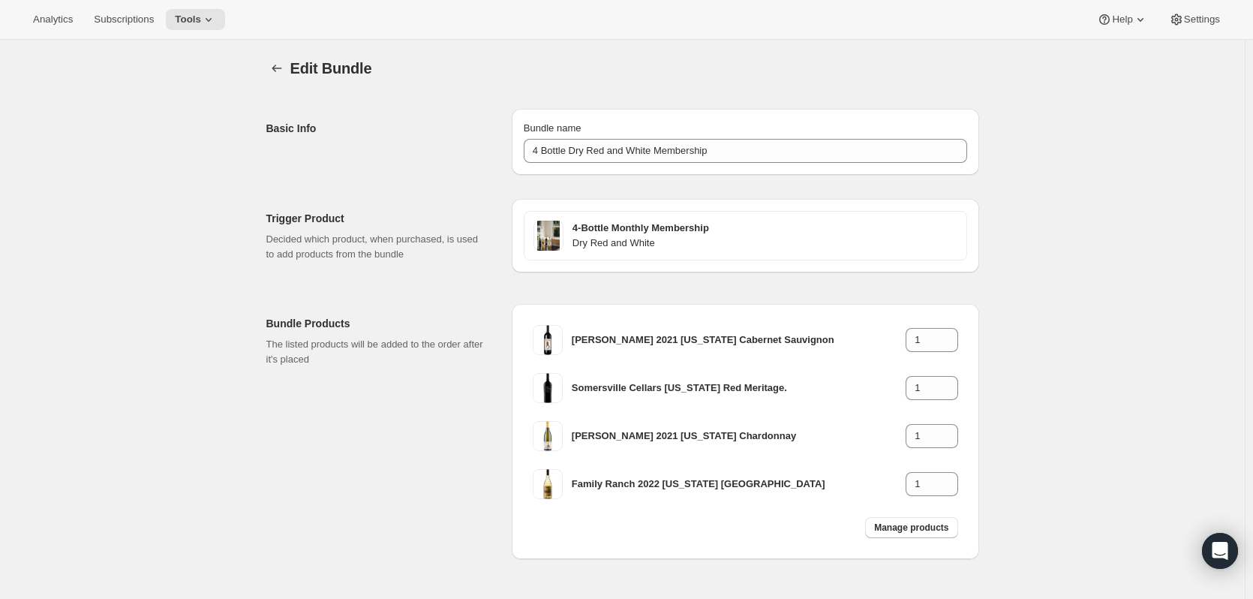
click at [909, 515] on div "Manage products" at bounding box center [911, 527] width 110 height 39
click at [930, 539] on div "Manage products" at bounding box center [911, 527] width 110 height 39
click at [912, 527] on span "Manage products" at bounding box center [911, 527] width 74 height 12
click at [281, 66] on icon "Bundles" at bounding box center [276, 68] width 15 height 15
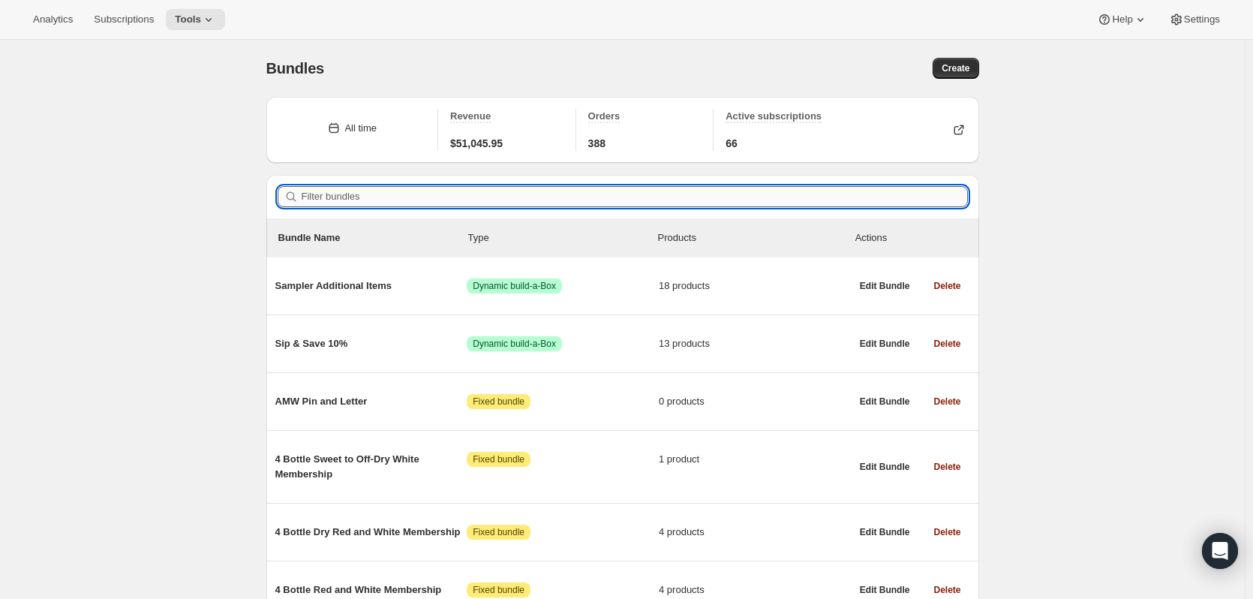
click at [356, 199] on input "Filter bundles" at bounding box center [635, 196] width 666 height 21
paste input "4 Bottle Red Membership"
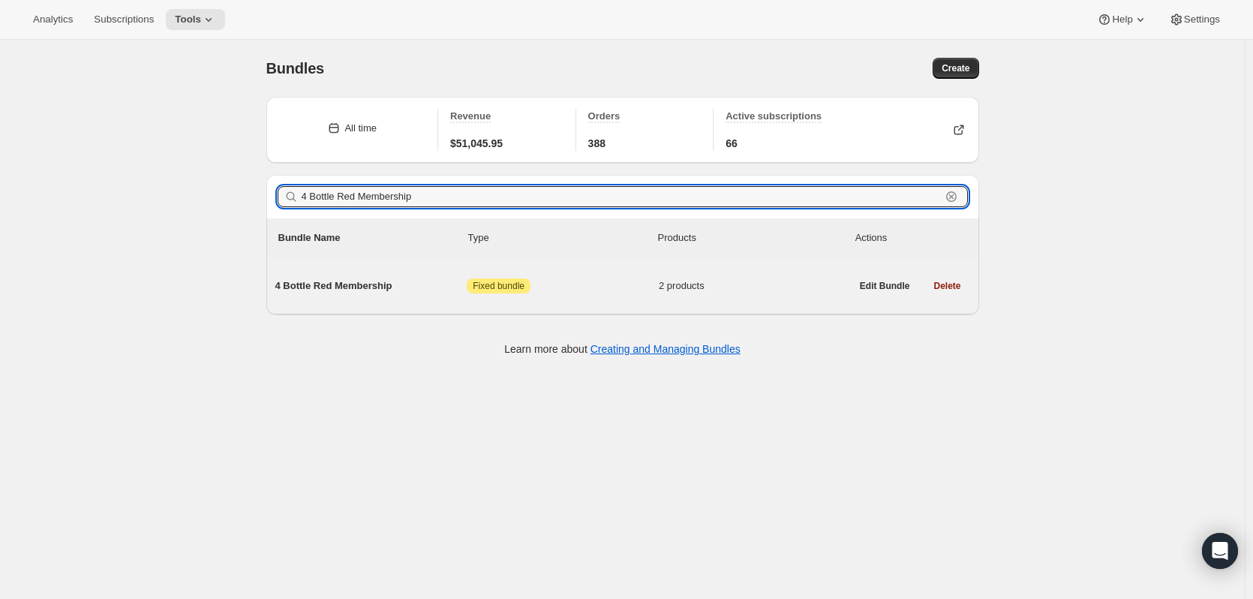
type input "4 Bottle Red Membership"
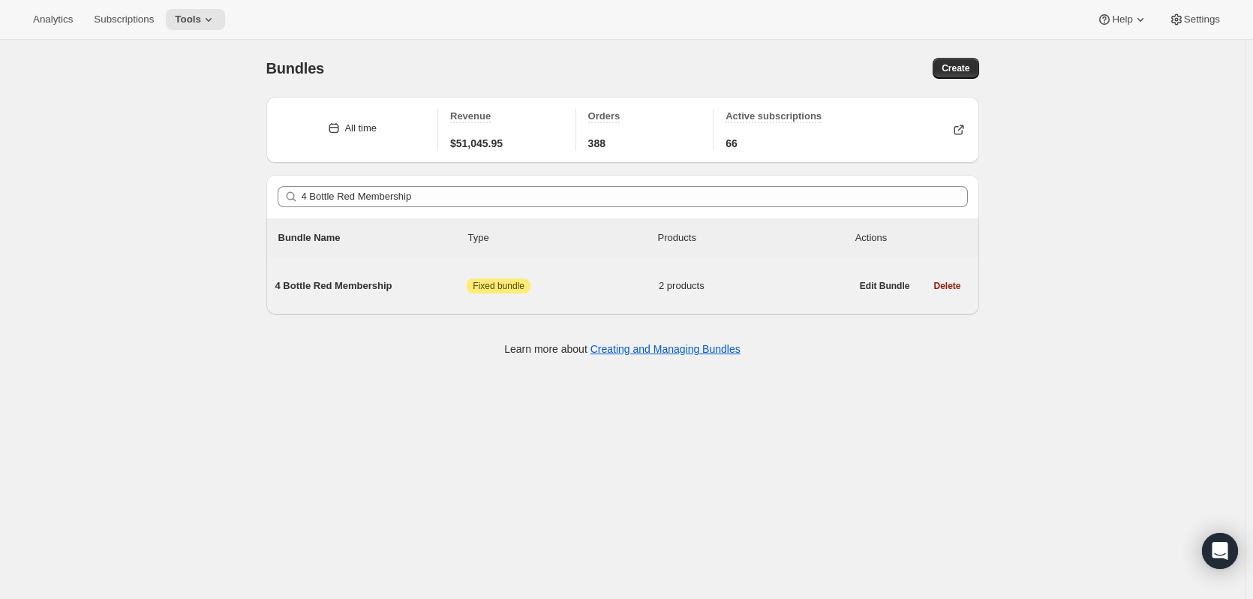
click at [365, 287] on span "4 Bottle Red Membership" at bounding box center [371, 285] width 192 height 15
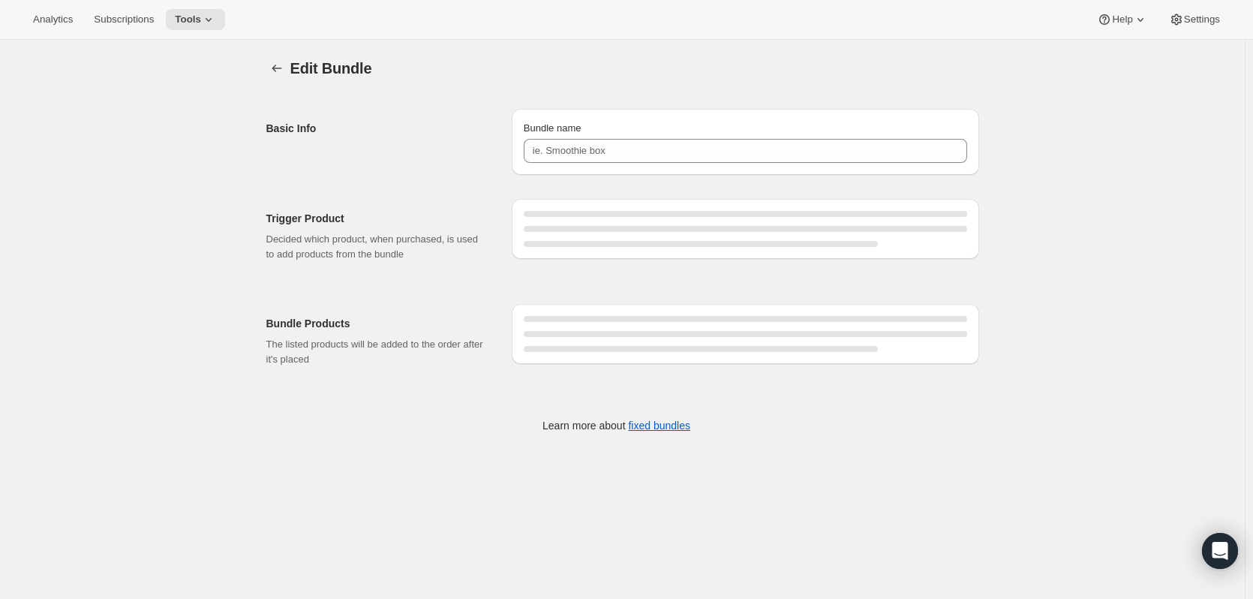
type input "4 Bottle Red Membership"
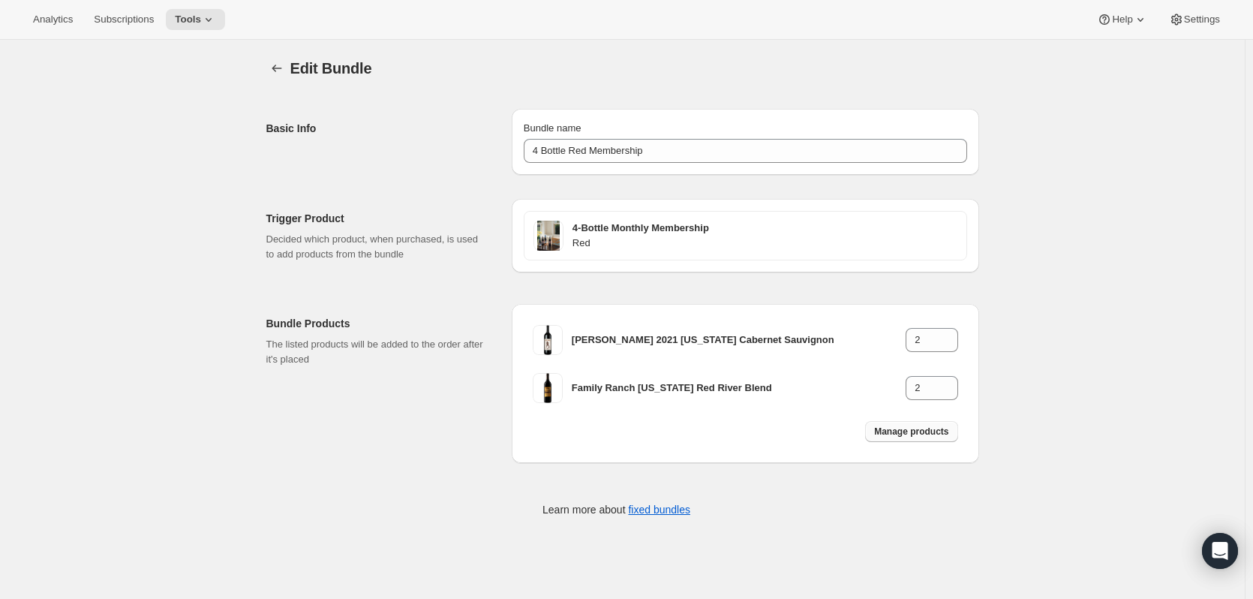
click at [930, 425] on button "Manage products" at bounding box center [911, 431] width 92 height 21
type input "1"
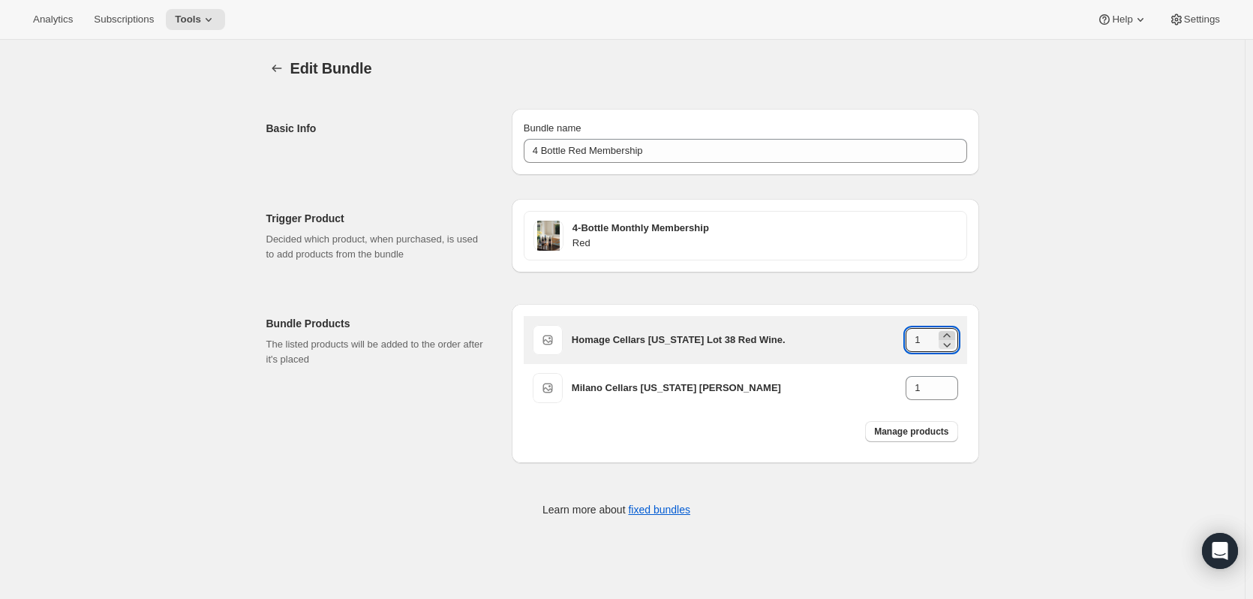
click at [954, 335] on icon at bounding box center [946, 335] width 15 height 15
type input "2"
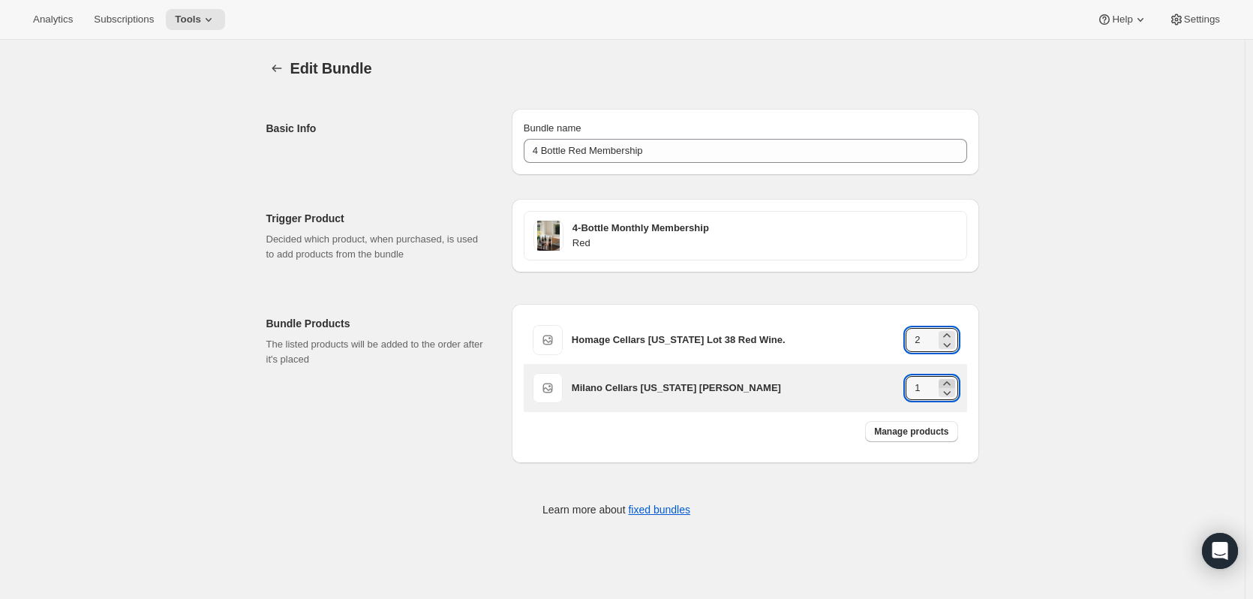
click at [950, 383] on icon at bounding box center [946, 383] width 15 height 15
type input "2"
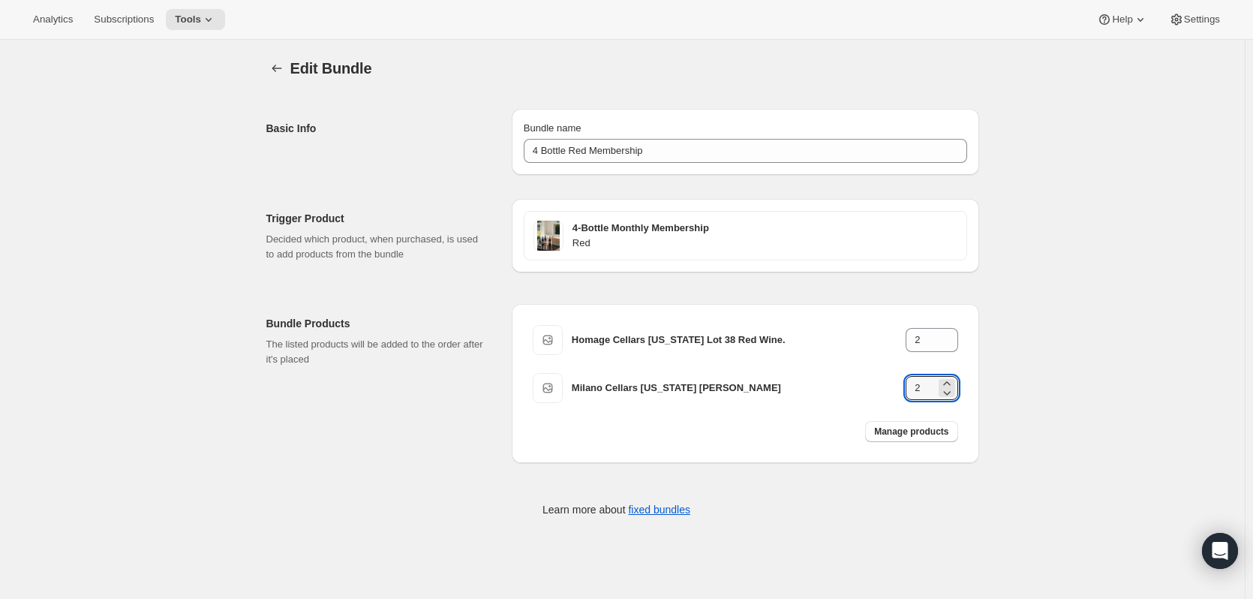
click at [758, 91] on div "Edit Bundle. This page is ready Edit Bundle" at bounding box center [622, 68] width 713 height 57
click at [272, 67] on icon "Bundles" at bounding box center [276, 68] width 15 height 15
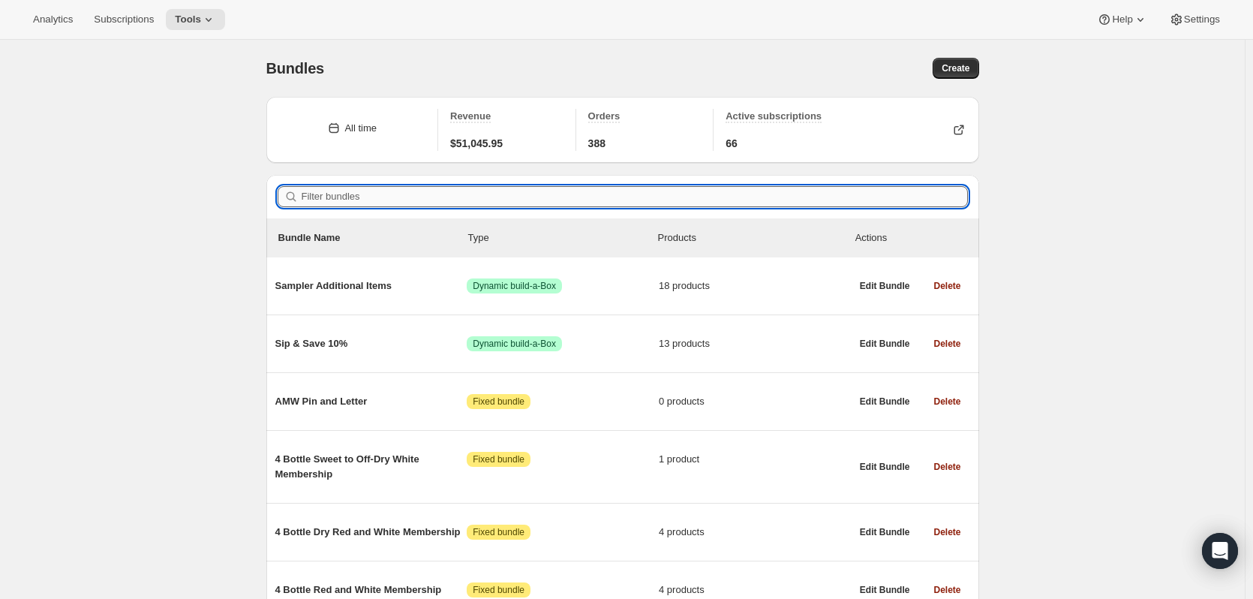
click at [317, 194] on input "Filter bundles" at bounding box center [635, 196] width 666 height 21
paste input "4 Bottle Dry Red Membership"
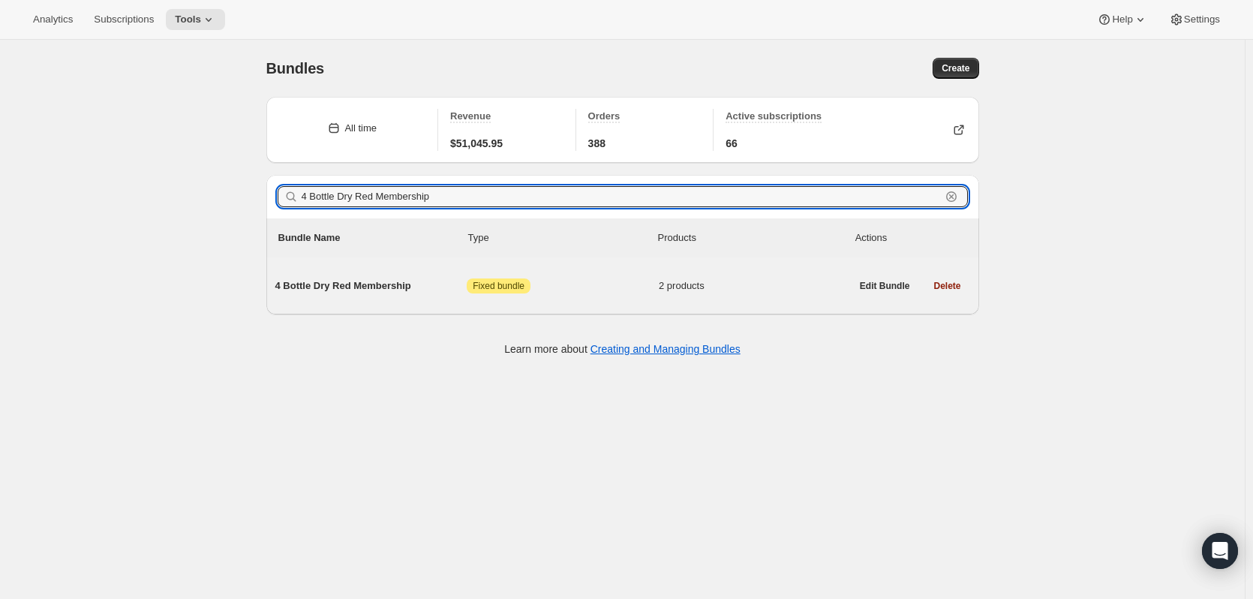
type input "4 Bottle Dry Red Membership"
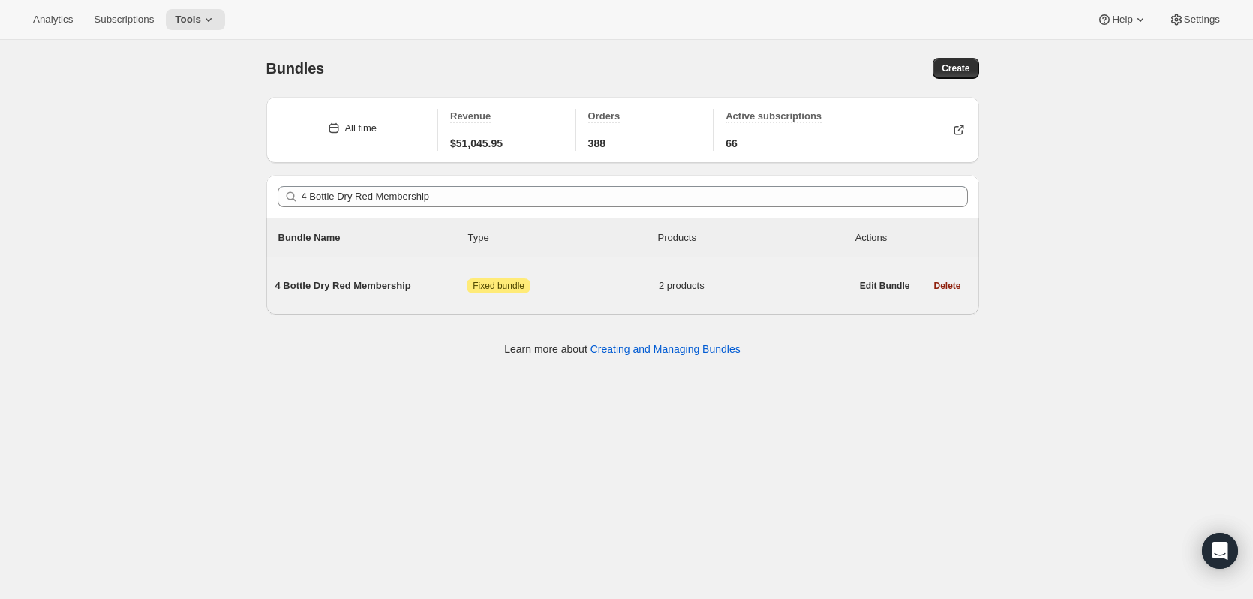
click at [386, 281] on span "4 Bottle Dry Red Membership" at bounding box center [371, 285] width 192 height 15
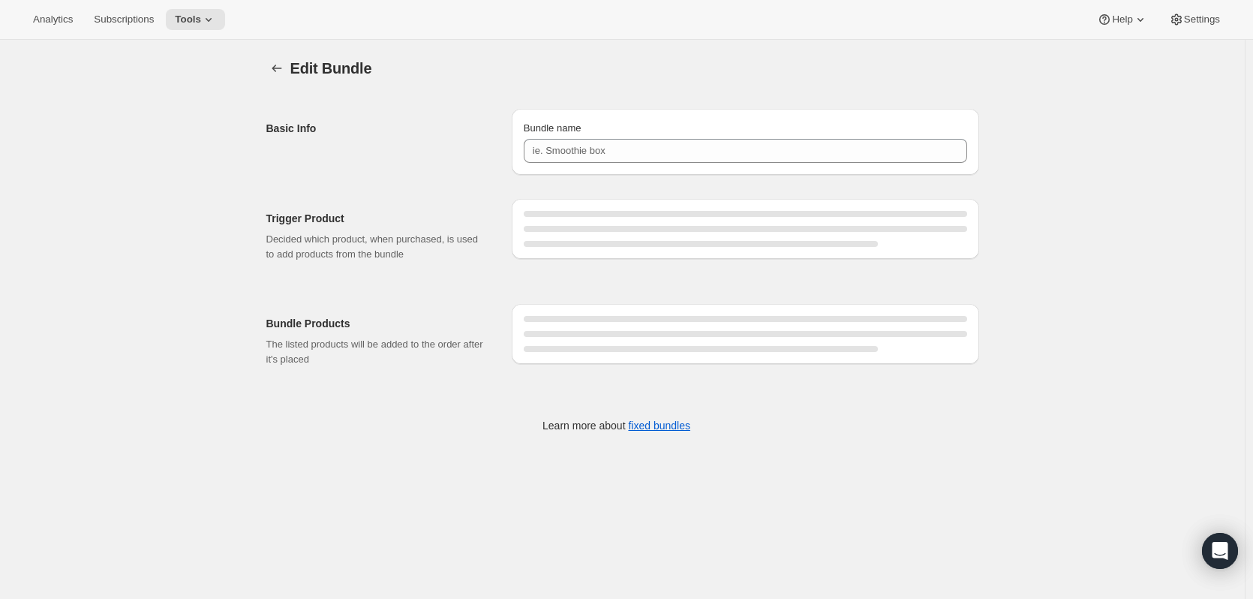
type input "4 Bottle Dry Red Membership"
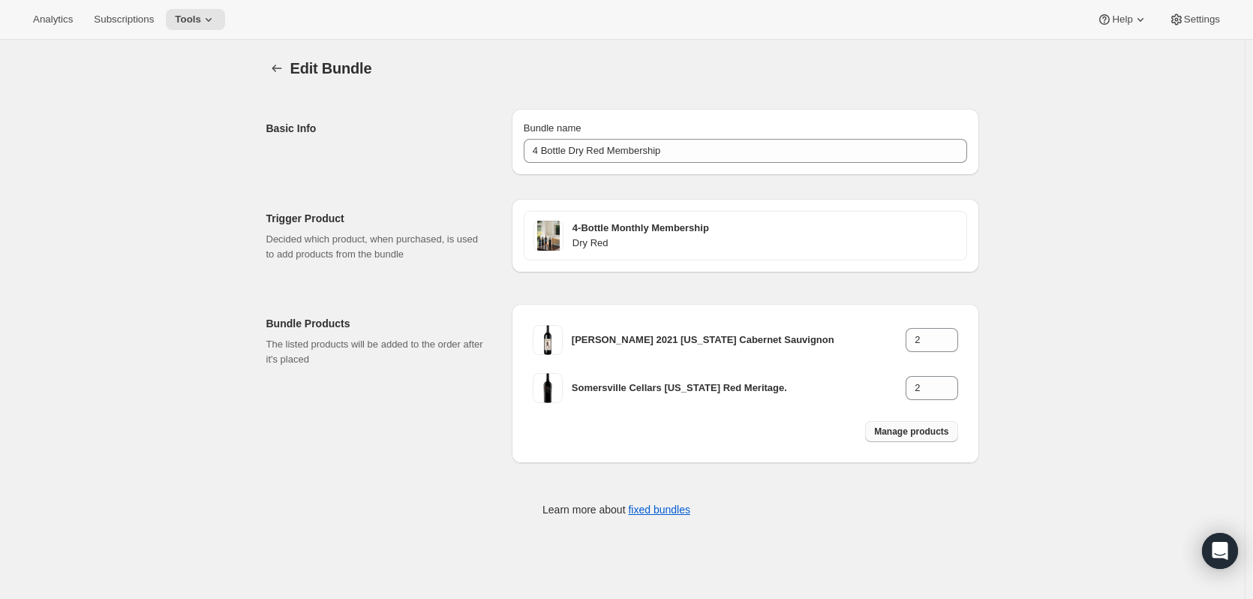
click at [905, 437] on span "Manage products" at bounding box center [911, 431] width 74 height 12
type input "1"
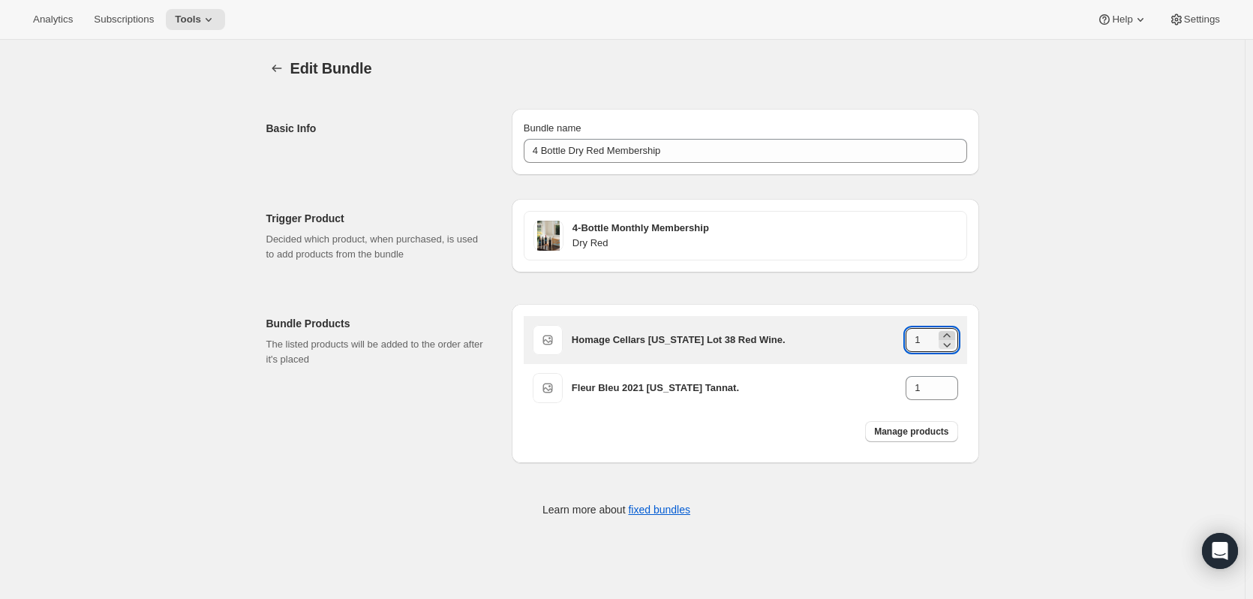
click at [950, 335] on icon at bounding box center [946, 335] width 7 height 4
type input "2"
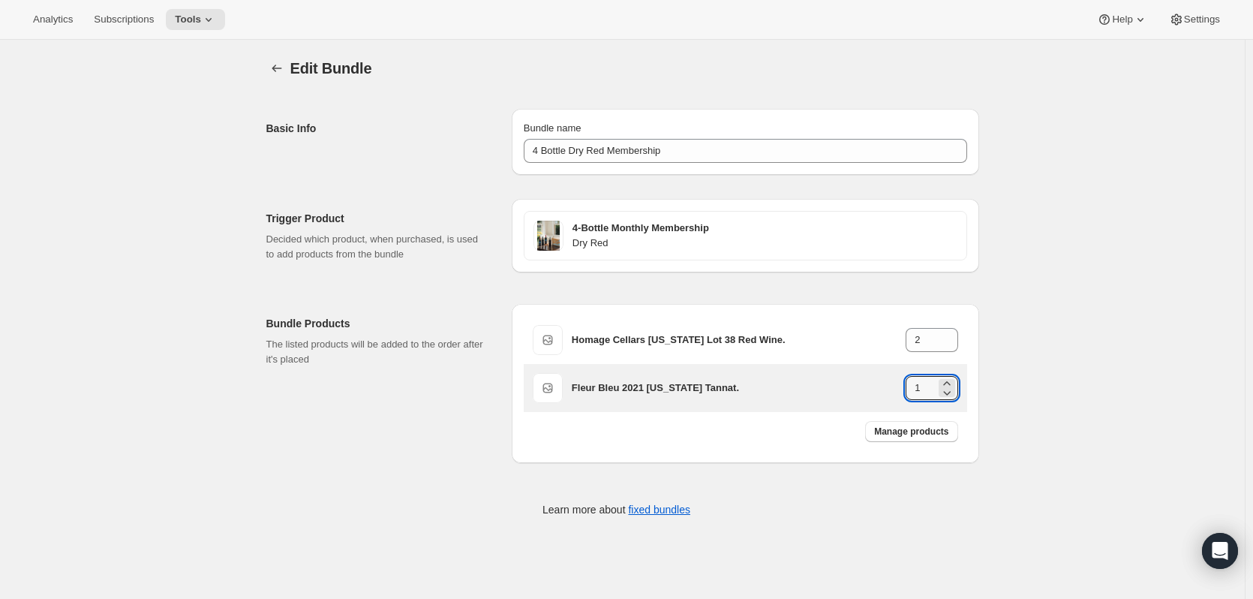
click at [952, 376] on icon at bounding box center [946, 383] width 15 height 15
click at [951, 379] on icon at bounding box center [946, 383] width 15 height 15
click at [950, 394] on icon at bounding box center [947, 393] width 8 height 5
type input "2"
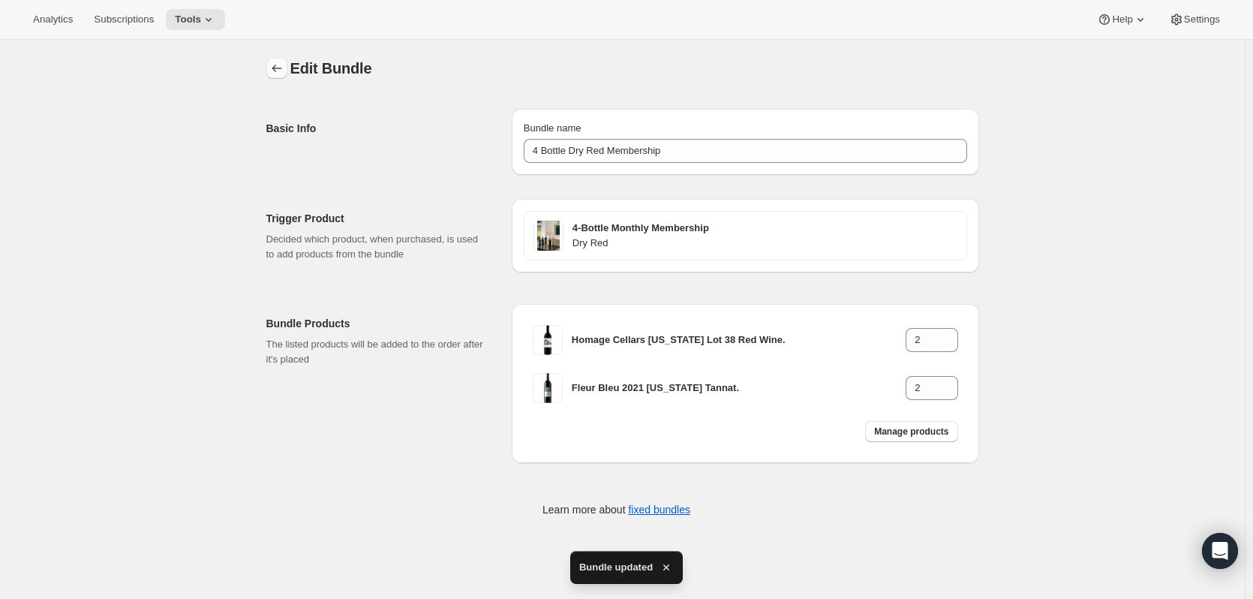
click at [277, 64] on icon "Bundles" at bounding box center [276, 68] width 15 height 15
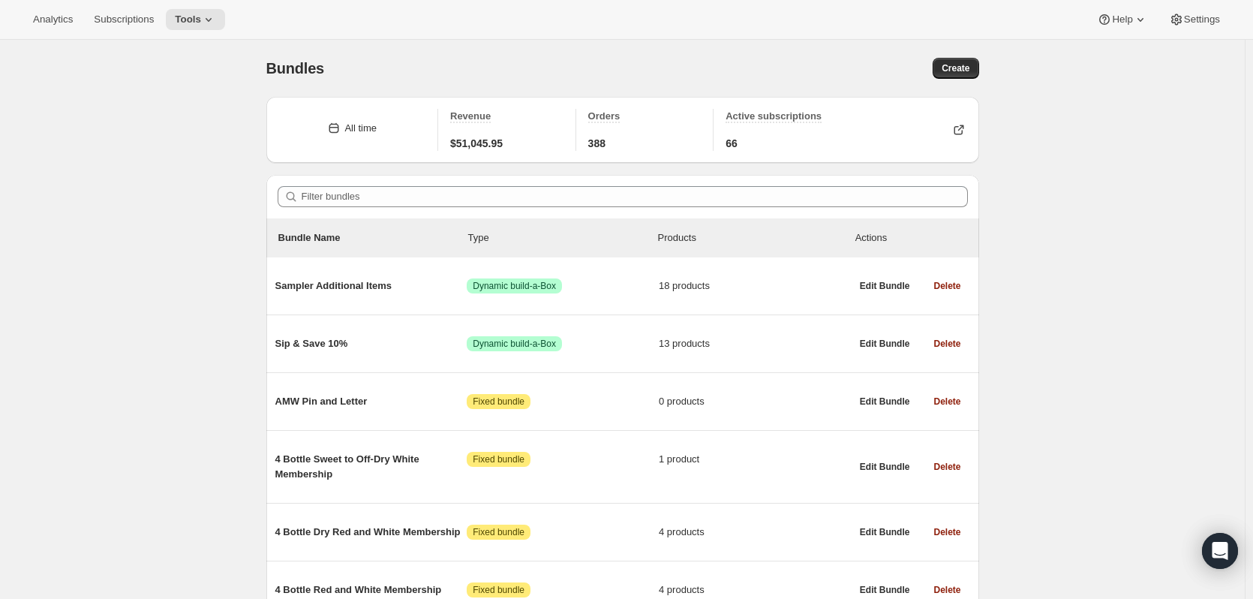
click at [360, 184] on div "Filter bundles" at bounding box center [622, 197] width 713 height 44
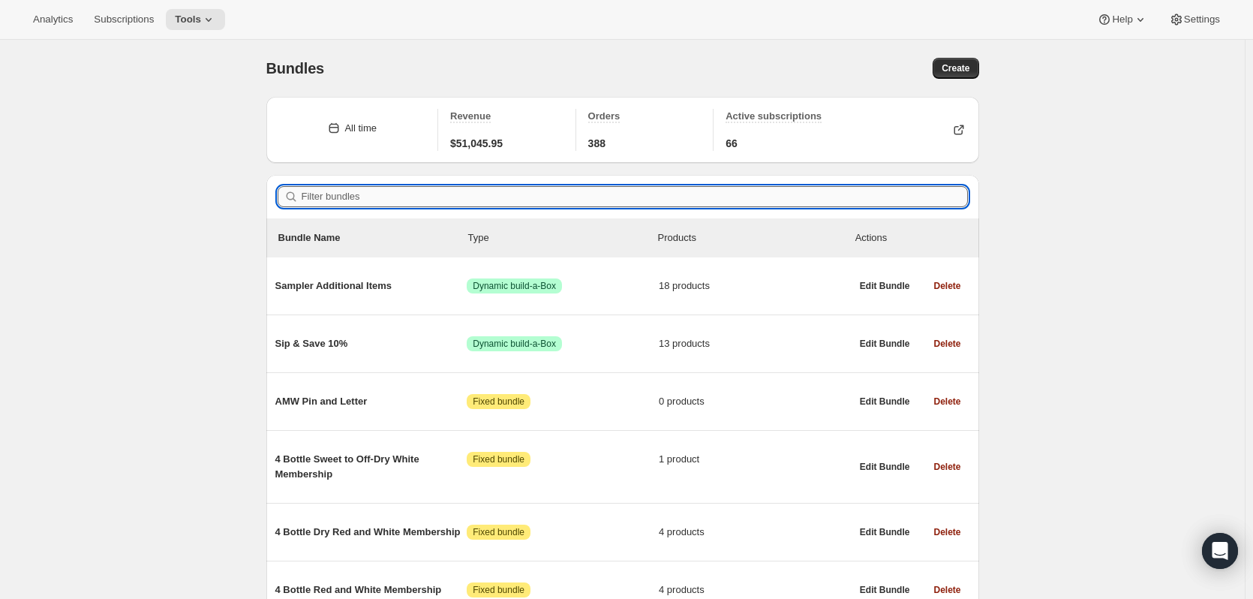
click at [353, 200] on input "Filter bundles" at bounding box center [635, 196] width 666 height 21
paste input "4 Bottle White Membership"
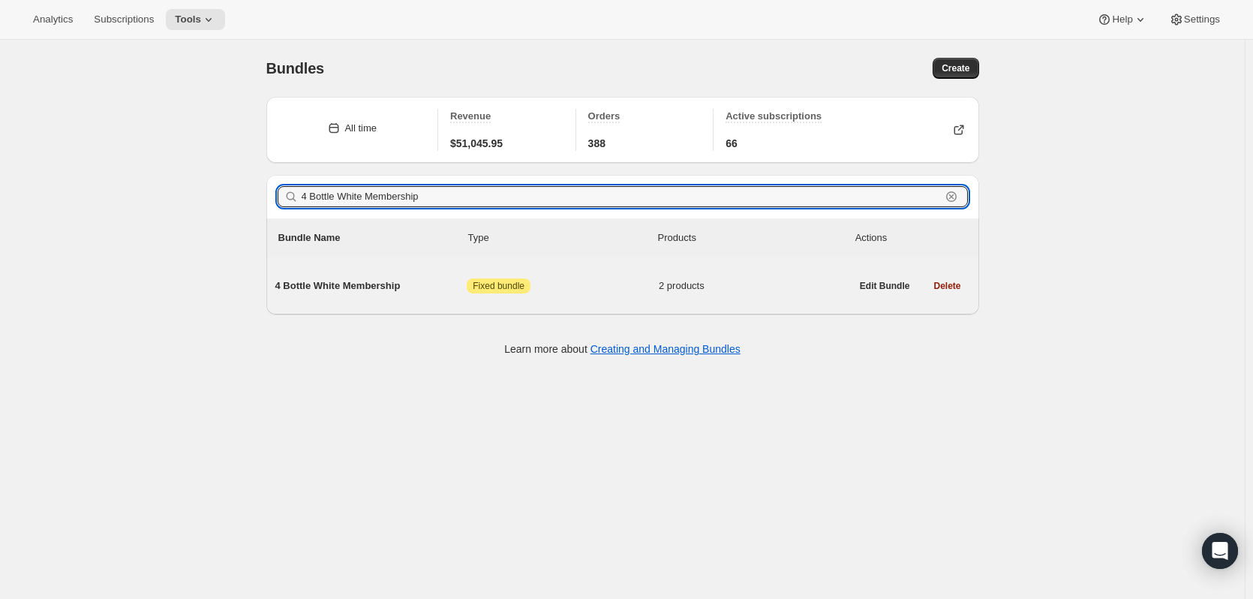
type input "4 Bottle White Membership"
click at [371, 287] on span "4 Bottle White Membership" at bounding box center [371, 285] width 192 height 15
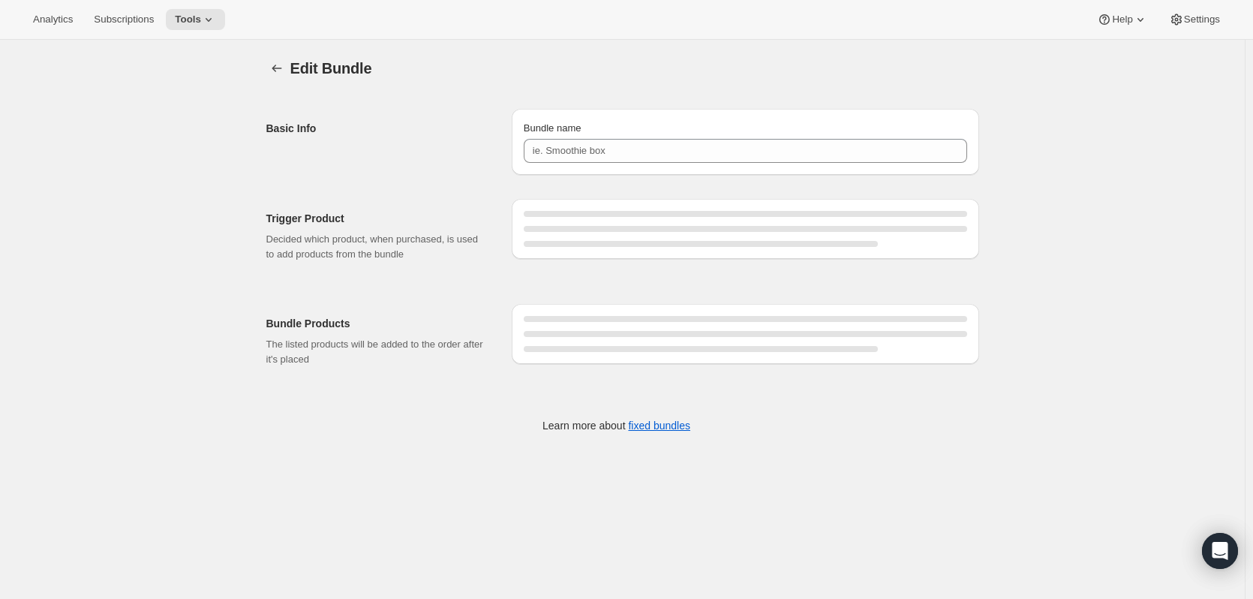
type input "4 Bottle White Membership"
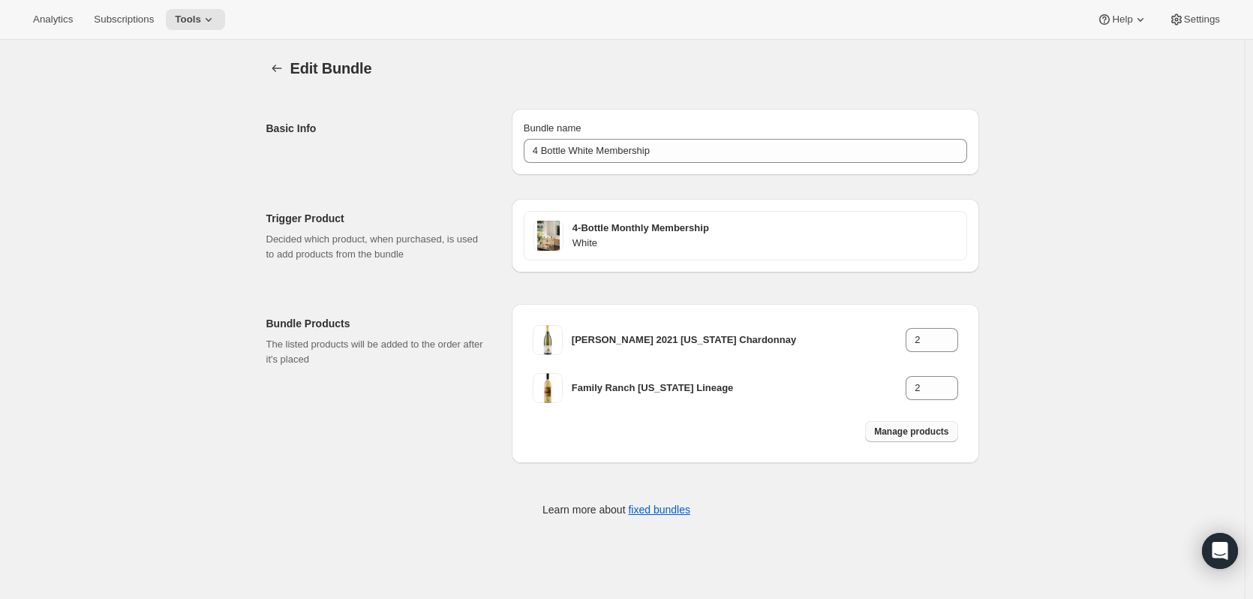
click at [893, 430] on span "Manage products" at bounding box center [911, 431] width 74 height 12
type input "1"
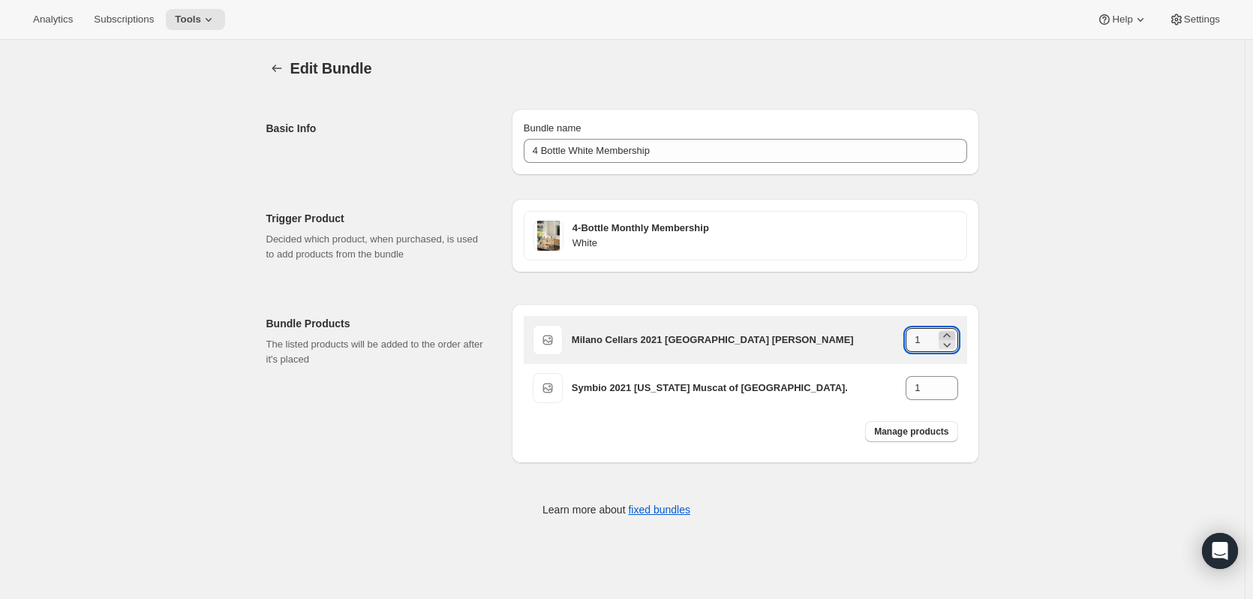
click at [950, 332] on icon at bounding box center [946, 335] width 15 height 15
type input "2"
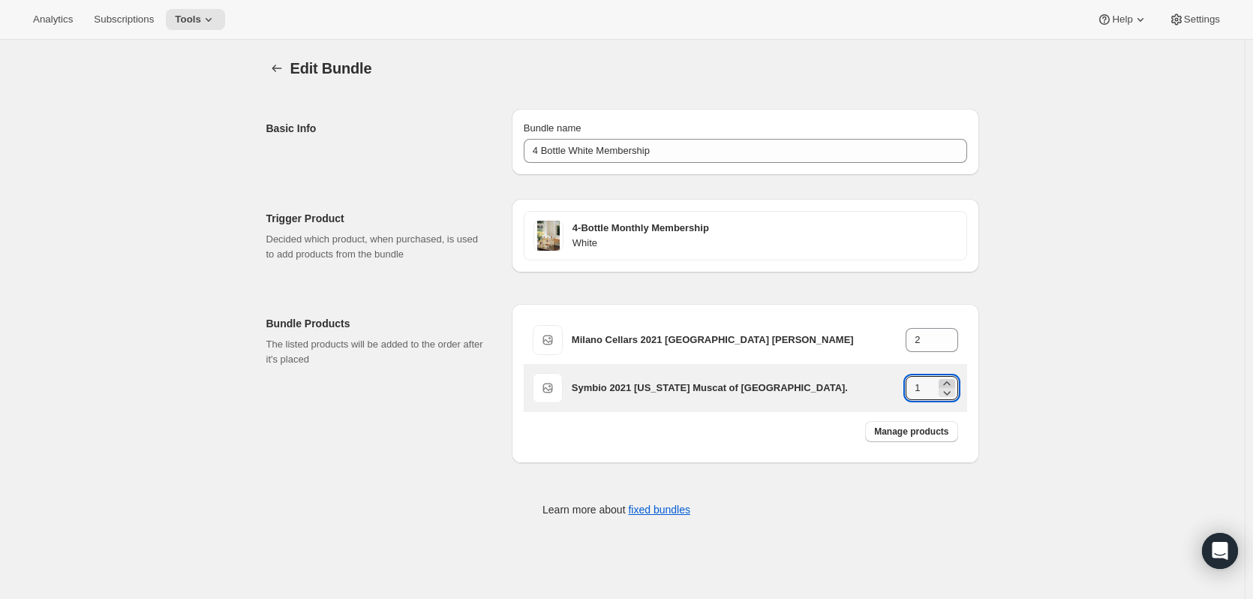
click at [951, 382] on icon at bounding box center [946, 383] width 15 height 15
type input "2"
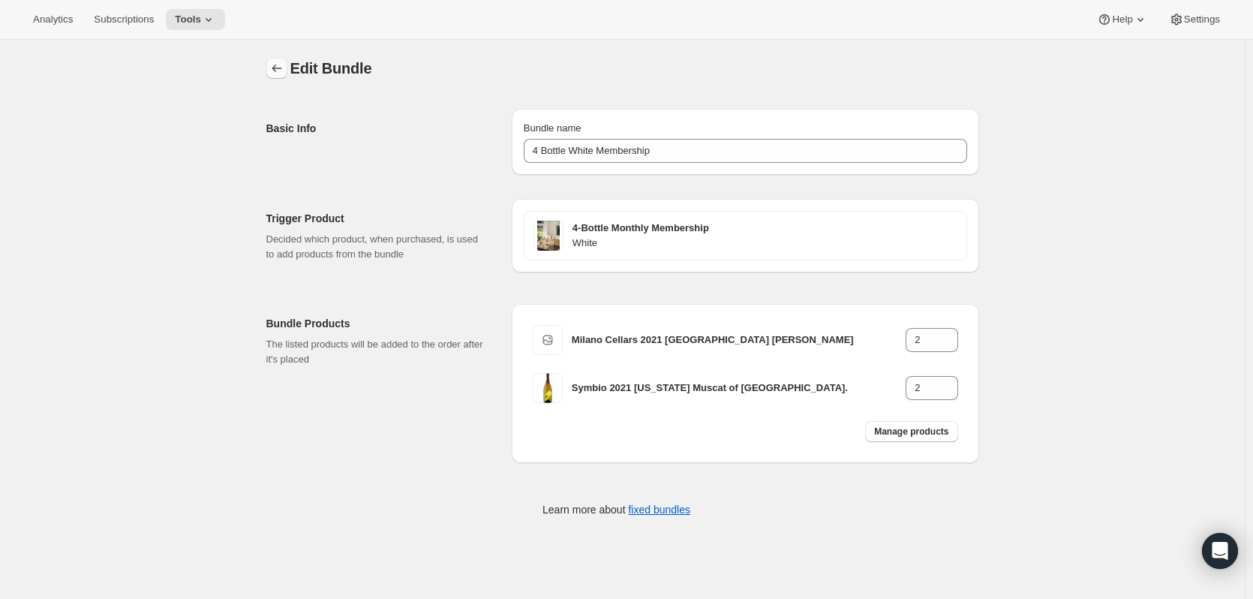
click at [277, 71] on icon "Bundles" at bounding box center [276, 68] width 15 height 15
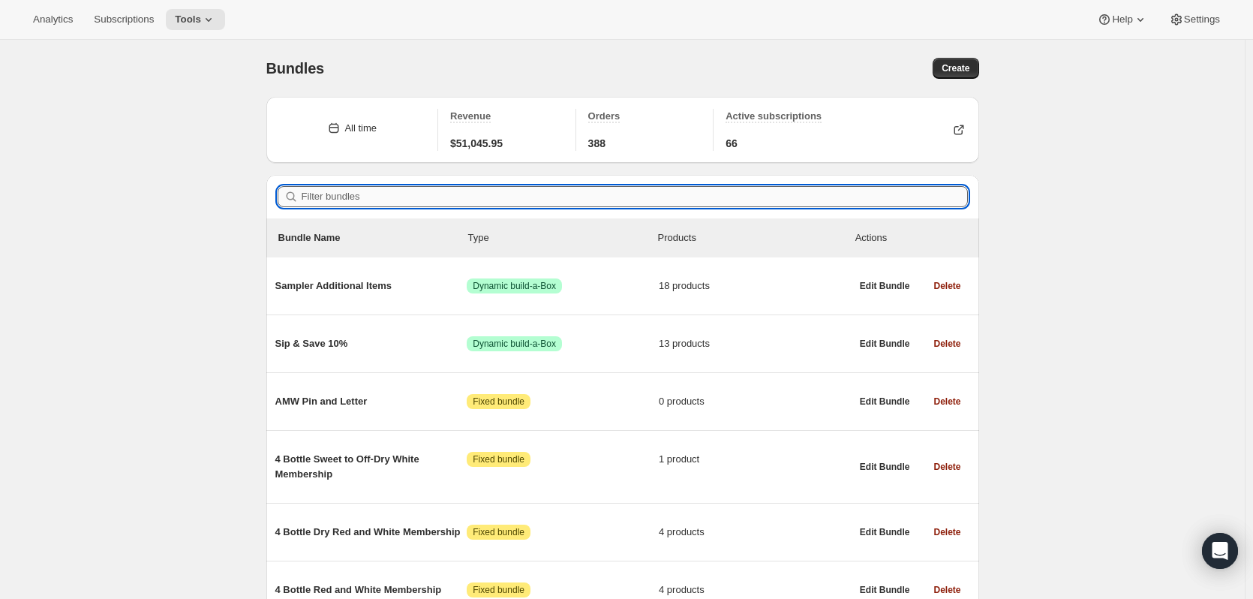
click at [356, 202] on input "Filter bundles" at bounding box center [635, 196] width 666 height 21
paste input "4 Bottle Dry White Membership"
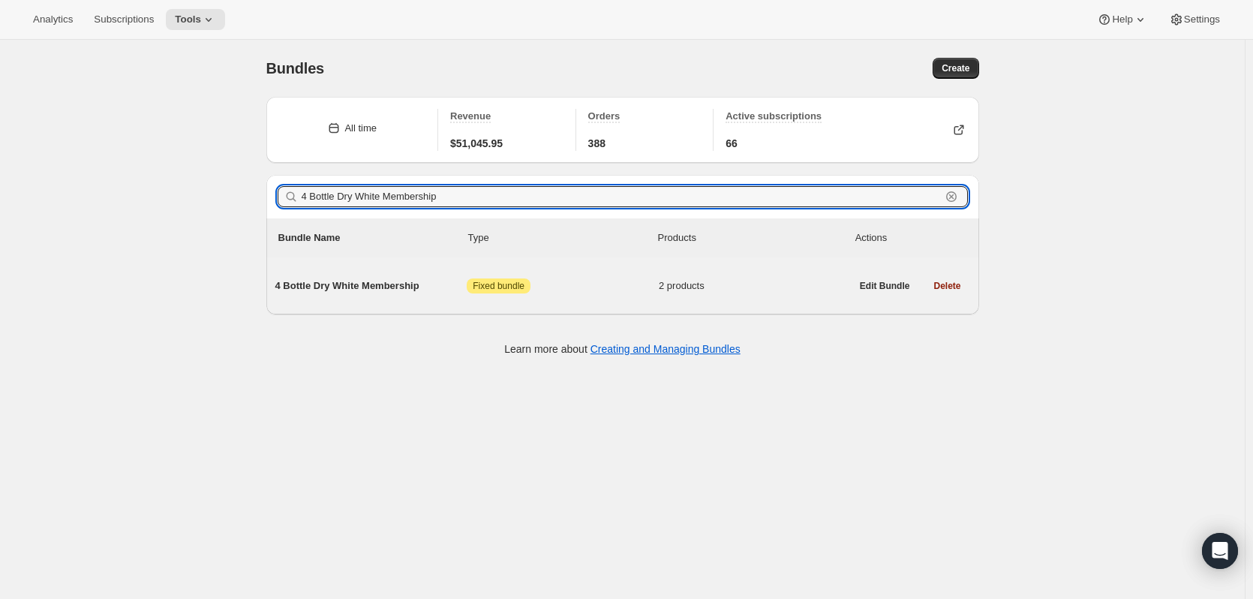
type input "4 Bottle Dry White Membership"
click at [368, 284] on span "4 Bottle Dry White Membership" at bounding box center [371, 285] width 192 height 15
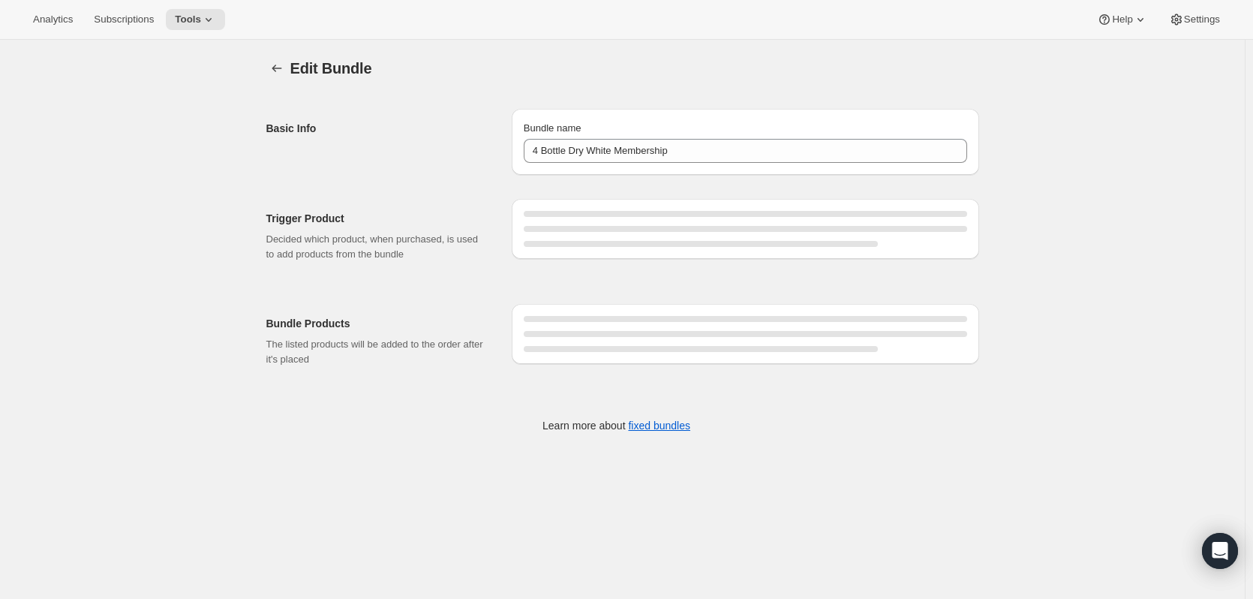
type input "4 Bottle Dry White Membership"
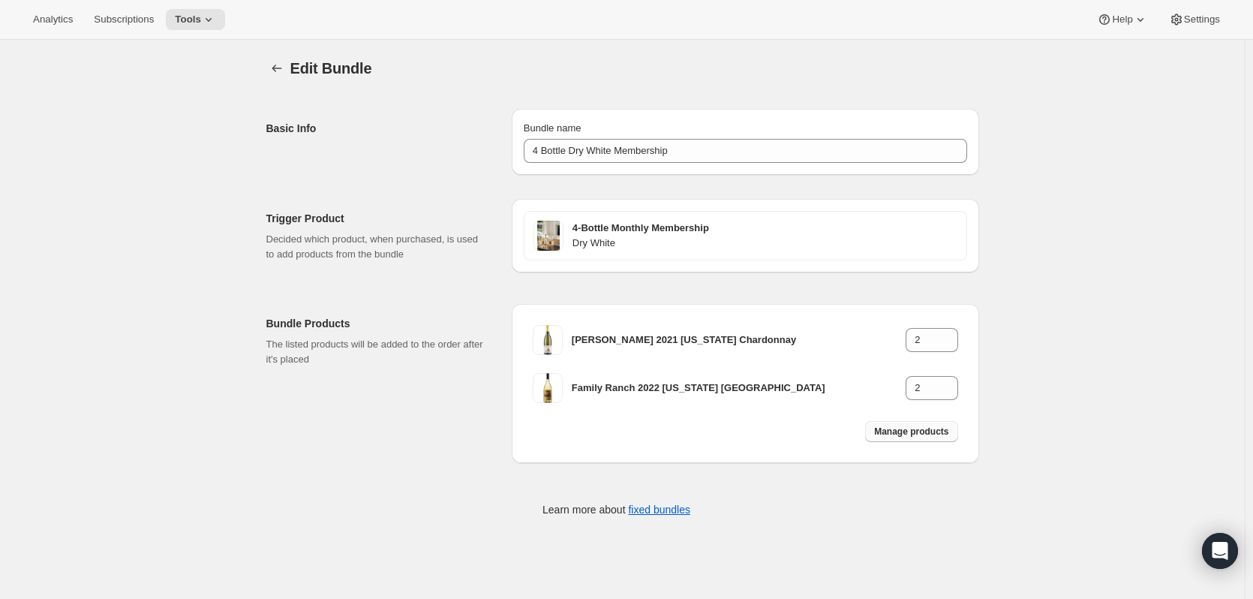
click at [903, 431] on span "Manage products" at bounding box center [911, 431] width 74 height 12
type input "1"
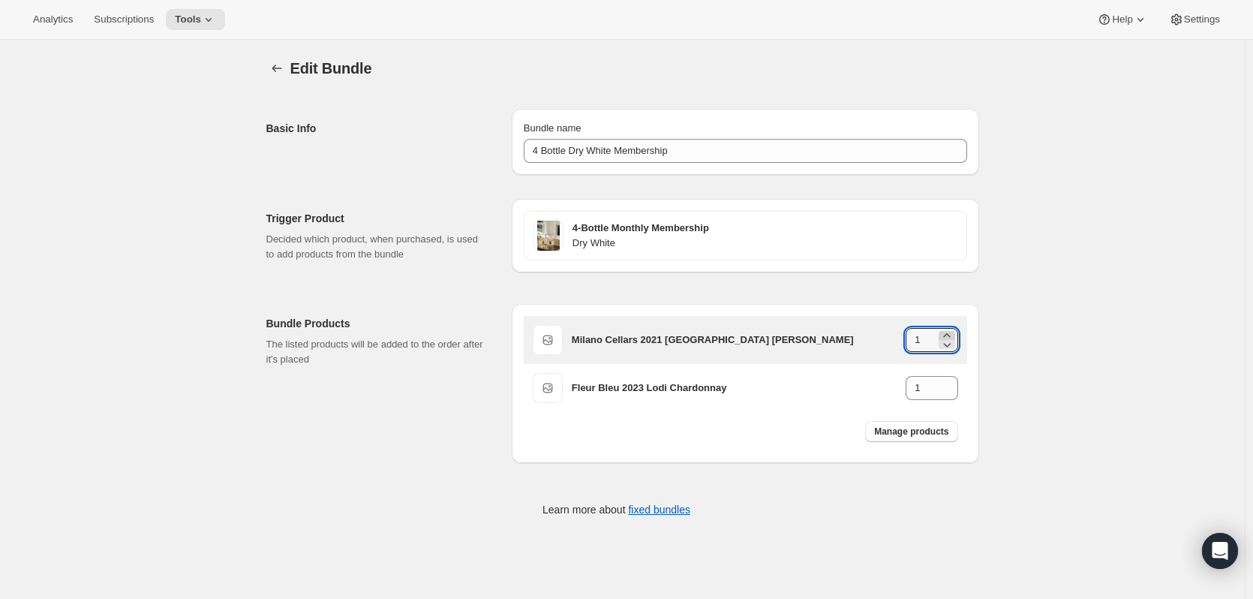
click at [950, 335] on icon at bounding box center [946, 335] width 7 height 4
type input "2"
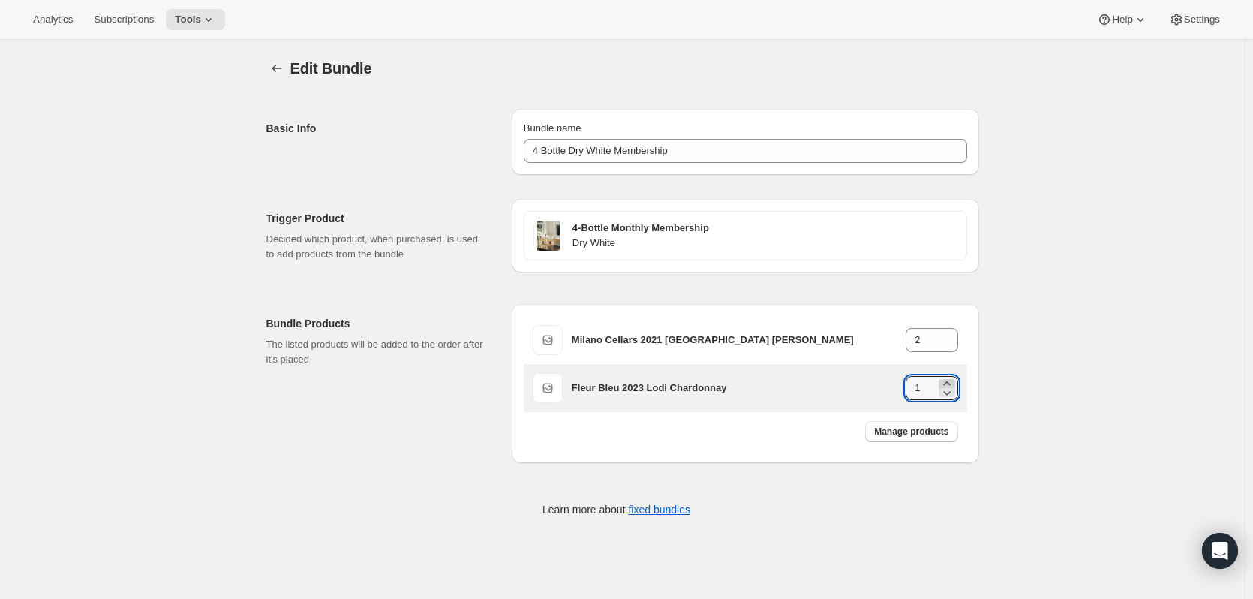
click at [950, 381] on icon at bounding box center [946, 383] width 15 height 15
type input "2"
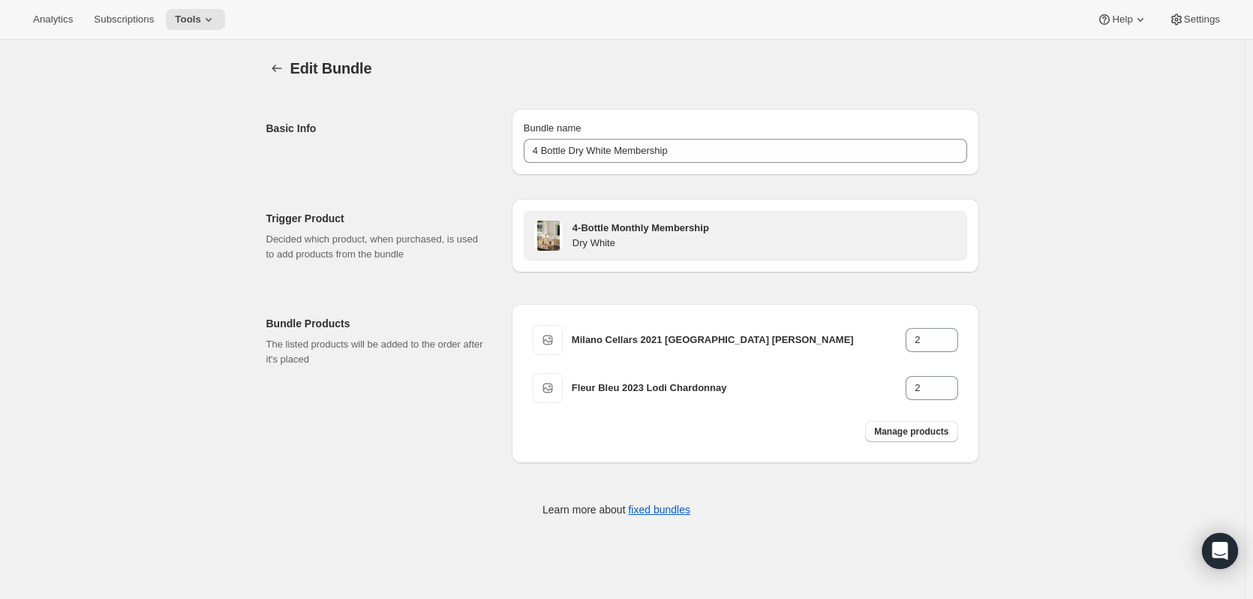
click at [966, 236] on div "4-Bottle Monthly Membership Dry White" at bounding box center [745, 236] width 442 height 48
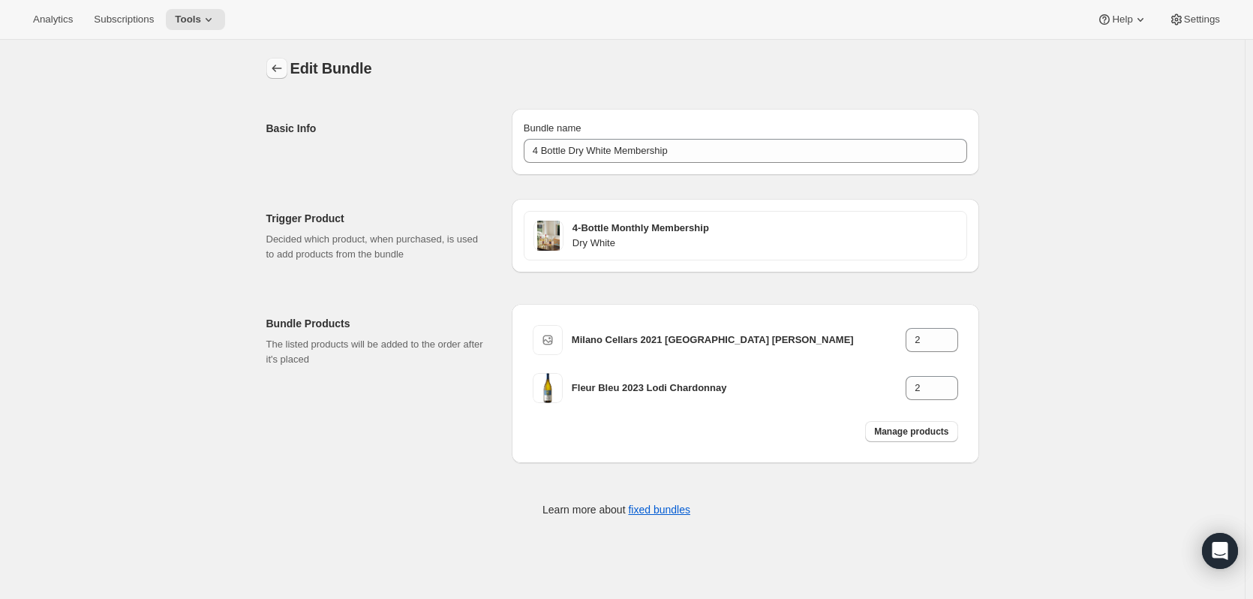
click at [275, 64] on icon "Bundles" at bounding box center [276, 68] width 15 height 15
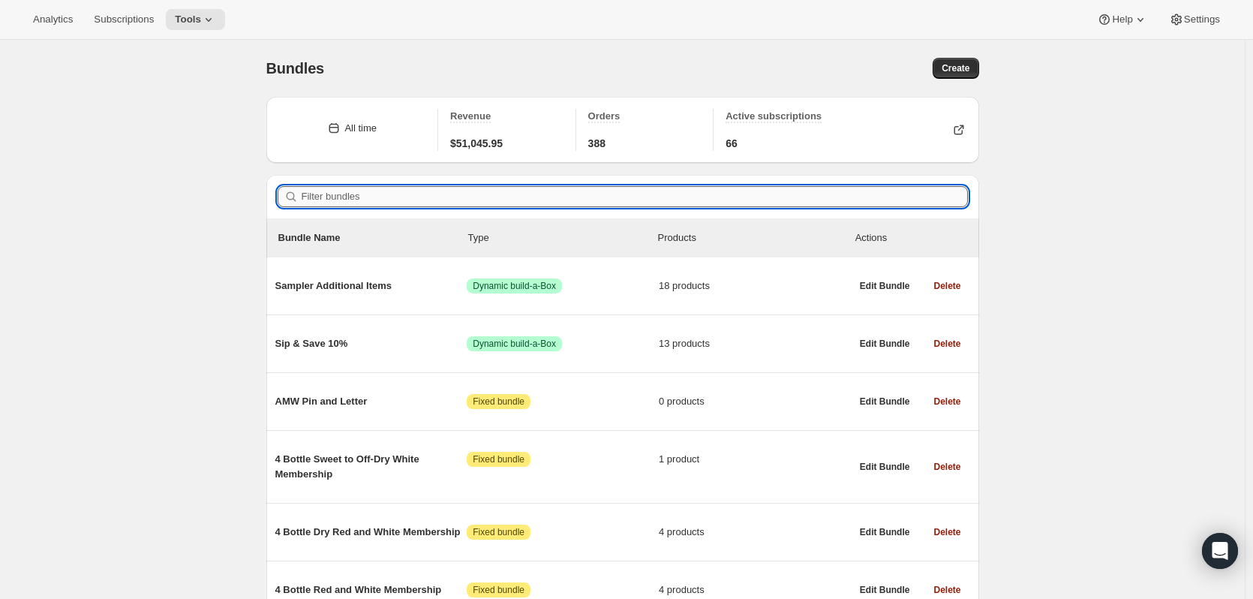
click at [328, 206] on input "Filter bundles" at bounding box center [635, 196] width 666 height 21
paste input "4 Bottle Sweet to Off-Dry White Membership"
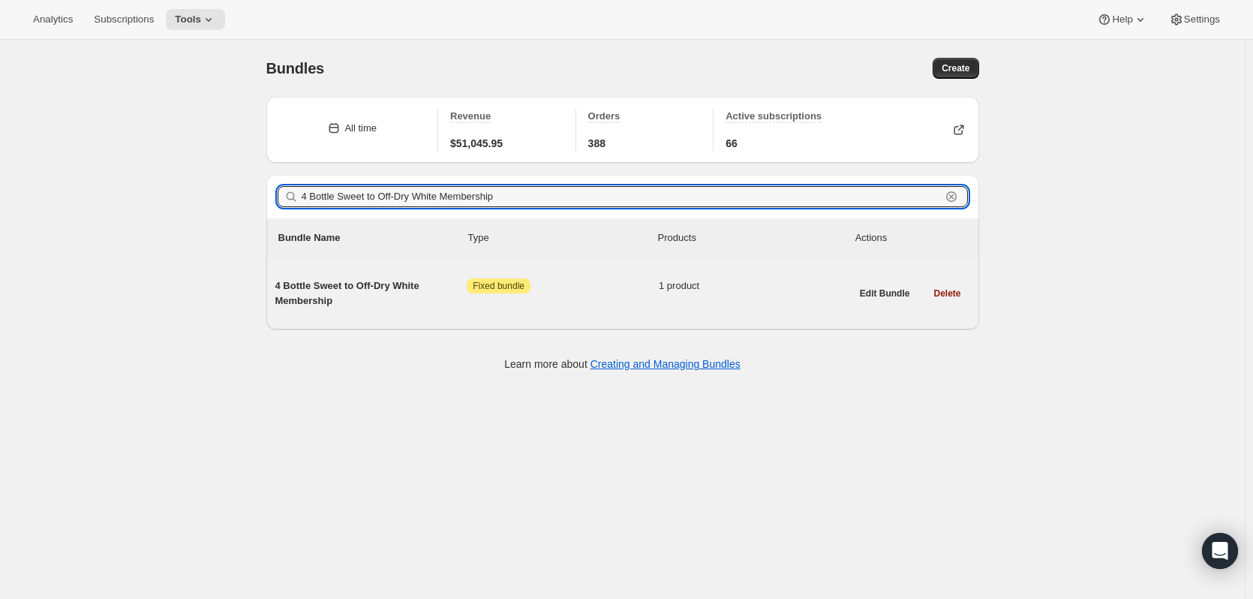
type input "4 Bottle Sweet to Off-Dry White Membership"
click at [369, 285] on span "4 Bottle Sweet to Off-Dry White Membership" at bounding box center [371, 293] width 192 height 30
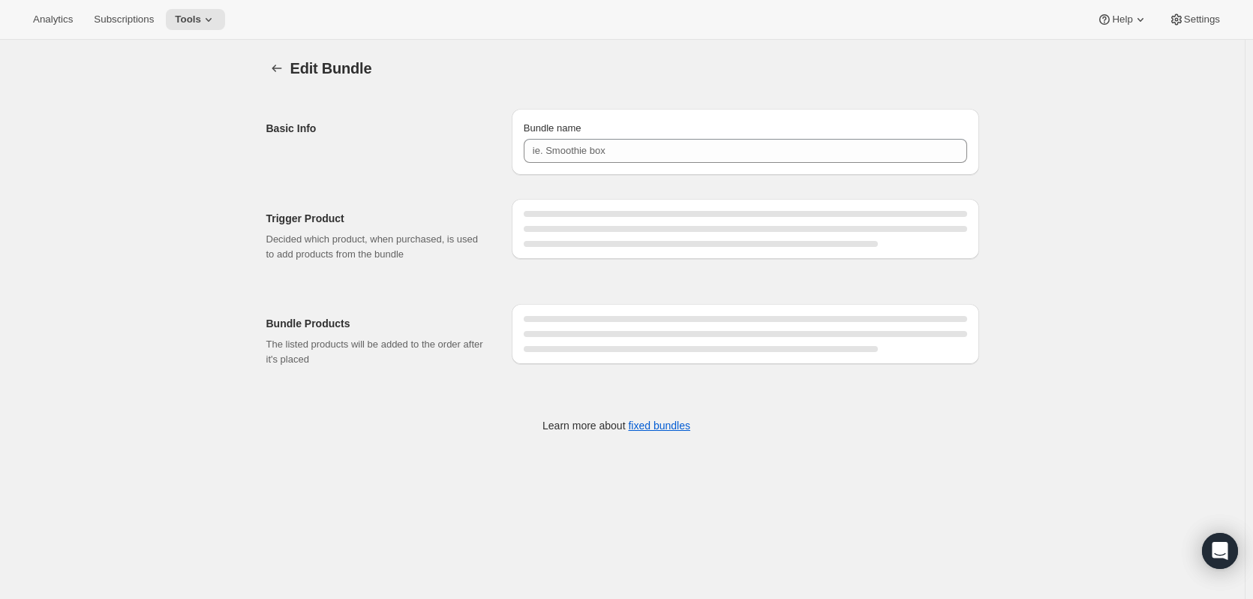
type input "4 Bottle Sweet to Off-Dry White Membership"
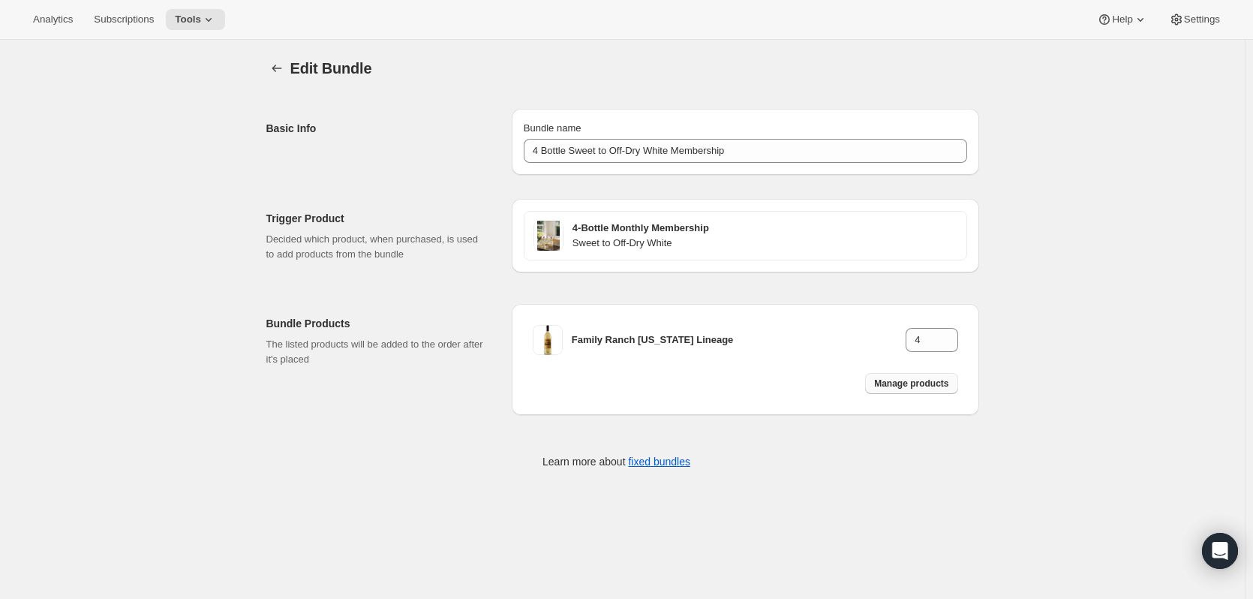
click at [926, 383] on span "Manage products" at bounding box center [911, 383] width 74 height 12
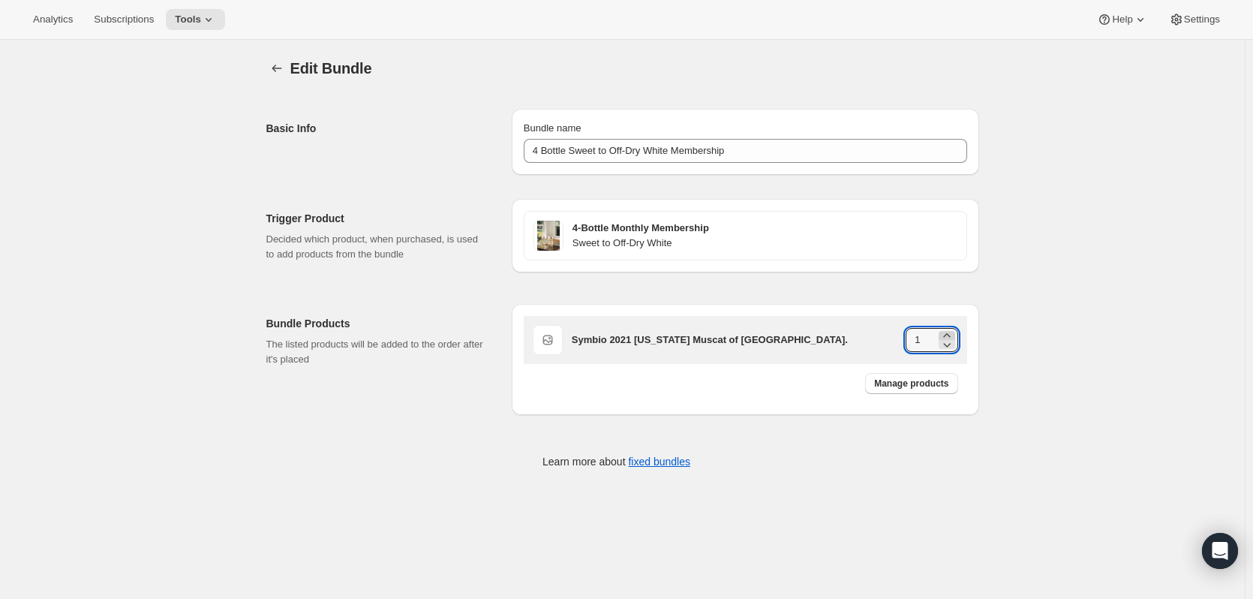
click at [952, 332] on icon at bounding box center [946, 335] width 15 height 15
type input "4"
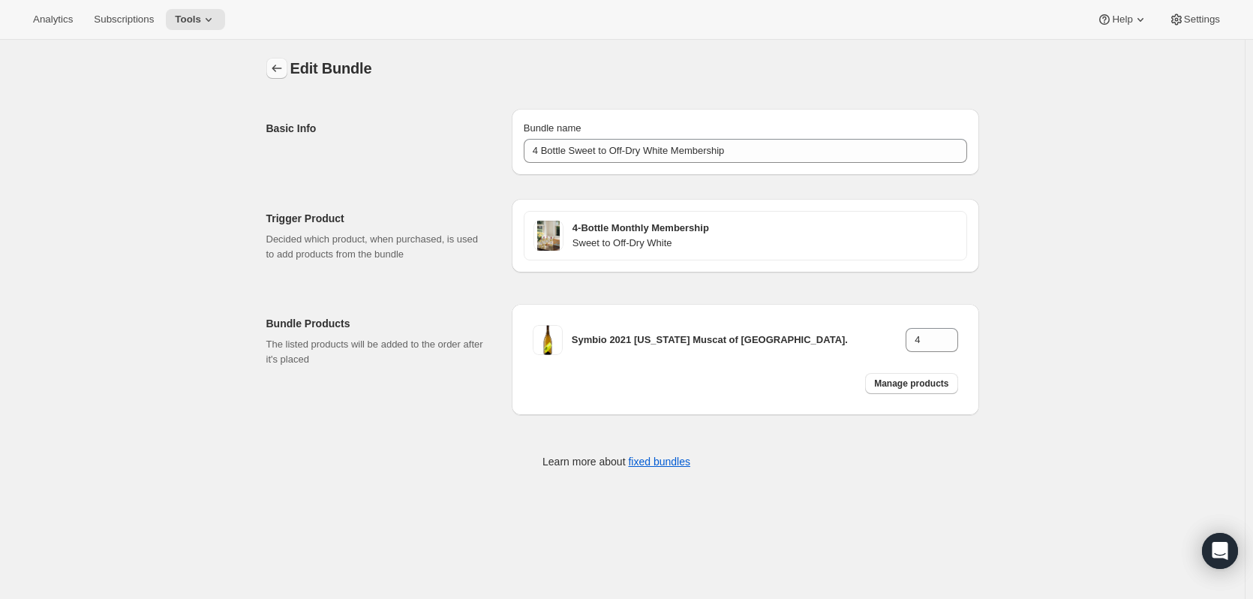
click at [281, 59] on button "Bundles" at bounding box center [276, 68] width 21 height 21
